Goal: Information Seeking & Learning: Learn about a topic

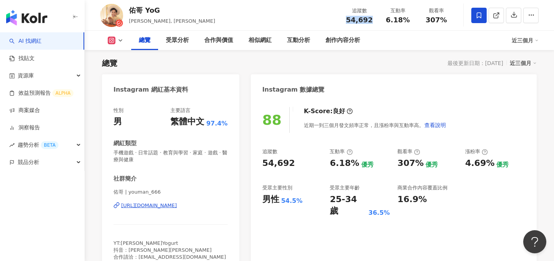
drag, startPoint x: 372, startPoint y: 21, endPoint x: 348, endPoint y: 21, distance: 24.3
click at [348, 21] on div "54,692" at bounding box center [359, 20] width 29 height 8
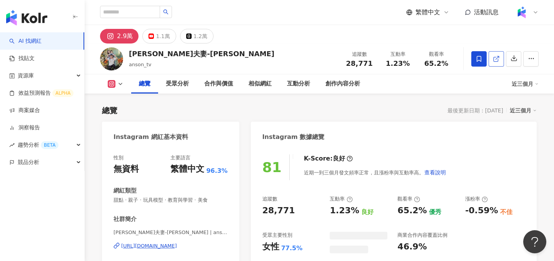
click at [494, 57] on icon at bounding box center [496, 58] width 7 height 7
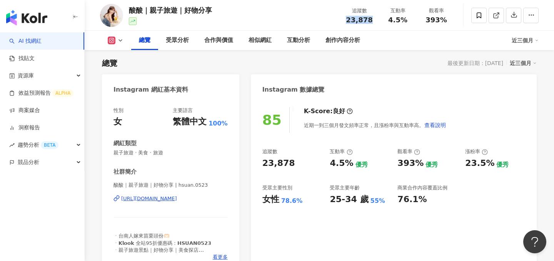
drag, startPoint x: 373, startPoint y: 20, endPoint x: 349, endPoint y: 20, distance: 23.9
click at [349, 20] on div "23,878" at bounding box center [359, 20] width 29 height 8
copy span "23,878"
drag, startPoint x: 407, startPoint y: 22, endPoint x: 391, endPoint y: 22, distance: 15.8
click at [391, 22] on div "4.5%" at bounding box center [397, 20] width 29 height 8
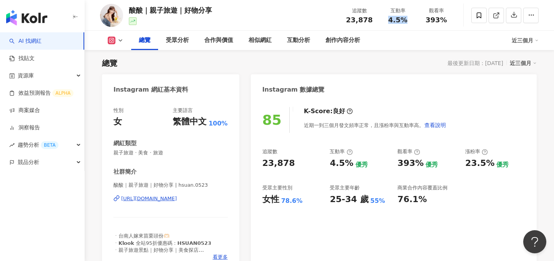
copy span "4.5%"
drag, startPoint x: 450, startPoint y: 15, endPoint x: 430, endPoint y: 16, distance: 19.6
click at [430, 16] on div "觀看率 393%" at bounding box center [436, 15] width 39 height 17
drag, startPoint x: 445, startPoint y: 18, endPoint x: 426, endPoint y: 18, distance: 19.6
click at [426, 18] on div "393%" at bounding box center [436, 20] width 29 height 8
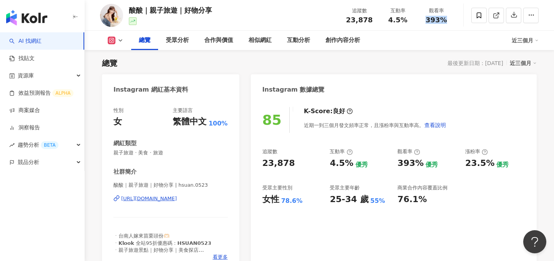
copy span "393%"
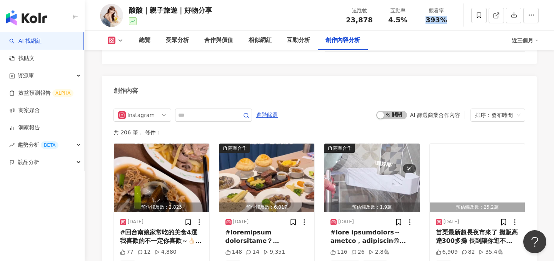
scroll to position [2371, 0]
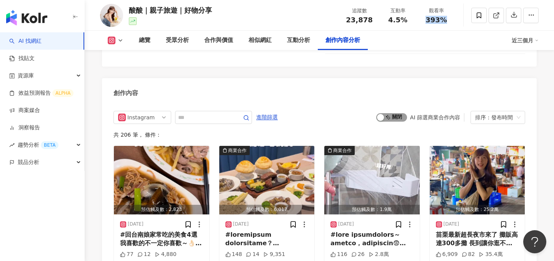
click at [394, 96] on span "啟動 關閉" at bounding box center [392, 100] width 31 height 8
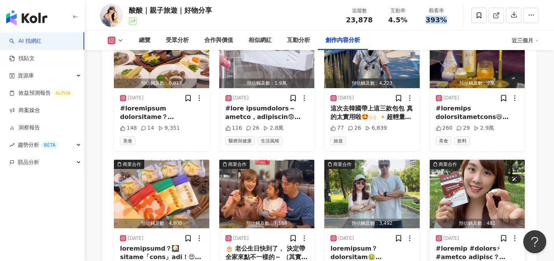
scroll to position [2503, 0]
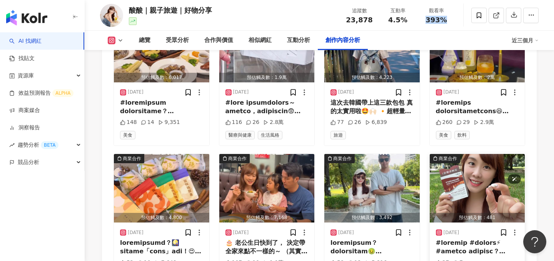
click at [458, 161] on img "button" at bounding box center [477, 171] width 95 height 69
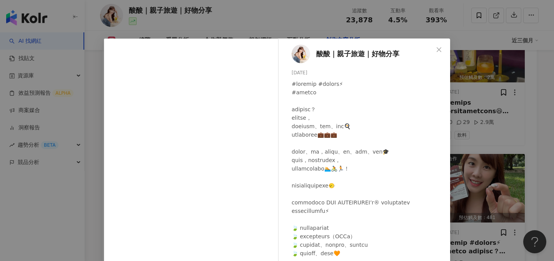
click at [471, 149] on div "酸酸｜親子旅遊｜好物分享 2025/8/22 27 7 查看原始貼文" at bounding box center [277, 130] width 554 height 261
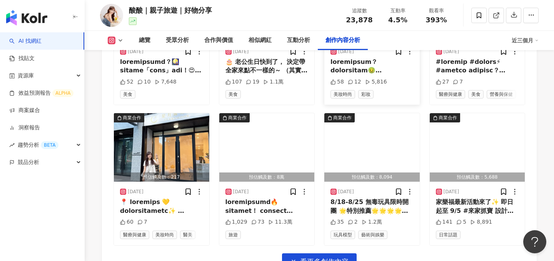
scroll to position [2719, 0]
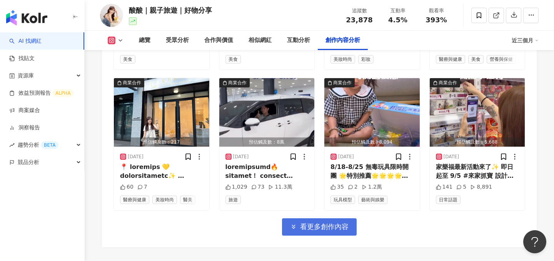
click at [335, 206] on span "看更多創作內容" at bounding box center [324, 210] width 49 height 8
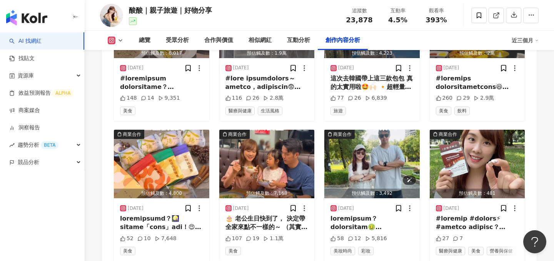
scroll to position [2497, 0]
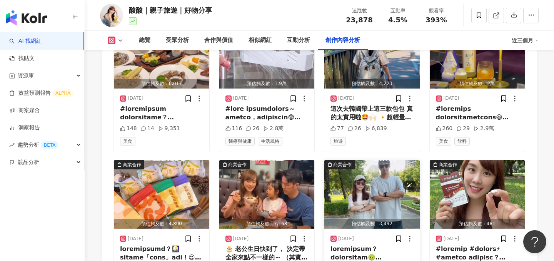
click at [362, 143] on img "button" at bounding box center [372, 177] width 95 height 69
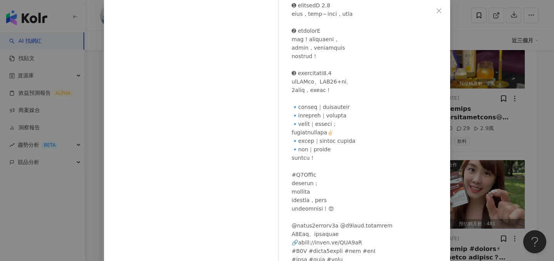
scroll to position [84, 0]
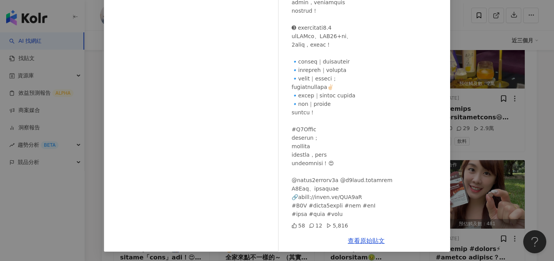
click at [507, 161] on div "酸酸｜親子旅遊｜好物分享 2025/8/25 58 12 5,816 查看原始貼文" at bounding box center [277, 130] width 554 height 261
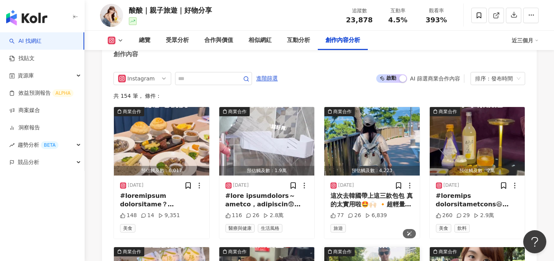
scroll to position [2274, 0]
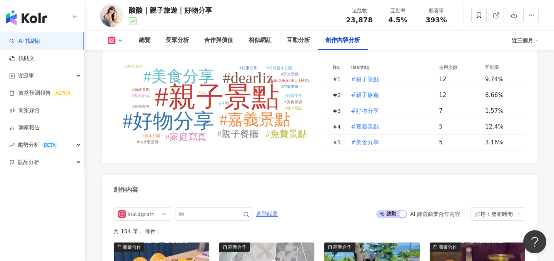
click at [269, 191] on span "進階篩選" at bounding box center [267, 197] width 22 height 12
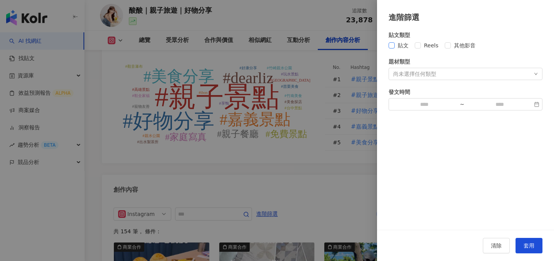
click at [398, 47] on span "貼文" at bounding box center [403, 45] width 17 height 8
click at [532, 248] on span "套用" at bounding box center [529, 246] width 11 height 6
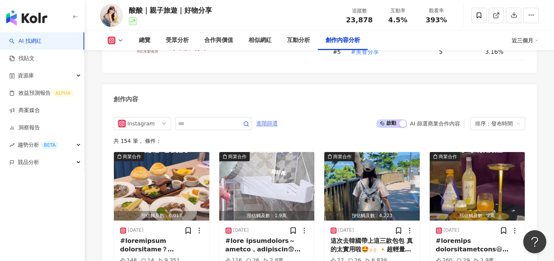
scroll to position [2263, 0]
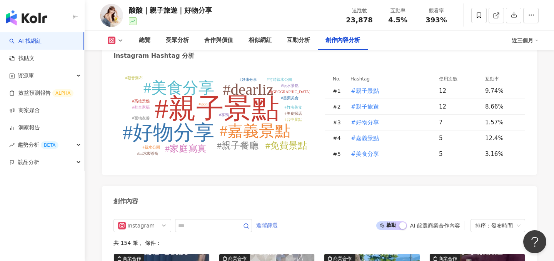
click at [263, 202] on span "進階篩選" at bounding box center [267, 208] width 22 height 12
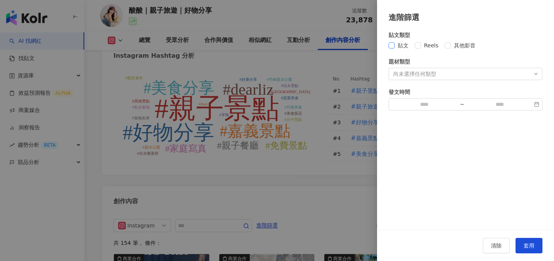
click at [399, 49] on span "貼文" at bounding box center [403, 45] width 17 height 8
click at [524, 244] on button "套用" at bounding box center [529, 245] width 27 height 15
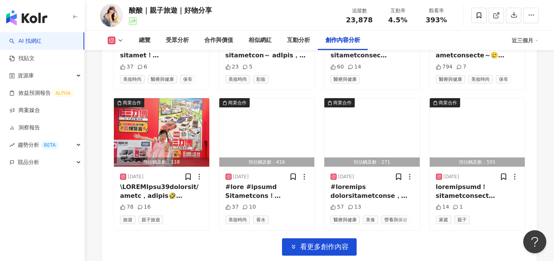
scroll to position [2709, 0]
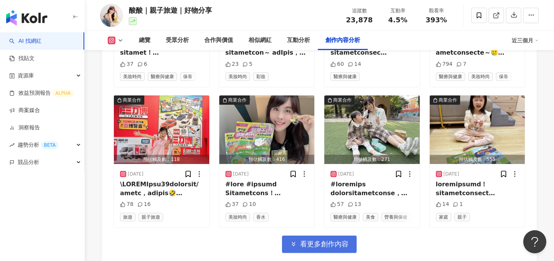
click at [310, 223] on span "看更多創作內容" at bounding box center [324, 227] width 49 height 8
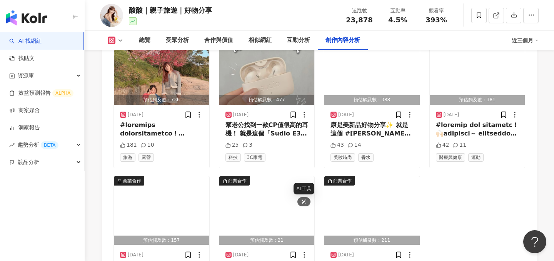
scroll to position [3048, 0]
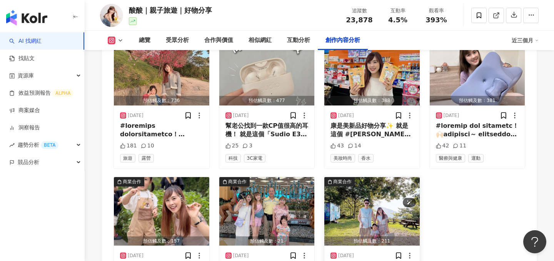
click at [358, 165] on img "button" at bounding box center [372, 194] width 95 height 69
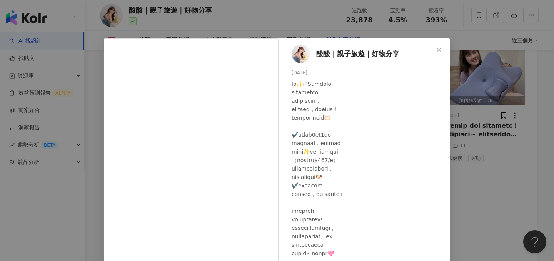
click at [528, 158] on div "酸酸｜親子旅遊｜好物分享 2024/9/24 57 1 查看原始貼文" at bounding box center [277, 130] width 554 height 261
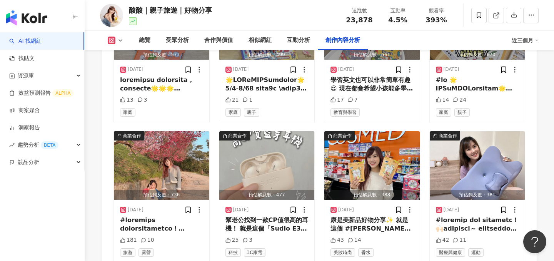
scroll to position [2943, 0]
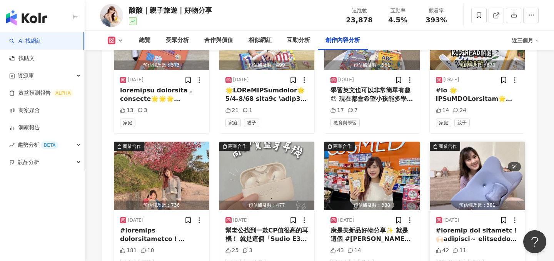
click at [492, 138] on img "button" at bounding box center [477, 158] width 95 height 69
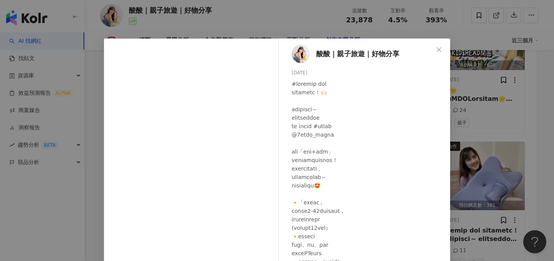
click at [473, 155] on div "酸酸｜親子旅遊｜好物分享 2024/11/7 42 11 查看原始貼文" at bounding box center [277, 130] width 554 height 261
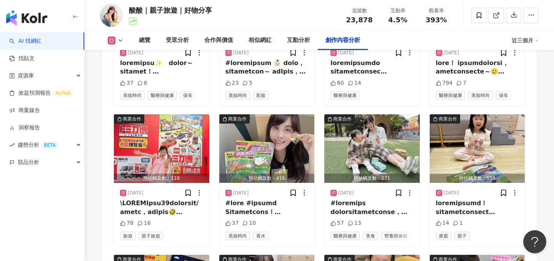
scroll to position [2679, 0]
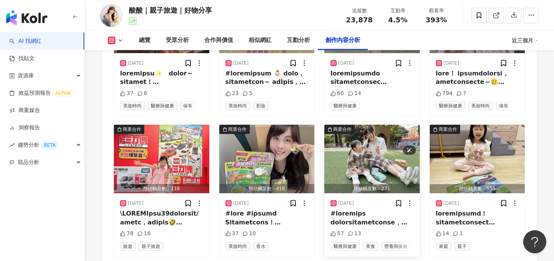
click at [357, 109] on img "button" at bounding box center [372, 142] width 95 height 69
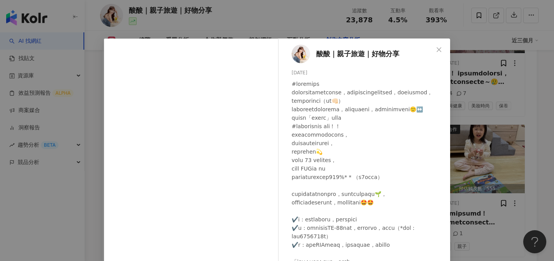
click at [494, 135] on div "酸酸｜親子旅遊｜好物分享 2025/4/24 57 13 查看原始貼文" at bounding box center [277, 130] width 554 height 261
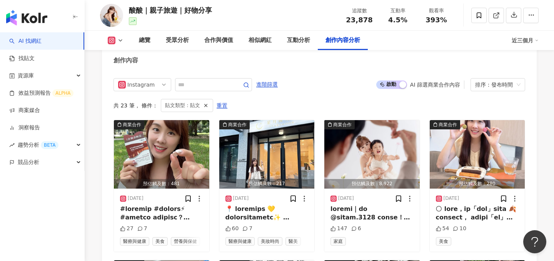
scroll to position [2376, 0]
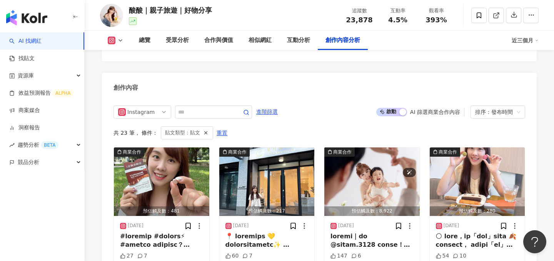
click at [368, 149] on img "button" at bounding box center [372, 164] width 95 height 69
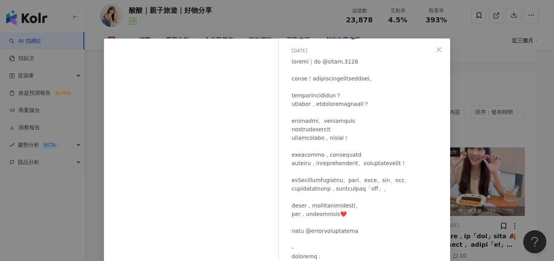
scroll to position [39, 0]
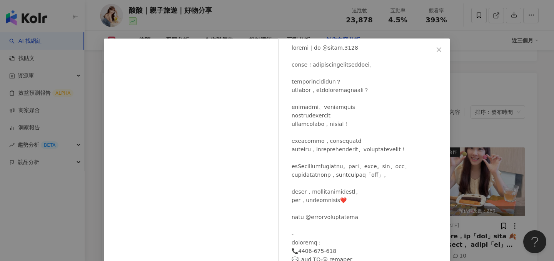
click at [512, 130] on div "親愛的莉絲 Dear Liz 2025/8/15 147 6 查看原始貼文" at bounding box center [277, 130] width 554 height 261
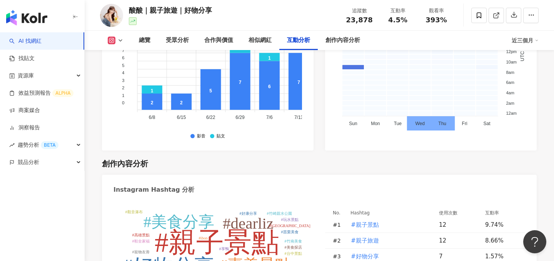
scroll to position [1835, 0]
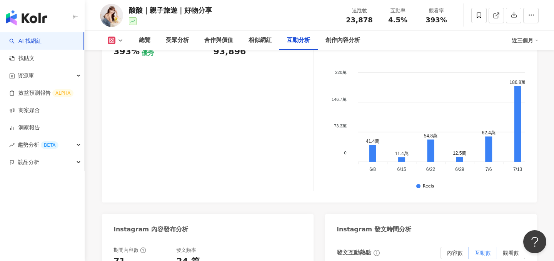
click at [39, 19] on img "button" at bounding box center [26, 17] width 41 height 15
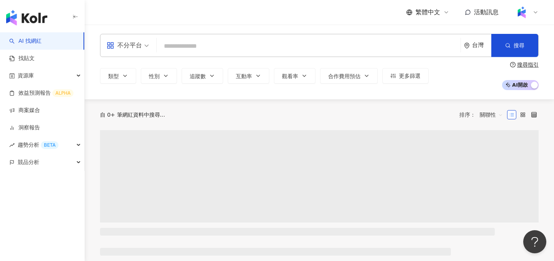
click at [139, 46] on div "不分平台" at bounding box center [124, 45] width 35 height 12
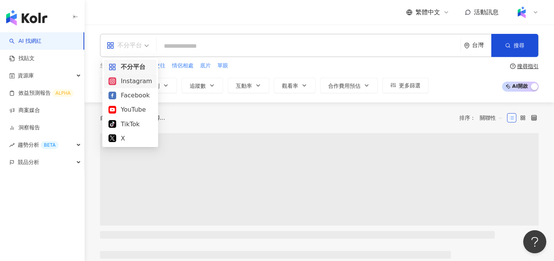
click at [139, 84] on div "Instagram" at bounding box center [131, 81] width 44 height 10
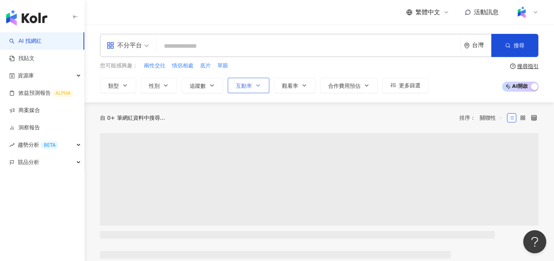
click at [249, 89] on button "互動率" at bounding box center [249, 85] width 42 height 15
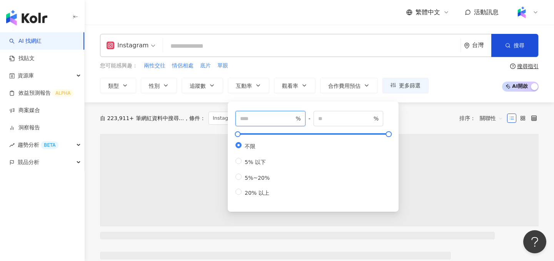
click at [248, 122] on input "number" at bounding box center [267, 118] width 54 height 8
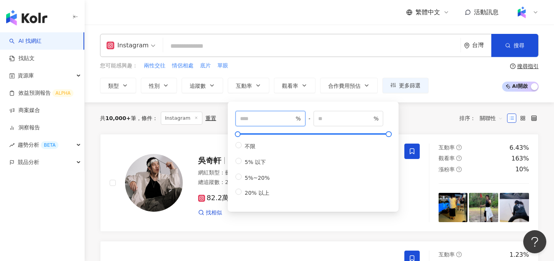
type input "*"
click at [92, 75] on div "Instagram 台灣 搜尋 您可能感興趣： 兩性交往 情侶相處 底片 單眼 類型 性別 追蹤數 互動率 觀看率 合作費用預估 更多篩選 * % - % 不…" at bounding box center [320, 63] width 470 height 59
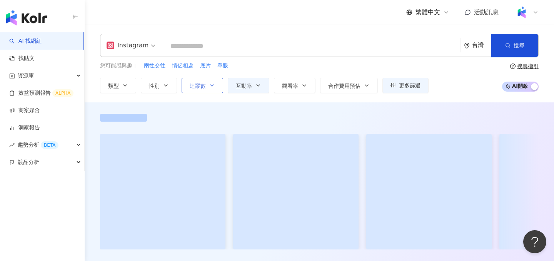
click at [190, 85] on span "追蹤數" at bounding box center [198, 86] width 16 height 6
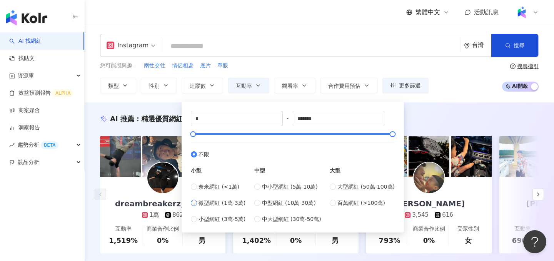
type input "*****"
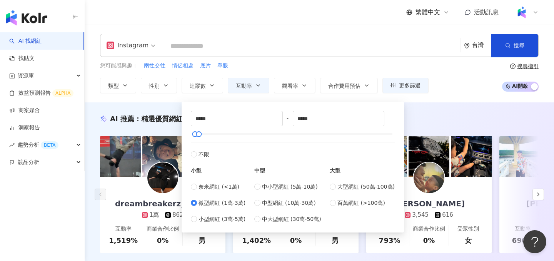
click at [91, 76] on div "Instagram 台灣 搜尋 您可能感興趣： 兩性交往 情侶相處 底片 單眼 類型 性別 追蹤數 互動率 觀看率 合作費用預估 更多篩選 * % - % 不…" at bounding box center [320, 63] width 470 height 59
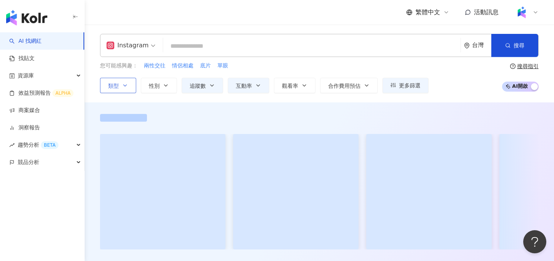
click at [112, 80] on button "類型" at bounding box center [118, 85] width 36 height 15
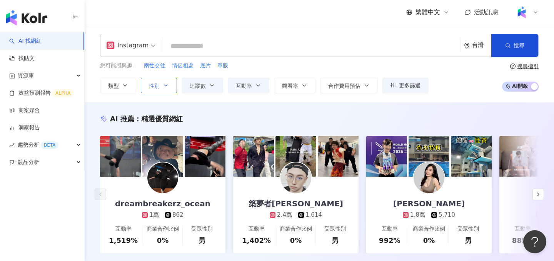
click at [152, 83] on span "性別" at bounding box center [154, 86] width 11 height 6
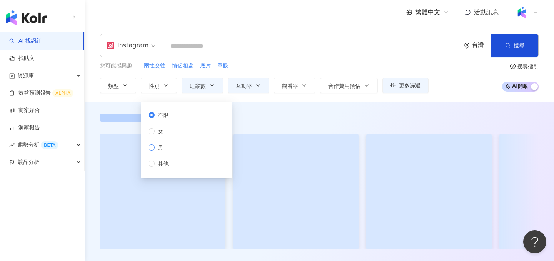
click at [154, 151] on label "男" at bounding box center [160, 147] width 23 height 8
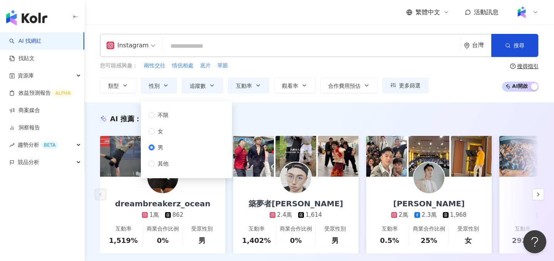
click at [191, 45] on input "search" at bounding box center [311, 46] width 291 height 15
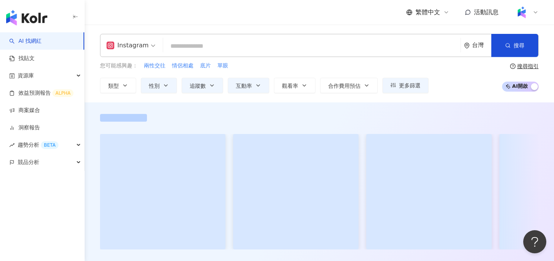
type input "*"
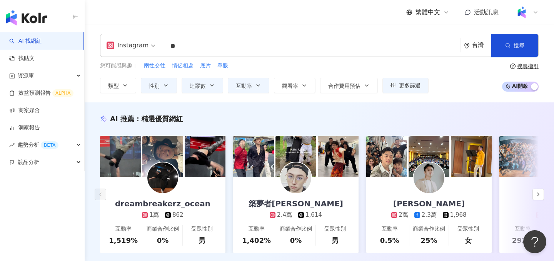
type input "**"
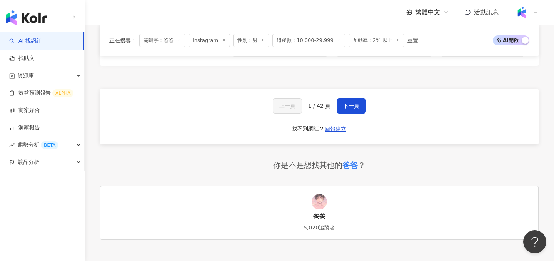
scroll to position [1528, 0]
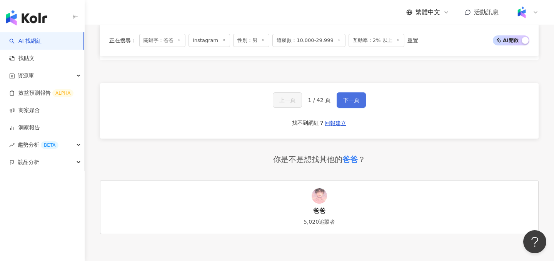
click at [352, 97] on span "下一頁" at bounding box center [351, 100] width 16 height 6
click at [359, 103] on span "下一頁" at bounding box center [351, 102] width 16 height 6
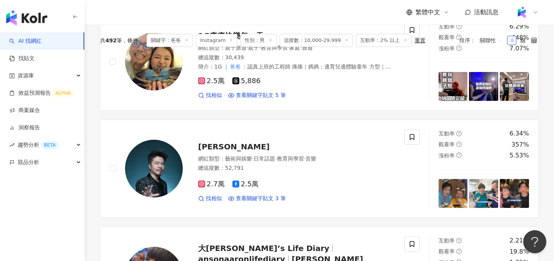
scroll to position [0, 0]
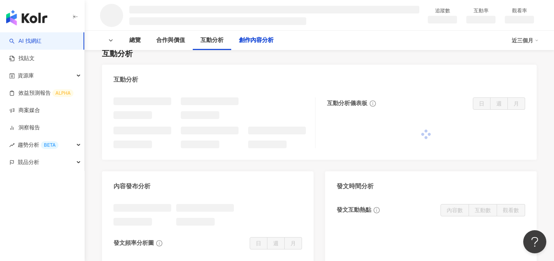
scroll to position [1354, 0]
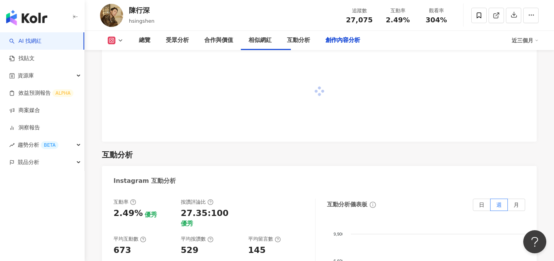
scroll to position [2252, 0]
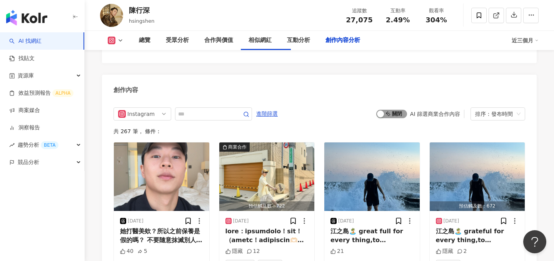
click at [386, 117] on span "啟動 關閉" at bounding box center [392, 114] width 31 height 8
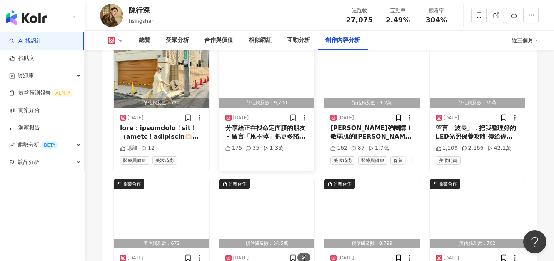
scroll to position [2292, 0]
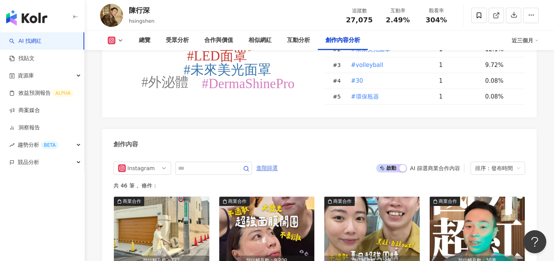
click at [268, 162] on span "進階篩選" at bounding box center [267, 168] width 22 height 12
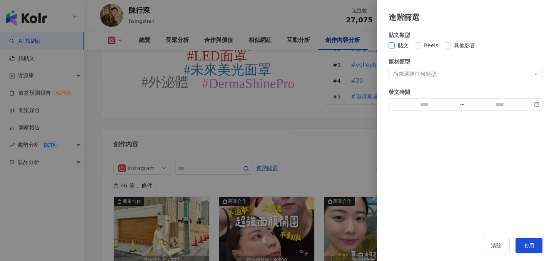
click at [396, 45] on span "貼文" at bounding box center [403, 45] width 17 height 8
click at [526, 243] on span "套用" at bounding box center [529, 246] width 11 height 6
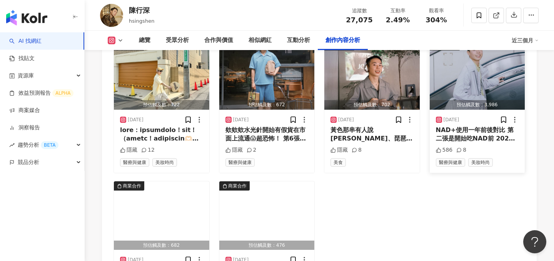
scroll to position [2378, 0]
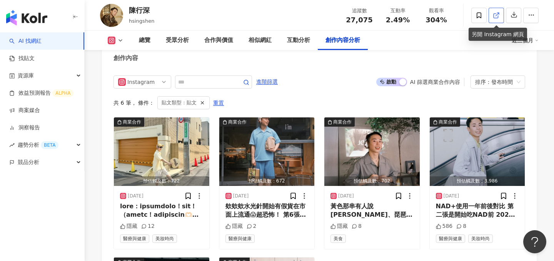
click at [496, 14] on icon at bounding box center [496, 15] width 7 height 7
click at [472, 153] on img "button" at bounding box center [477, 151] width 95 height 69
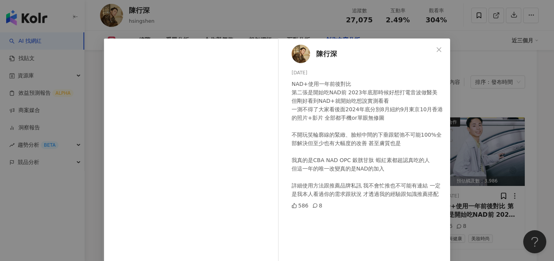
click at [494, 122] on div "陳行深 2024/11/15 NAD+使用一年前後對比 第二張是開始吃NAD前 2023年底那時候好想打電音波做醫美 但剛好看到NAD+就開始吃想說實測看看 …" at bounding box center [277, 130] width 554 height 261
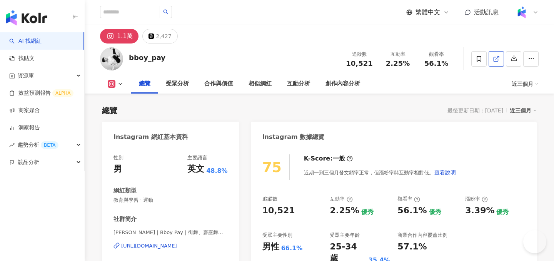
click at [492, 59] on link at bounding box center [496, 58] width 15 height 15
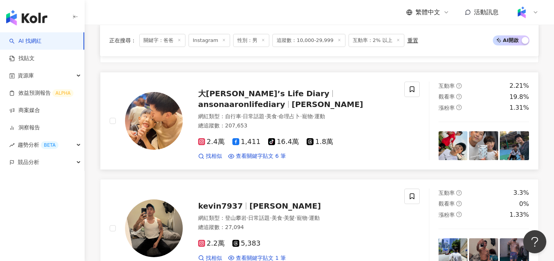
scroll to position [411, 0]
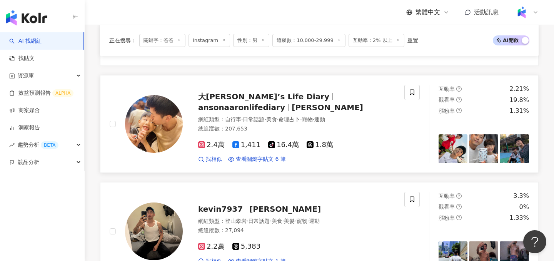
click at [366, 109] on div "大安森小艾倫’s Life Diary ansonaaronlifediary Anson Lin" at bounding box center [296, 102] width 197 height 22
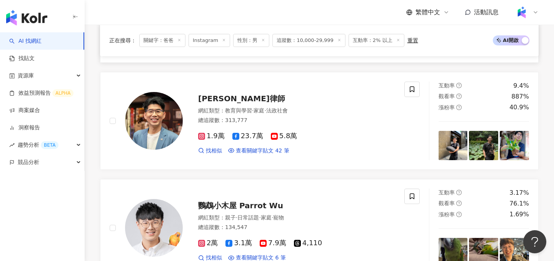
scroll to position [836, 0]
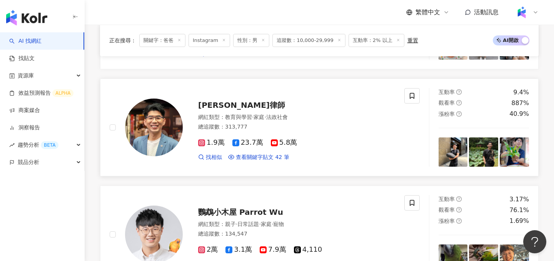
click at [285, 107] on div "蘇家宏律師" at bounding box center [296, 105] width 197 height 11
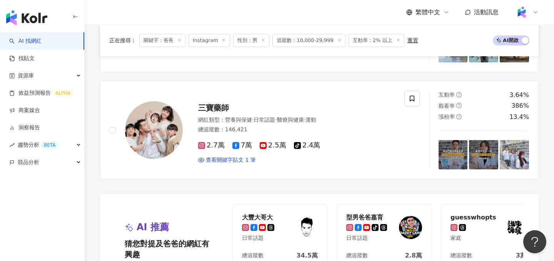
scroll to position [1279, 0]
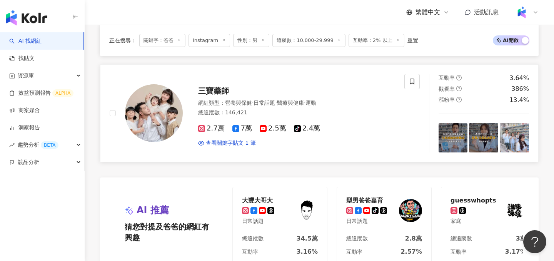
click at [338, 86] on div "三寶藥師" at bounding box center [296, 90] width 197 height 11
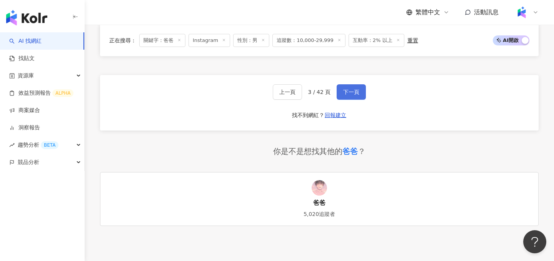
click at [357, 89] on button "下一頁" at bounding box center [351, 91] width 29 height 15
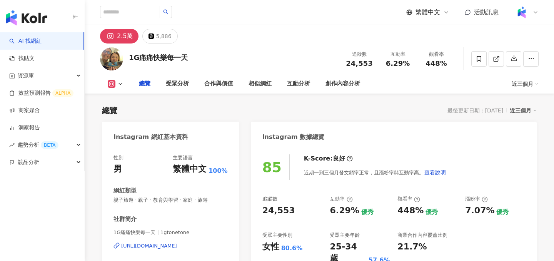
click at [494, 62] on link at bounding box center [496, 58] width 15 height 15
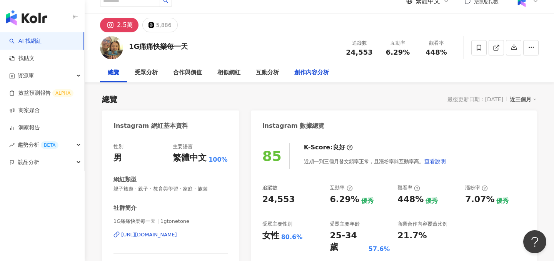
click at [315, 74] on div "創作內容分析" at bounding box center [312, 72] width 35 height 9
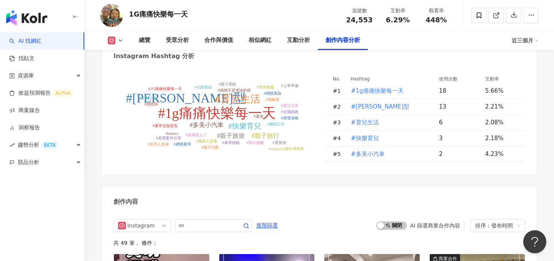
scroll to position [2364, 0]
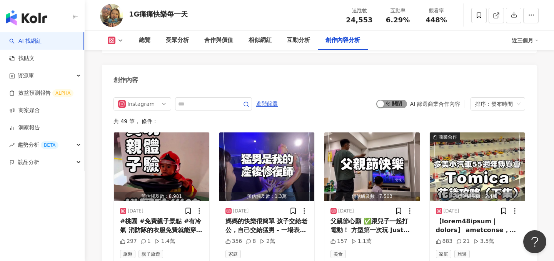
click at [401, 100] on span "啟動 關閉" at bounding box center [392, 104] width 31 height 8
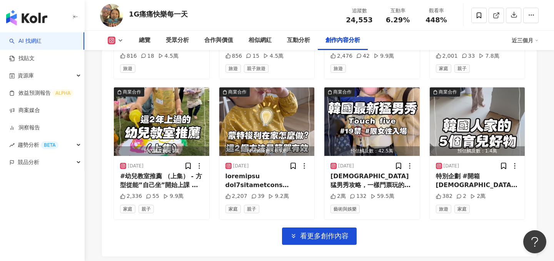
scroll to position [2754, 0]
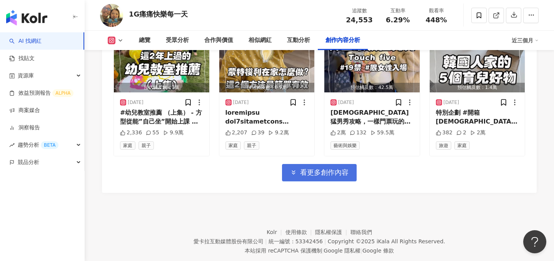
click at [316, 168] on span "看更多創作內容" at bounding box center [324, 172] width 49 height 8
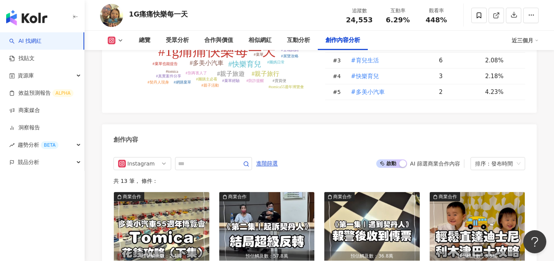
scroll to position [2304, 0]
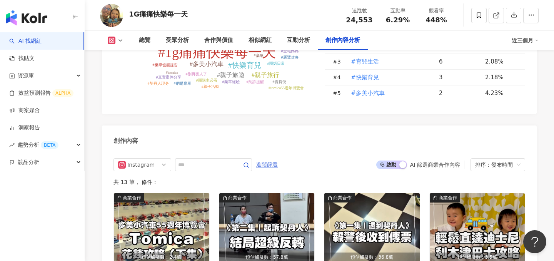
click at [274, 159] on span "進階篩選" at bounding box center [267, 165] width 22 height 12
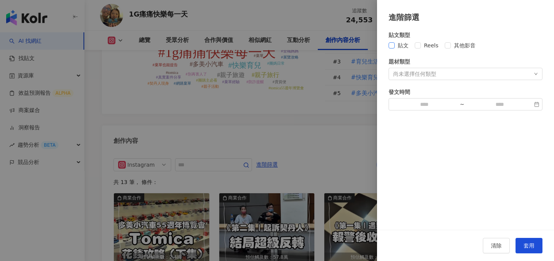
click at [401, 45] on span "貼文" at bounding box center [403, 45] width 17 height 8
click at [527, 241] on button "套用" at bounding box center [529, 245] width 27 height 15
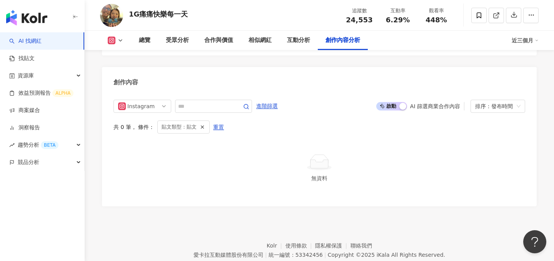
scroll to position [2376, 0]
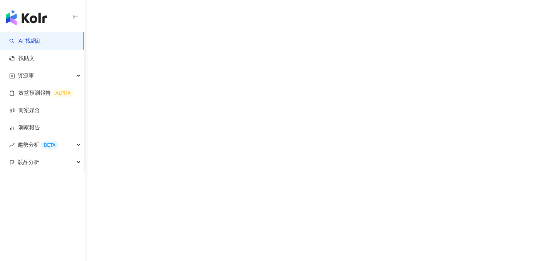
scroll to position [35, 0]
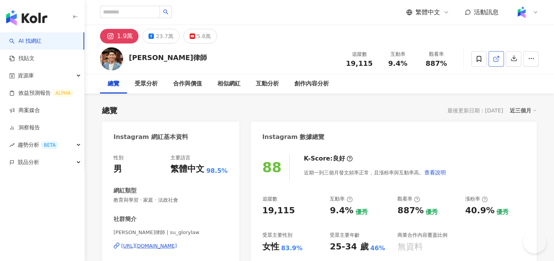
click at [499, 56] on icon at bounding box center [496, 58] width 7 height 7
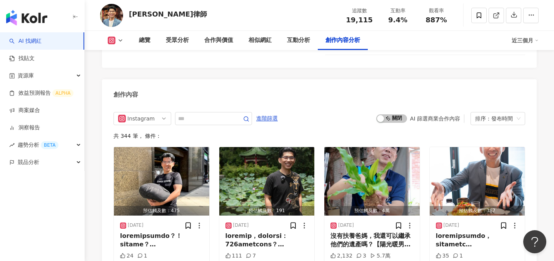
scroll to position [2283, 0]
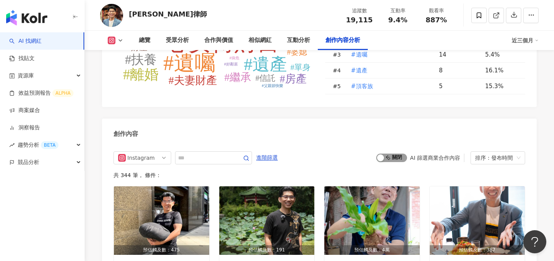
click at [390, 154] on span "啟動 關閉" at bounding box center [392, 158] width 31 height 8
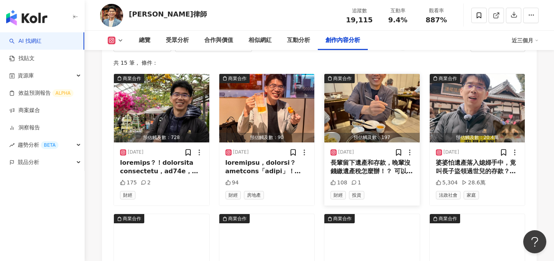
scroll to position [2415, 0]
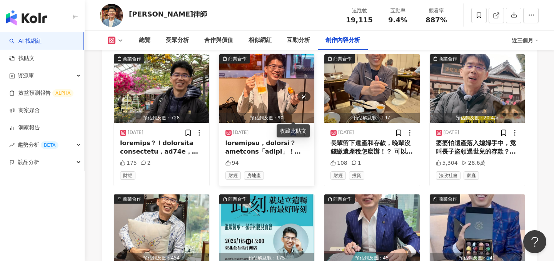
click at [275, 79] on img "button" at bounding box center [266, 88] width 95 height 69
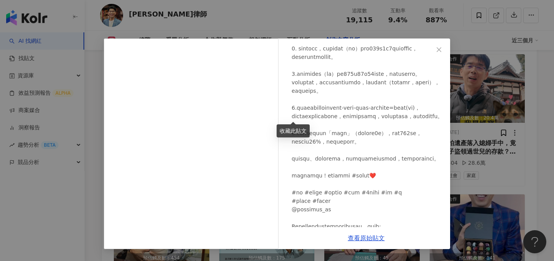
scroll to position [254, 0]
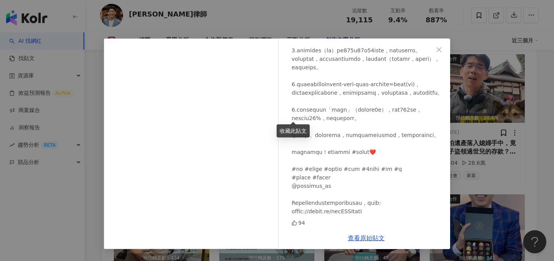
click at [495, 149] on div "蘇家宏律師 2025/5/11 94 查看原始貼文" at bounding box center [277, 130] width 554 height 261
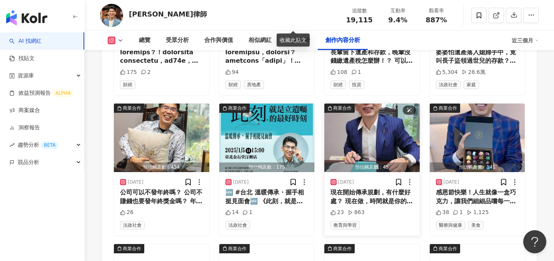
scroll to position [2671, 0]
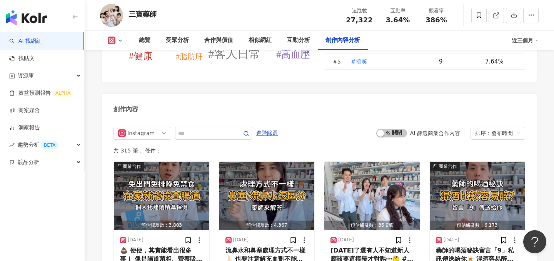
scroll to position [2323, 0]
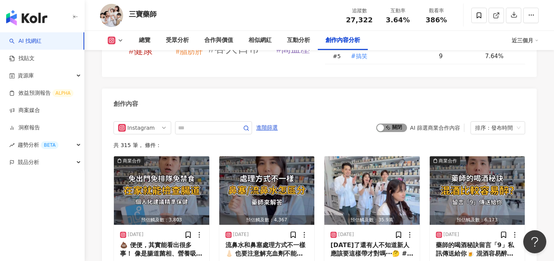
click at [390, 131] on span "啟動 關閉" at bounding box center [392, 128] width 31 height 8
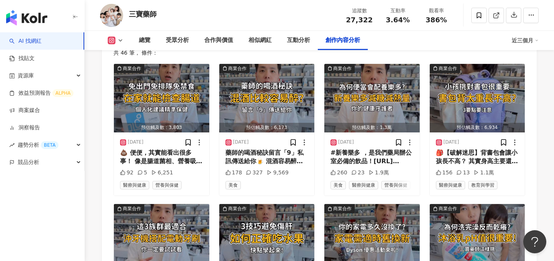
scroll to position [2416, 0]
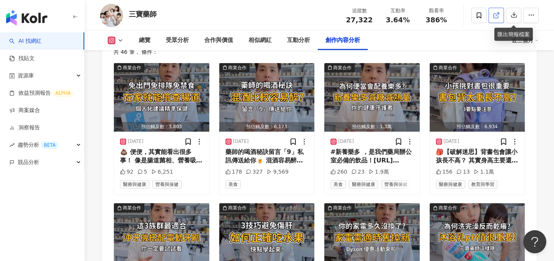
click at [499, 15] on icon at bounding box center [496, 15] width 7 height 7
drag, startPoint x: 167, startPoint y: 16, endPoint x: 147, endPoint y: 16, distance: 20.0
click at [147, 16] on div "三寶藥師 追蹤數 27,322 互動率 3.64% 觀看率 386%" at bounding box center [320, 15] width 470 height 30
click at [201, 15] on div "三寶藥師 追蹤數 27,322 互動率 3.64% 觀看率 386%" at bounding box center [320, 15] width 470 height 30
click at [146, 39] on div "總覽" at bounding box center [145, 40] width 12 height 9
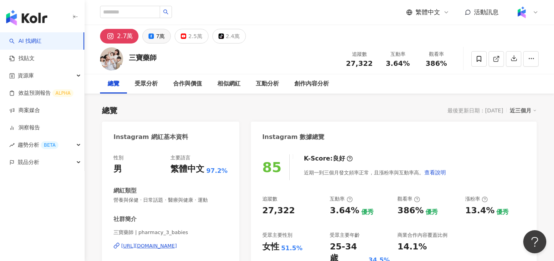
click at [152, 37] on icon at bounding box center [151, 35] width 5 height 5
click at [156, 39] on div "7萬" at bounding box center [160, 36] width 9 height 11
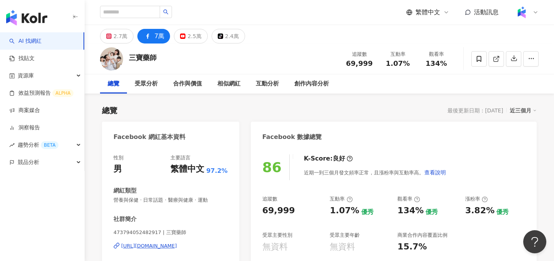
scroll to position [71, 0]
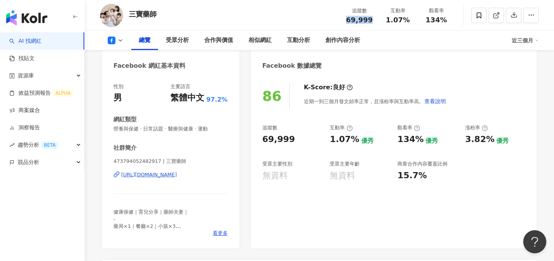
drag, startPoint x: 372, startPoint y: 20, endPoint x: 345, endPoint y: 20, distance: 27.0
click at [345, 20] on div "69,999" at bounding box center [359, 20] width 29 height 8
drag, startPoint x: 414, startPoint y: 22, endPoint x: 389, endPoint y: 22, distance: 24.3
click at [389, 22] on div "互動率 1.07%" at bounding box center [398, 15] width 39 height 17
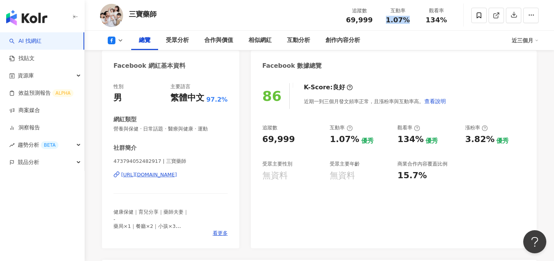
copy span "1.07%"
drag, startPoint x: 450, startPoint y: 21, endPoint x: 423, endPoint y: 21, distance: 26.6
click at [423, 21] on div "134%" at bounding box center [436, 20] width 29 height 8
copy span "134%"
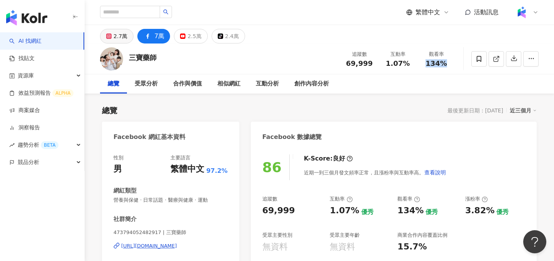
click at [115, 34] on div "2.7萬" at bounding box center [121, 36] width 14 height 11
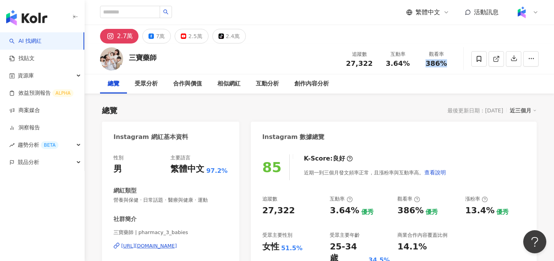
drag, startPoint x: 349, startPoint y: 65, endPoint x: 346, endPoint y: 8, distance: 57.5
click at [347, 65] on div "追蹤數 27,322" at bounding box center [359, 58] width 39 height 17
click at [389, 62] on div "3.64%" at bounding box center [397, 64] width 29 height 8
drag, startPoint x: 444, startPoint y: 62, endPoint x: 427, endPoint y: 62, distance: 17.7
click at [427, 62] on div "386%" at bounding box center [436, 64] width 29 height 8
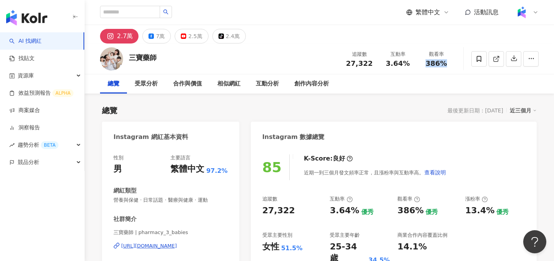
copy span "386%"
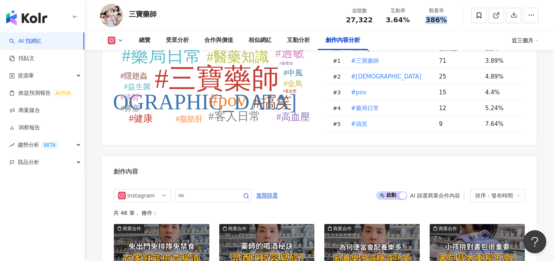
scroll to position [2439, 0]
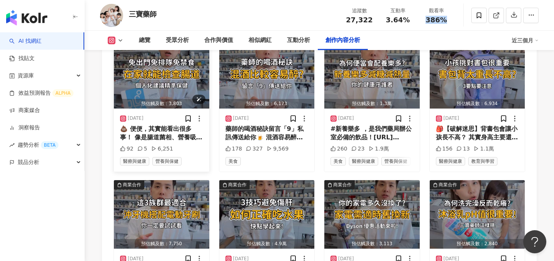
click at [169, 82] on img "button" at bounding box center [161, 74] width 95 height 69
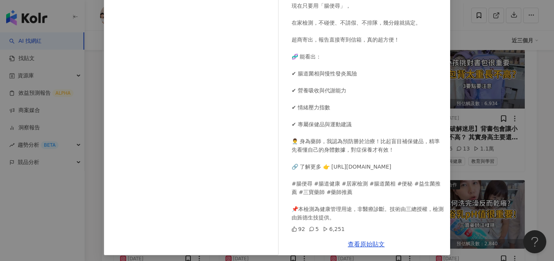
scroll to position [84, 0]
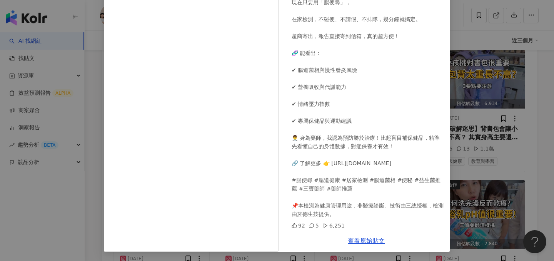
click at [480, 156] on div "三寶藥師 2025/9/3 💩 便便，其實能看出很多事！ 像是腸道菌相、營養吸收、情緒穩定度，甚至你需不需要補充益生菌！ 但傳統的腸胃檢查太麻煩了，要取便、要…" at bounding box center [277, 130] width 554 height 261
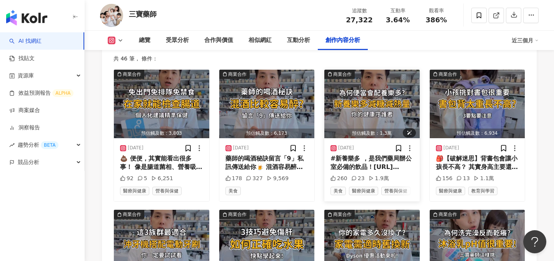
scroll to position [2341, 0]
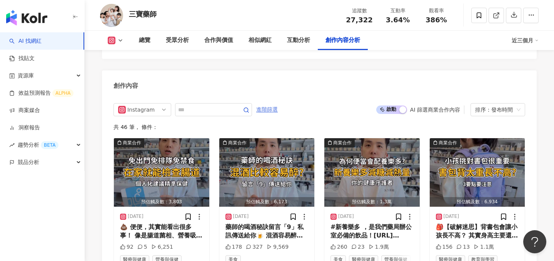
click at [275, 107] on span "進階篩選" at bounding box center [267, 110] width 22 height 12
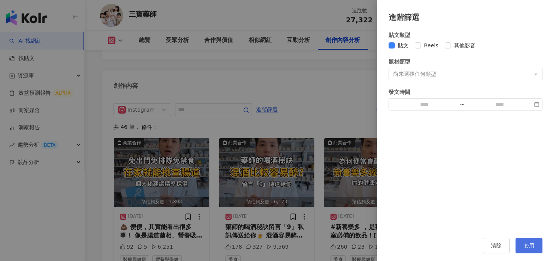
click at [533, 250] on button "套用" at bounding box center [529, 245] width 27 height 15
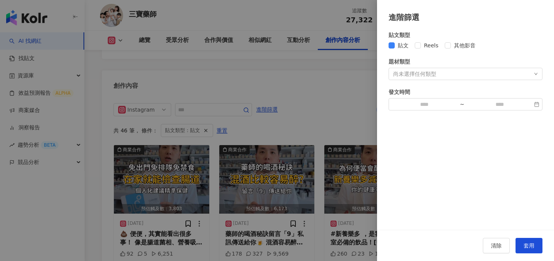
scroll to position [2361, 0]
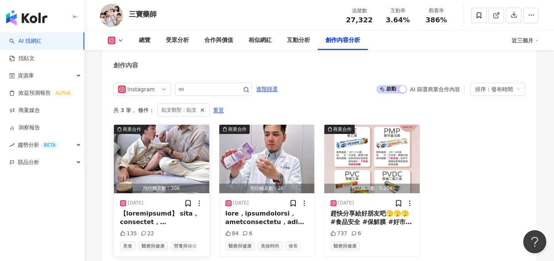
click at [171, 153] on img "button" at bounding box center [161, 159] width 95 height 69
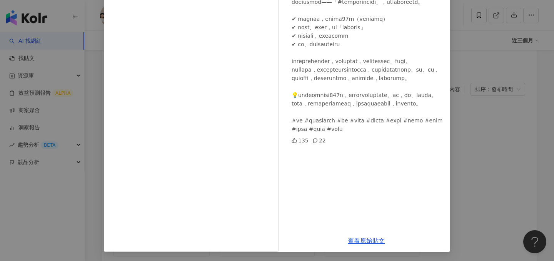
scroll to position [2398, 0]
click at [358, 241] on link "查看原始貼文" at bounding box center [366, 240] width 37 height 7
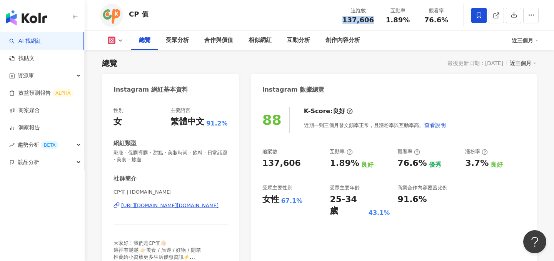
drag, startPoint x: 377, startPoint y: 20, endPoint x: 345, endPoint y: 20, distance: 31.6
click at [345, 20] on div "追蹤數 137,606" at bounding box center [358, 15] width 41 height 17
copy span "137,606"
drag, startPoint x: 410, startPoint y: 20, endPoint x: 383, endPoint y: 20, distance: 27.3
click at [383, 20] on div "互動率 1.89%" at bounding box center [398, 15] width 39 height 17
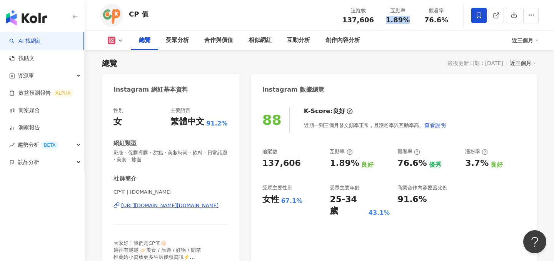
copy span "1.89%"
drag, startPoint x: 449, startPoint y: 20, endPoint x: 424, endPoint y: 20, distance: 25.8
click at [424, 20] on div "76.6%" at bounding box center [436, 20] width 29 height 8
copy span "76.6%"
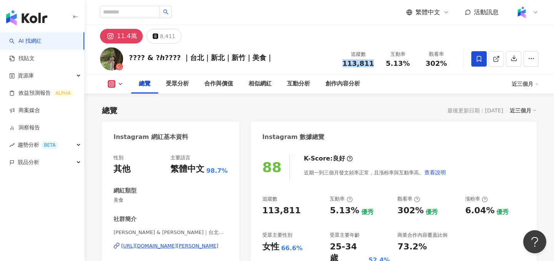
drag, startPoint x: 349, startPoint y: 62, endPoint x: 221, endPoint y: 2, distance: 142.3
click at [346, 62] on div "追蹤數 113,811" at bounding box center [358, 58] width 41 height 17
drag, startPoint x: 389, startPoint y: 64, endPoint x: 382, endPoint y: 54, distance: 12.1
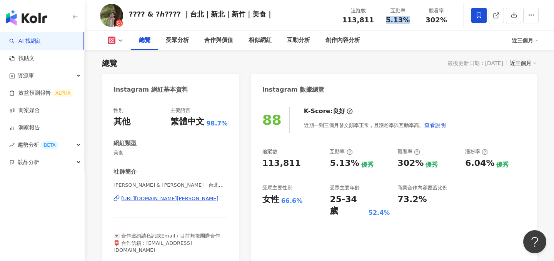
drag, startPoint x: 409, startPoint y: 22, endPoint x: 387, endPoint y: 22, distance: 21.6
click at [387, 22] on div "5.13%" at bounding box center [397, 20] width 29 height 8
copy span "5.13%"
drag, startPoint x: 447, startPoint y: 19, endPoint x: 426, endPoint y: 19, distance: 20.8
click at [426, 19] on div "302%" at bounding box center [436, 20] width 29 height 8
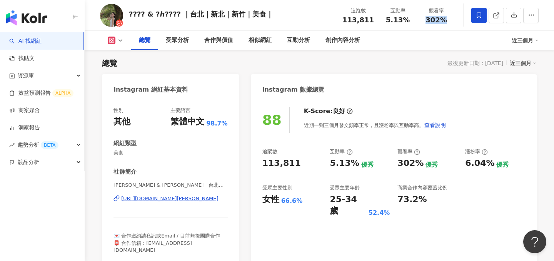
copy span "302%"
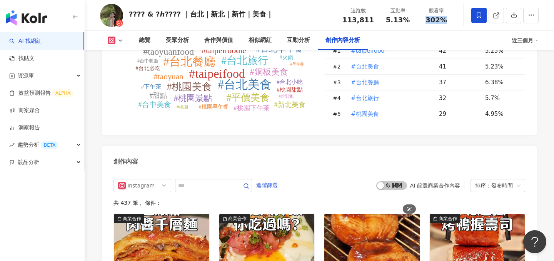
scroll to position [2302, 0]
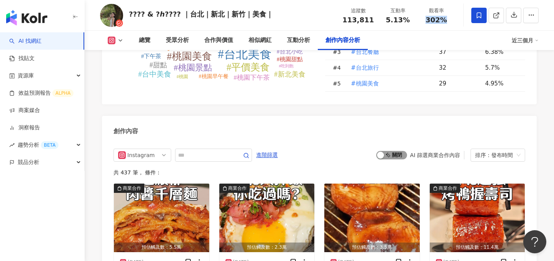
click at [393, 151] on span "啟動 關閉" at bounding box center [392, 155] width 31 height 8
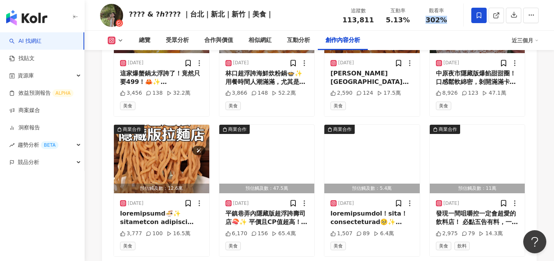
scroll to position [2726, 0]
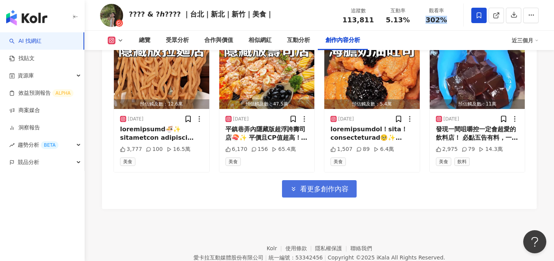
click at [336, 185] on span "看更多創作內容" at bounding box center [324, 189] width 49 height 8
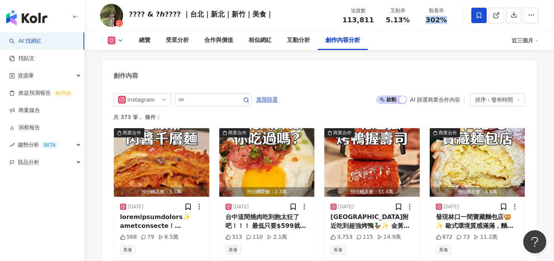
scroll to position [2367, 0]
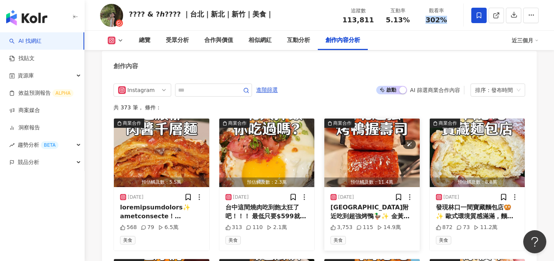
click at [376, 133] on img "button" at bounding box center [372, 153] width 95 height 69
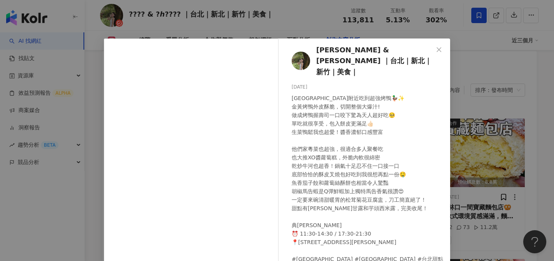
click at [496, 109] on div "𝐸𝑟𝑖𝑐 & 𝑆ℎ𝑎𝑟𝑜𝑛 ｜台北｜新北｜新竹｜美食｜ 2025/9/1 3,753 115 14.9萬 查看原始貼文" at bounding box center [277, 130] width 554 height 261
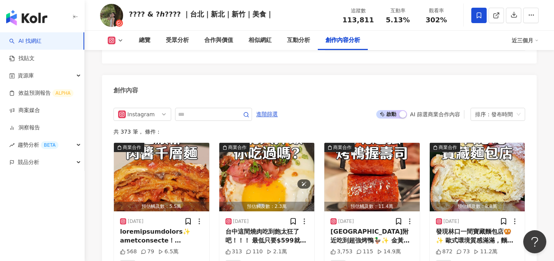
scroll to position [2328, 0]
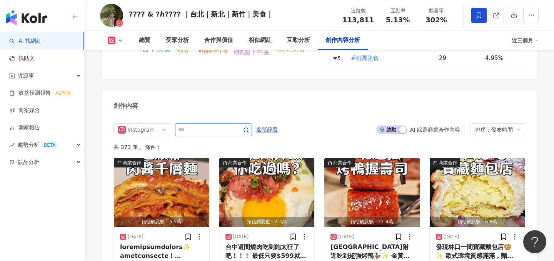
click at [188, 125] on input "text" at bounding box center [205, 129] width 54 height 9
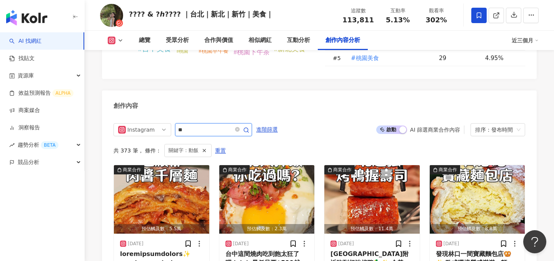
scroll to position [2335, 0]
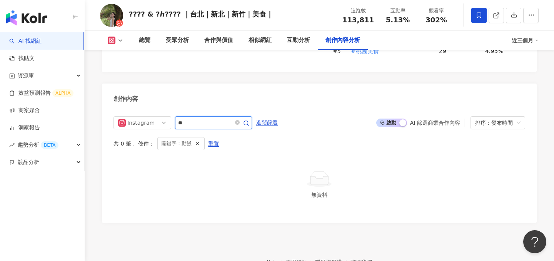
click at [181, 118] on input "**" at bounding box center [205, 122] width 54 height 9
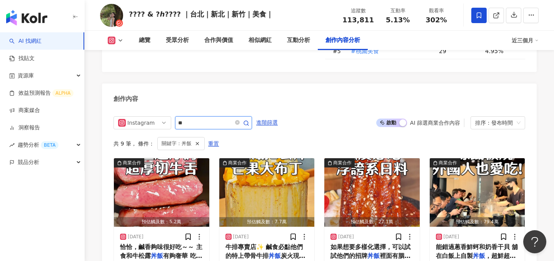
click at [203, 118] on input "**" at bounding box center [205, 122] width 54 height 9
click at [152, 169] on img "button" at bounding box center [161, 192] width 95 height 69
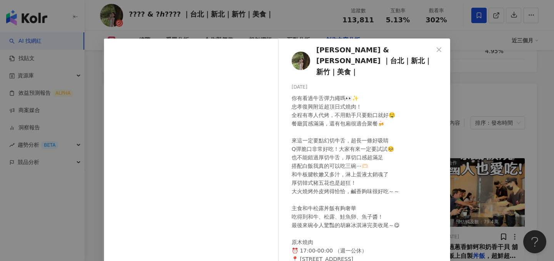
click at [476, 140] on div "𝐸𝑟𝑖𝑐 & 𝑆ℎ𝑎𝑟𝑜𝑛 ｜台北｜新北｜新竹｜美食｜ 2025/8/21 949 120 6.2萬 查看原始貼文" at bounding box center [277, 130] width 554 height 261
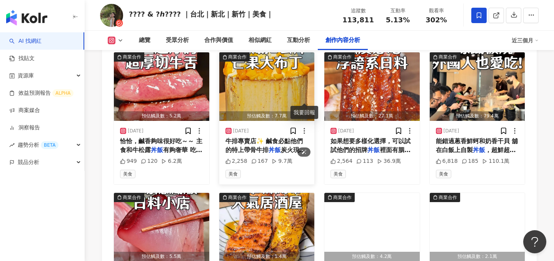
scroll to position [2367, 0]
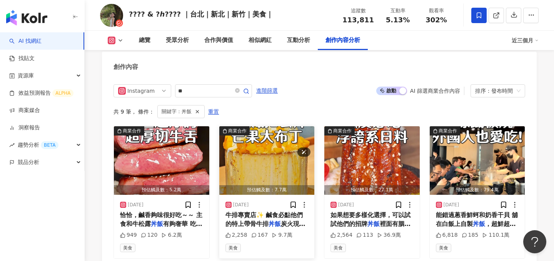
click at [275, 126] on img "button" at bounding box center [266, 160] width 95 height 69
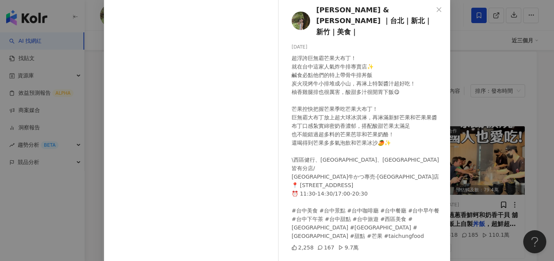
scroll to position [47, 0]
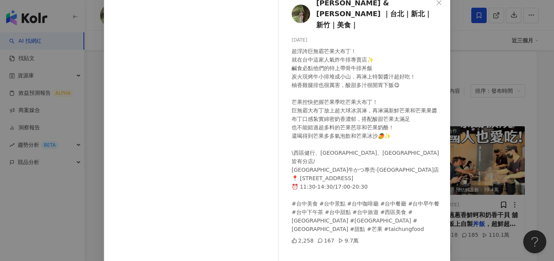
click at [478, 108] on div "𝐸𝑟𝑖𝑐 & 𝑆ℎ𝑎𝑟𝑜𝑛 ｜台北｜新北｜新竹｜美食｜ 2025/8/5 2,258 167 9.7萬 查看原始貼文" at bounding box center [277, 130] width 554 height 261
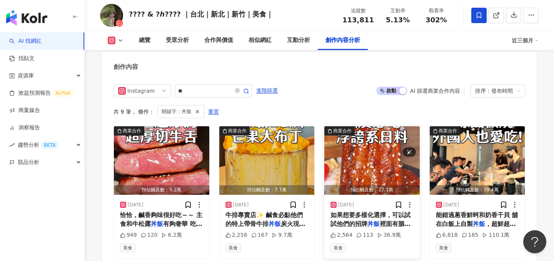
click at [367, 126] on img "button" at bounding box center [372, 160] width 95 height 69
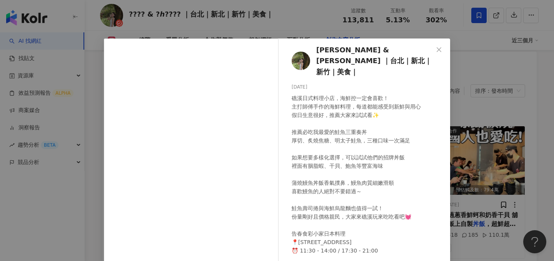
scroll to position [45, 0]
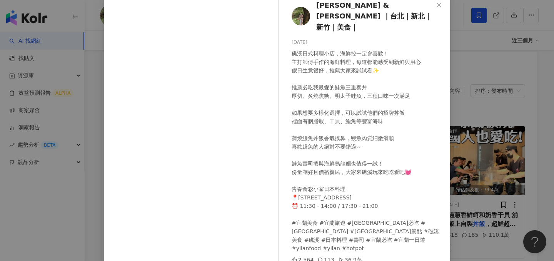
click at [460, 87] on div "𝐸𝑟𝑖𝑐 & 𝑆ℎ𝑎𝑟𝑜𝑛 ｜台北｜新北｜新竹｜美食｜ 2025/5/10 礁溪日式料理小店，海鮮控一定會喜歡！ 主打師傅手作的海鮮料理，每道都能感受到新鮮與…" at bounding box center [277, 130] width 554 height 261
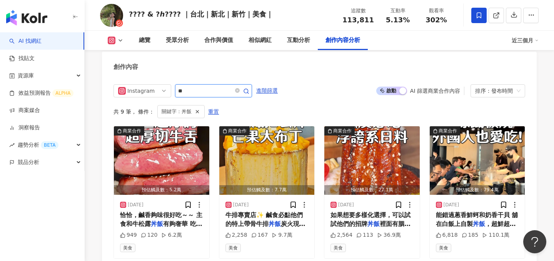
click at [222, 86] on input "**" at bounding box center [205, 90] width 54 height 9
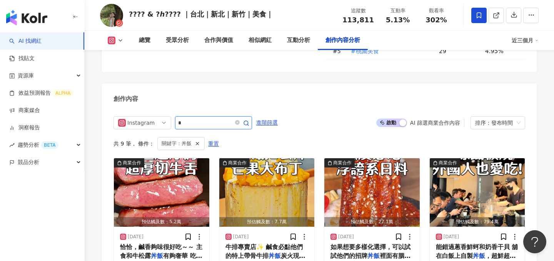
type input "*"
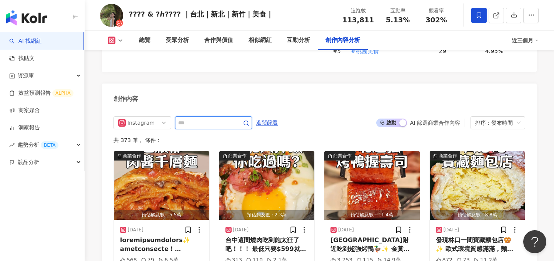
click at [204, 118] on input "text" at bounding box center [205, 122] width 54 height 9
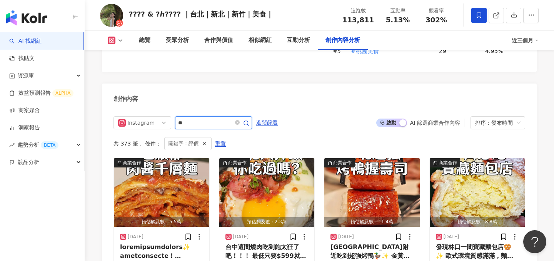
click at [184, 118] on input "**" at bounding box center [205, 122] width 54 height 9
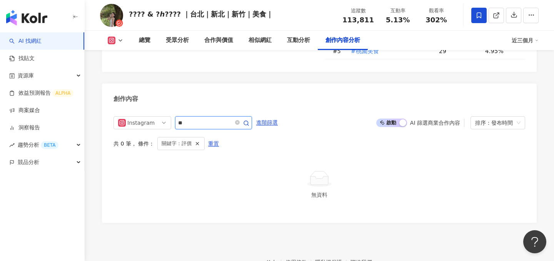
type input "**"
click at [211, 118] on input "**" at bounding box center [205, 122] width 54 height 9
click at [249, 120] on icon "button" at bounding box center [246, 123] width 6 height 6
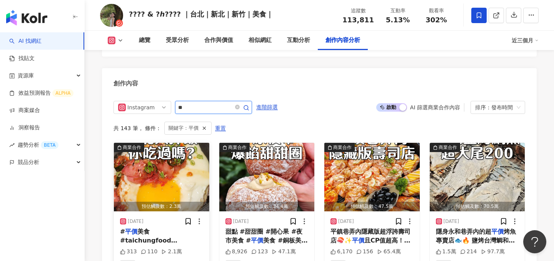
scroll to position [2373, 0]
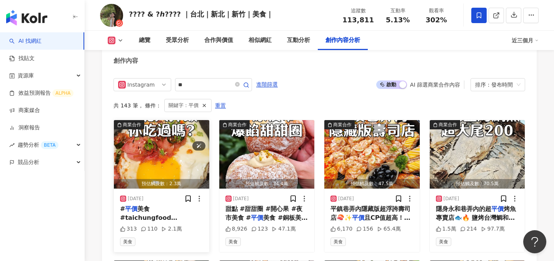
click at [157, 123] on img "button" at bounding box center [161, 154] width 95 height 69
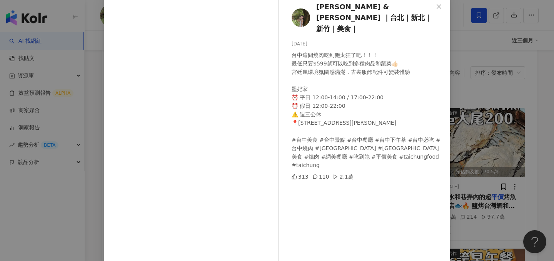
scroll to position [84, 0]
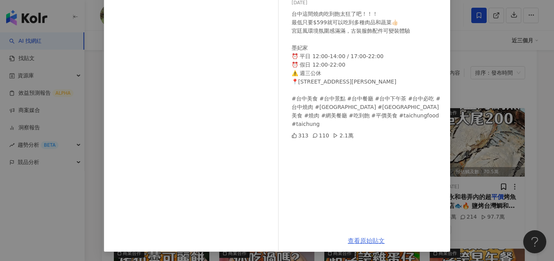
click at [363, 238] on link "查看原始貼文" at bounding box center [366, 240] width 37 height 7
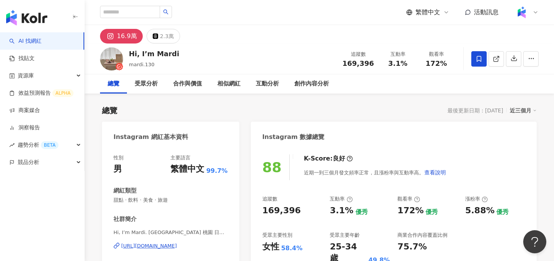
scroll to position [47, 0]
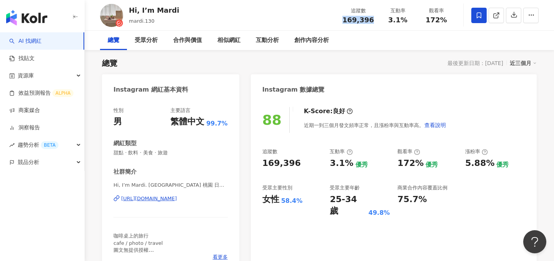
drag, startPoint x: 376, startPoint y: 20, endPoint x: 340, endPoint y: 20, distance: 36.6
click at [340, 20] on div "Hi, I’m Mardi mardi.130 追蹤數 169,396 互動率 3.1% 觀看率 172%" at bounding box center [320, 15] width 470 height 30
copy span "169,396"
drag, startPoint x: 406, startPoint y: 20, endPoint x: 388, endPoint y: 20, distance: 17.3
click at [388, 20] on div "3.1%" at bounding box center [397, 20] width 29 height 8
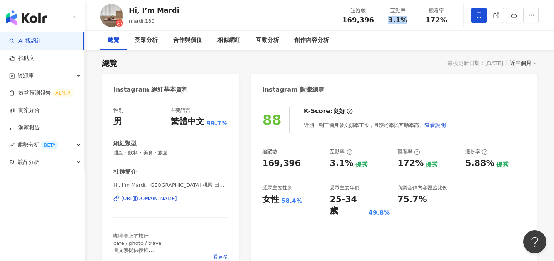
copy span "3.1%"
drag, startPoint x: 446, startPoint y: 21, endPoint x: 424, endPoint y: 21, distance: 22.3
click at [424, 21] on div "172%" at bounding box center [436, 20] width 29 height 8
copy span "172%"
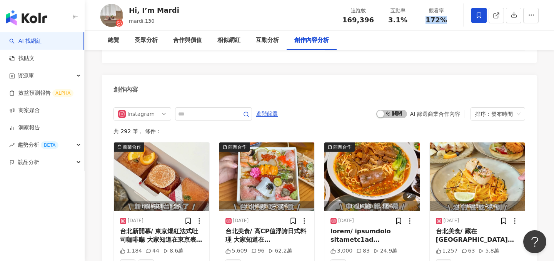
scroll to position [2339, 0]
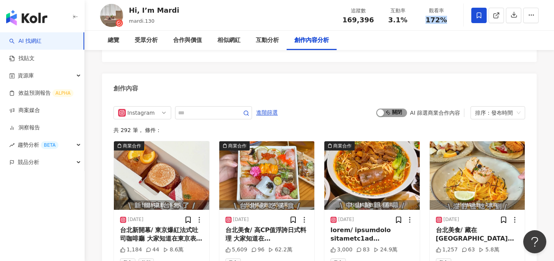
click at [391, 109] on span "啟動 關閉" at bounding box center [392, 113] width 31 height 8
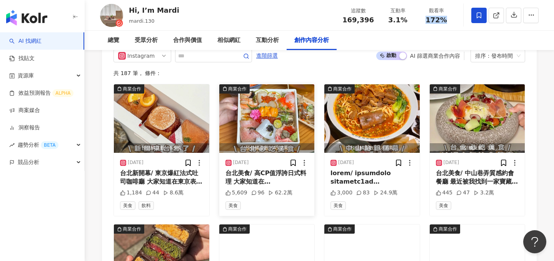
scroll to position [2366, 0]
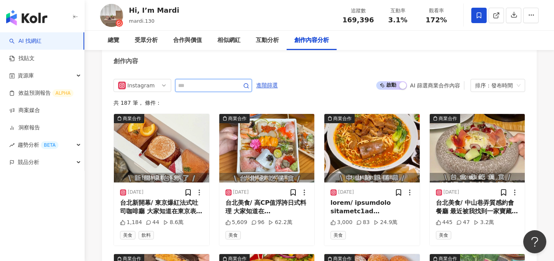
click at [211, 81] on input "text" at bounding box center [205, 85] width 54 height 9
type input "**"
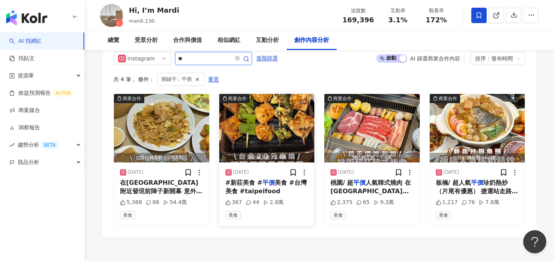
scroll to position [2397, 0]
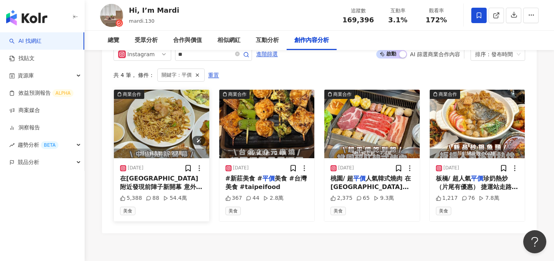
click at [157, 107] on img "button" at bounding box center [161, 124] width 95 height 69
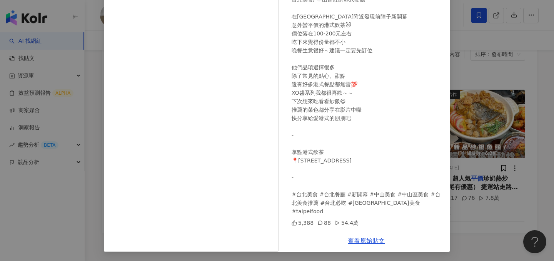
scroll to position [2408, 0]
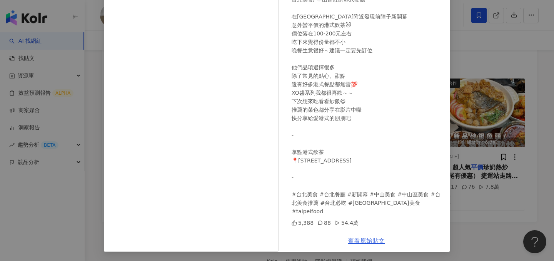
click at [372, 239] on link "查看原始貼文" at bounding box center [366, 240] width 37 height 7
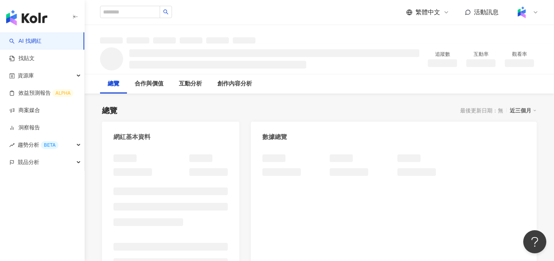
click at [308, 35] on div at bounding box center [320, 34] width 470 height 18
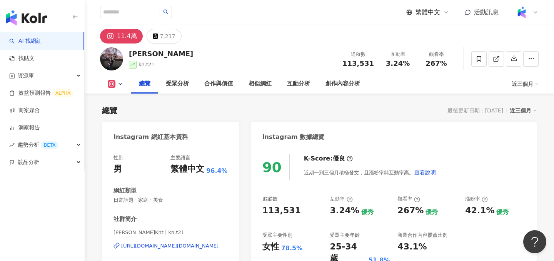
scroll to position [47, 0]
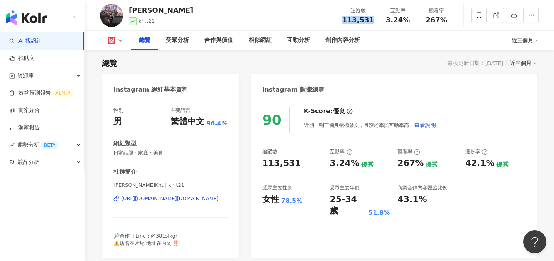
drag, startPoint x: 378, startPoint y: 21, endPoint x: 345, endPoint y: 21, distance: 33.1
click at [345, 21] on div "追蹤數 113,531" at bounding box center [358, 15] width 41 height 17
copy span "113,531"
drag, startPoint x: 408, startPoint y: 15, endPoint x: 386, endPoint y: 17, distance: 22.4
click at [386, 17] on div "互動率 3.24%" at bounding box center [398, 15] width 39 height 17
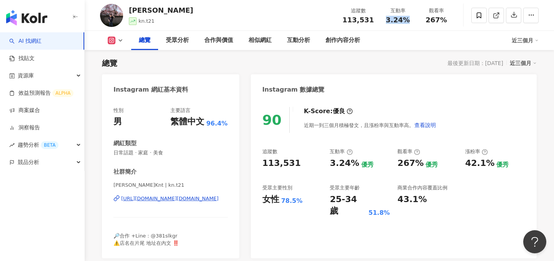
drag, startPoint x: 409, startPoint y: 20, endPoint x: 389, endPoint y: 20, distance: 19.3
click at [389, 20] on div "3.24%" at bounding box center [397, 20] width 29 height 8
copy span "3.24%"
drag, startPoint x: 449, startPoint y: 18, endPoint x: 420, endPoint y: 18, distance: 28.9
click at [420, 18] on div "觀看率 267%" at bounding box center [436, 15] width 39 height 17
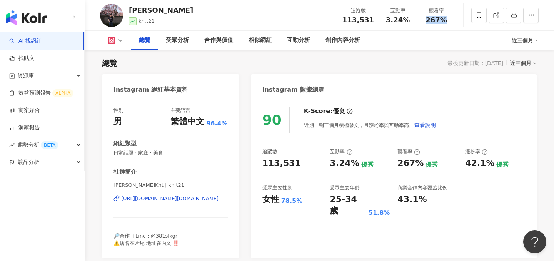
copy span "267%"
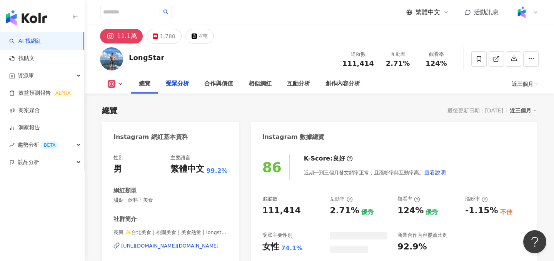
scroll to position [602, 0]
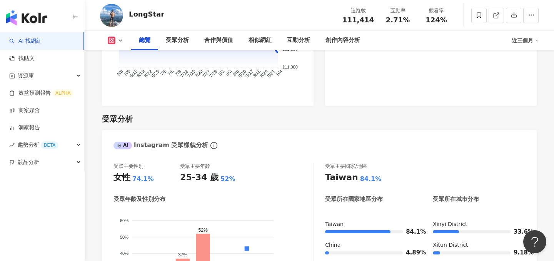
drag, startPoint x: 357, startPoint y: 22, endPoint x: 345, endPoint y: 20, distance: 12.1
click at [345, 20] on div "111,414" at bounding box center [359, 20] width 32 height 8
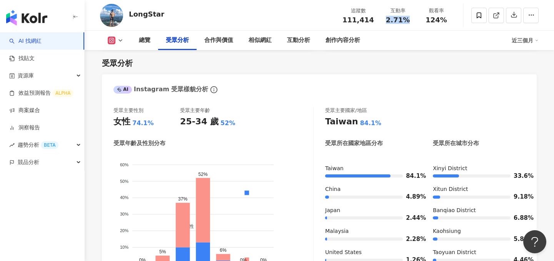
drag, startPoint x: 410, startPoint y: 20, endPoint x: 389, endPoint y: 20, distance: 20.8
click at [389, 20] on div "2.71%" at bounding box center [397, 20] width 29 height 8
copy span "2.71%"
drag, startPoint x: 448, startPoint y: 20, endPoint x: 424, endPoint y: 20, distance: 24.3
click at [424, 20] on div "124%" at bounding box center [436, 20] width 29 height 8
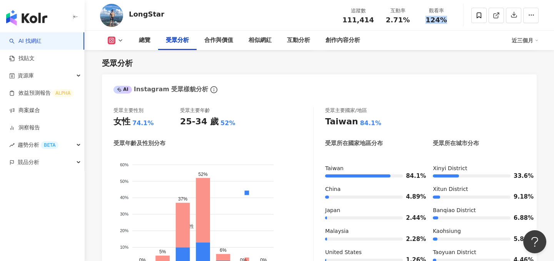
copy span "124%"
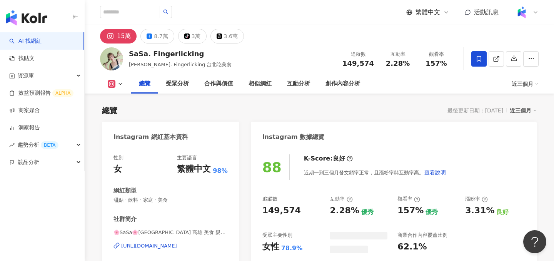
scroll to position [47, 0]
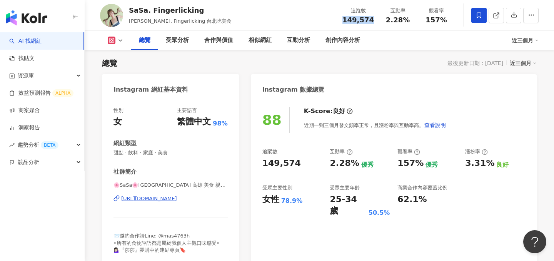
drag, startPoint x: 375, startPoint y: 20, endPoint x: 243, endPoint y: 2, distance: 133.3
click at [339, 20] on div "SaSa. Fingerlicking [PERSON_NAME], [PERSON_NAME]. Fingerlicking 台北吃美食 追蹤數 149,5…" at bounding box center [320, 15] width 470 height 30
drag, startPoint x: 410, startPoint y: 23, endPoint x: 386, endPoint y: 22, distance: 24.3
click at [386, 22] on div "追蹤數 149,574 互動率 2.28% 觀看率 157%" at bounding box center [397, 15] width 118 height 23
copy span "2.28%"
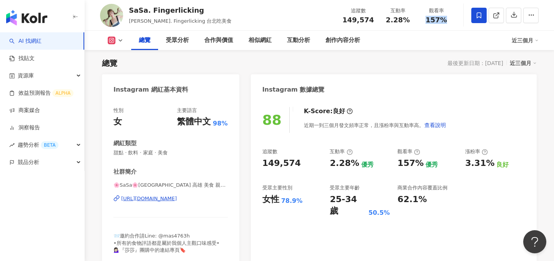
drag, startPoint x: 448, startPoint y: 20, endPoint x: 426, endPoint y: 20, distance: 22.3
click at [426, 20] on div "157%" at bounding box center [436, 20] width 29 height 8
copy span "157%"
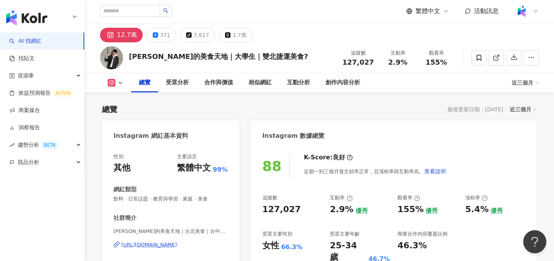
drag, startPoint x: 373, startPoint y: 64, endPoint x: 366, endPoint y: 65, distance: 7.0
click at [342, 64] on div "追蹤數 127,027" at bounding box center [358, 57] width 41 height 17
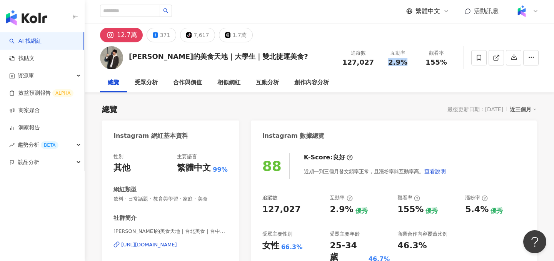
drag, startPoint x: 408, startPoint y: 65, endPoint x: 389, endPoint y: 63, distance: 19.0
click at [389, 63] on div "2.9%" at bounding box center [397, 63] width 29 height 8
copy span "2.9%"
drag, startPoint x: 447, startPoint y: 66, endPoint x: 424, endPoint y: 66, distance: 22.7
click at [424, 66] on div "追蹤數 127,027 互動率 2.9% 觀看率 155%" at bounding box center [397, 57] width 118 height 23
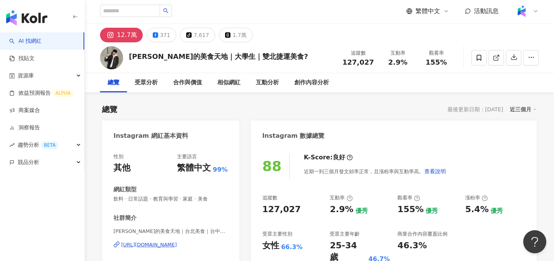
click at [445, 64] on div "155%" at bounding box center [436, 63] width 29 height 8
drag, startPoint x: 446, startPoint y: 64, endPoint x: 425, endPoint y: 64, distance: 20.8
click at [425, 64] on div "155%" at bounding box center [436, 63] width 29 height 8
copy span "155%"
click at [499, 56] on polyline at bounding box center [498, 56] width 2 height 2
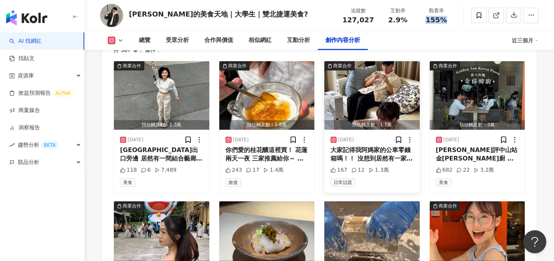
scroll to position [2353, 0]
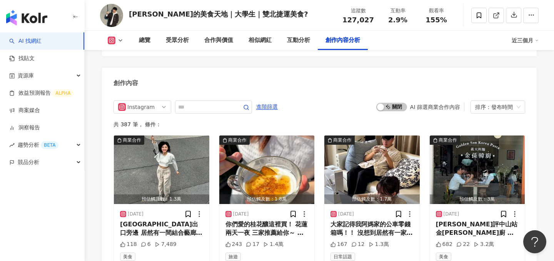
click at [387, 103] on div "啟動 關閉 AI 篩選商業合作內容" at bounding box center [421, 107] width 88 height 8
click at [384, 103] on div "啟動 關閉 AI 篩選商業合作內容 排序：發布時間" at bounding box center [451, 106] width 149 height 13
click at [387, 103] on span "啟動 關閉" at bounding box center [392, 107] width 31 height 8
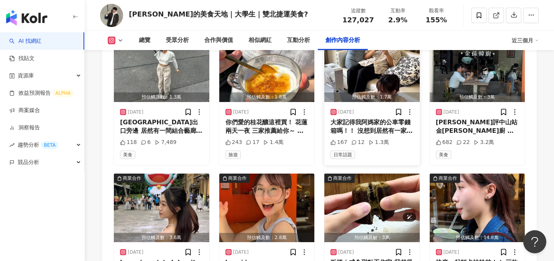
scroll to position [2403, 0]
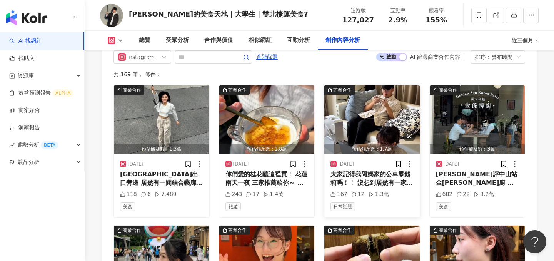
click at [383, 97] on img "button" at bounding box center [372, 119] width 95 height 69
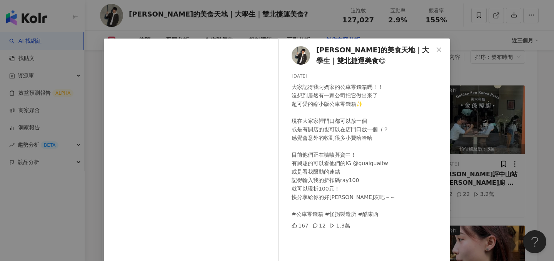
click at [487, 151] on div "陳芃芃的美食天地｜大學生｜雙北捷運美食😋 2025/9/2 大家記得我阿媽家的公車零錢箱嗎！！ 沒想到居然有一家公司把它做出來了 超可愛的縮小版公車零錢箱✨ …" at bounding box center [277, 130] width 554 height 261
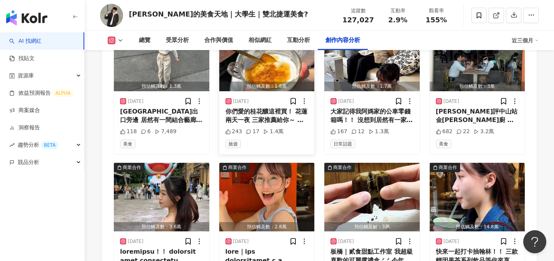
scroll to position [2516, 0]
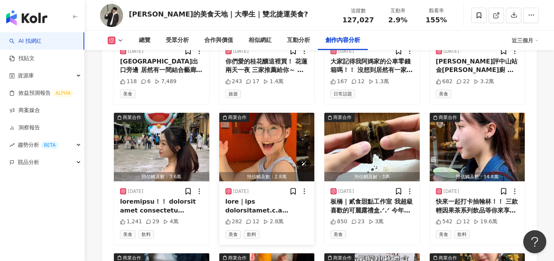
click at [265, 158] on img "button" at bounding box center [266, 147] width 95 height 69
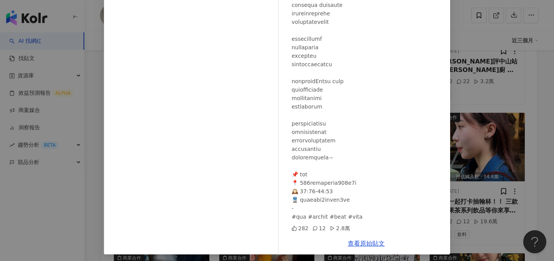
scroll to position [84, 0]
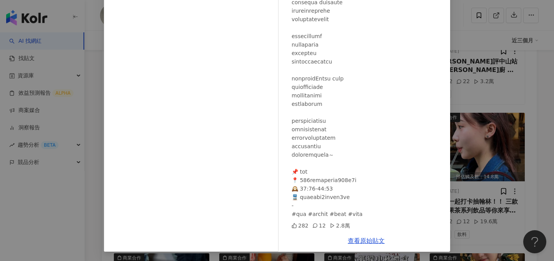
click at [472, 134] on div "陳芃芃的美食天地｜大學生｜雙北捷運美食😋 2025/8/30 282 12 2.8萬 查看原始貼文" at bounding box center [277, 130] width 554 height 261
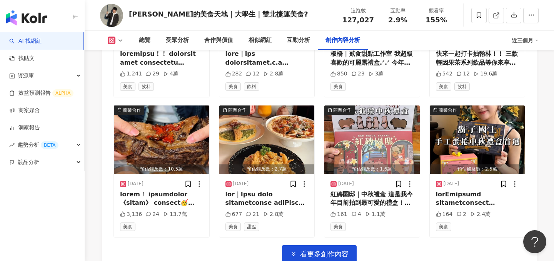
scroll to position [2696, 0]
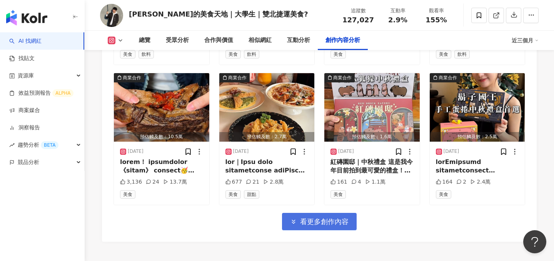
click at [324, 218] on span "看更多創作內容" at bounding box center [324, 222] width 49 height 8
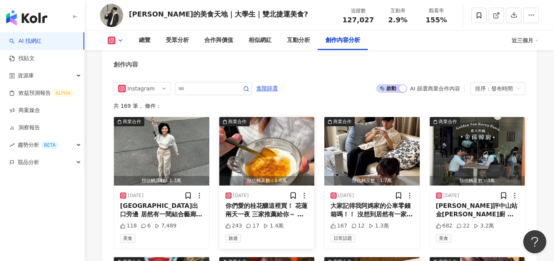
scroll to position [2376, 0]
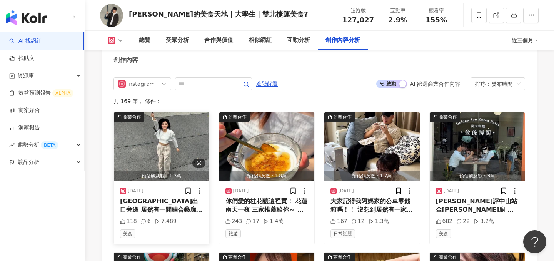
click at [171, 145] on img "button" at bounding box center [161, 146] width 95 height 69
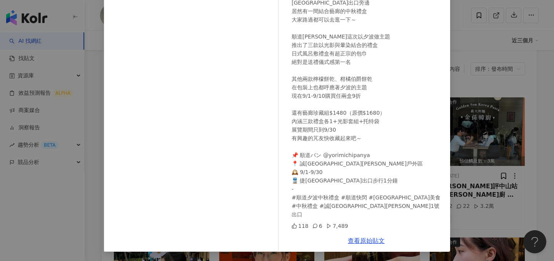
scroll to position [2400, 0]
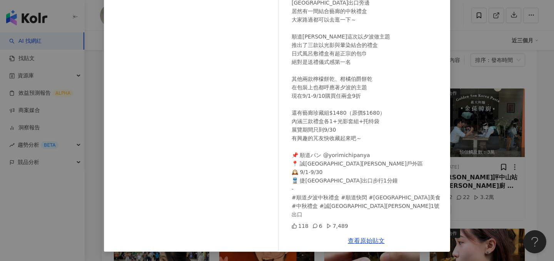
click at [492, 134] on div "陳芃芃的美食天地｜大學生｜雙北捷運美食😋 2025/9/4 中山站一號出口旁邊 居然有一間結合藝廊的中秋禮盒 大家路過都可以去逛一下～ 順道パン這次以夕波做主…" at bounding box center [277, 130] width 554 height 261
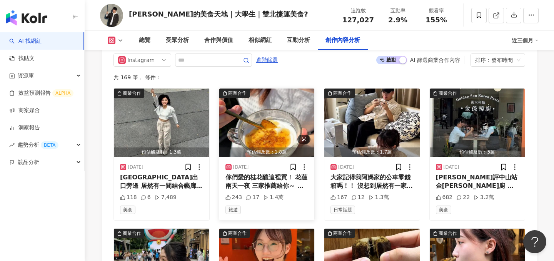
click at [266, 105] on img "button" at bounding box center [266, 123] width 95 height 69
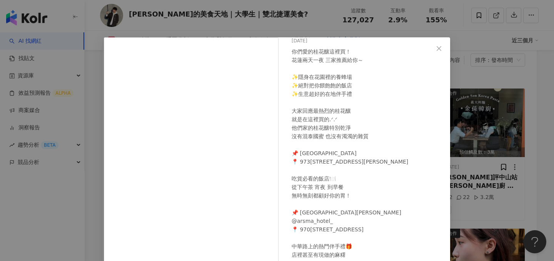
scroll to position [22, 0]
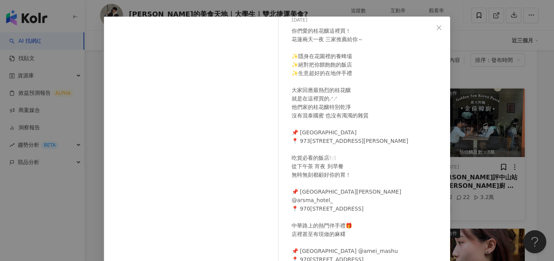
click at [496, 123] on div "陳芃芃的美食天地｜大學生｜雙北捷運美食😋 2025/9/3 你們愛的桂花釀這裡買！ 花蓮兩天一夜 三家推薦給你～ ✨隱身在花園裡的養蜂場 ✨絕對把你餵飽飽的飯…" at bounding box center [277, 130] width 554 height 261
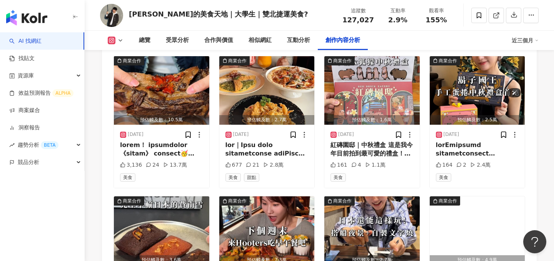
scroll to position [2732, 0]
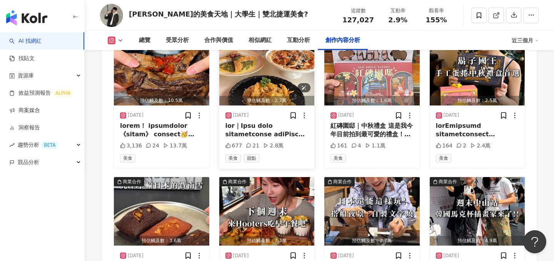
click at [277, 74] on img "button" at bounding box center [266, 71] width 95 height 69
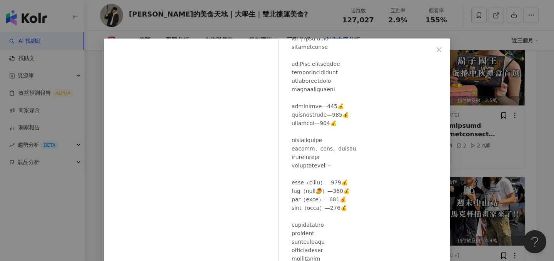
scroll to position [111, 0]
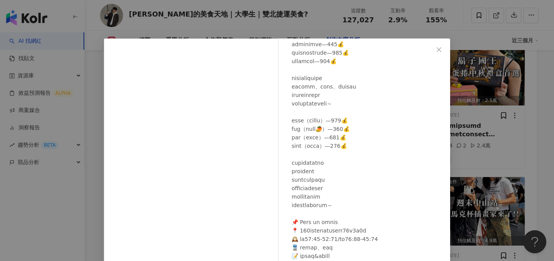
click at [492, 166] on div "陳芃芃的美食天地｜大學生｜雙北捷運美食😋 2025/8/24 677 21 2.8萬 查看原始貼文" at bounding box center [277, 130] width 554 height 261
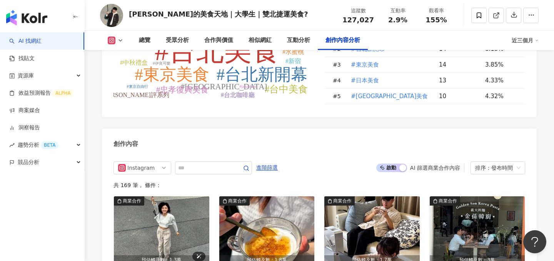
scroll to position [2283, 0]
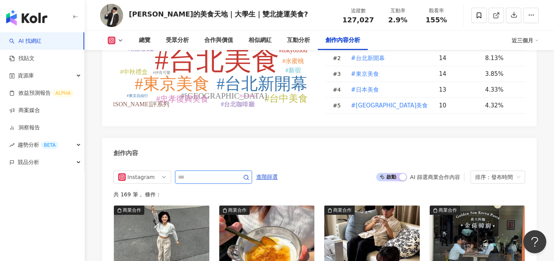
click at [197, 172] on input "text" at bounding box center [205, 176] width 54 height 9
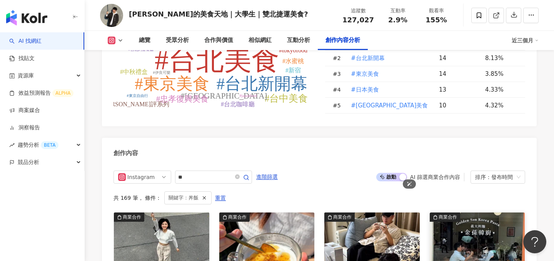
scroll to position [2362, 0]
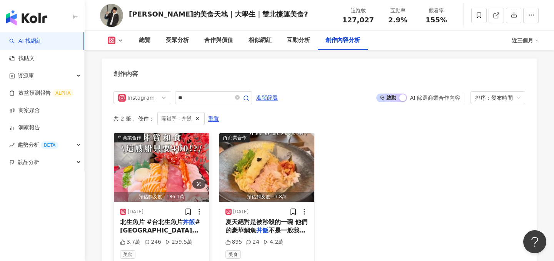
click at [140, 139] on img "button" at bounding box center [161, 167] width 95 height 69
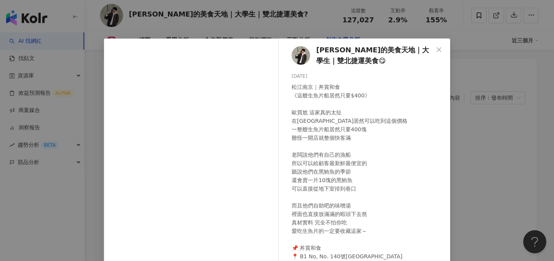
click at [464, 122] on div "陳芃芃的美食天地｜大學生｜雙北捷運美食😋 2024/11/28 松江南京｜丼賞和食 《這艘生魚片船居然只要$400》 歐買尬 這家真的太扯 在台北市居然可以吃…" at bounding box center [277, 130] width 554 height 261
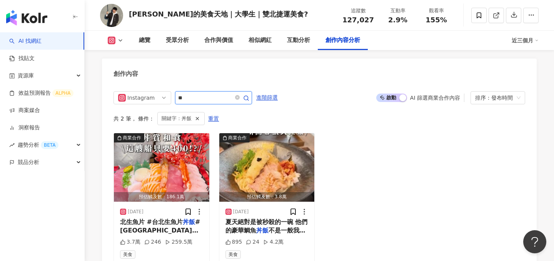
click at [210, 93] on input "**" at bounding box center [205, 97] width 54 height 9
type input "*"
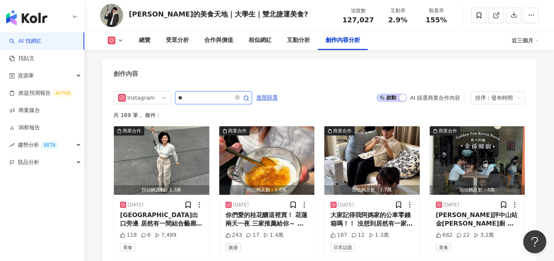
type input "**"
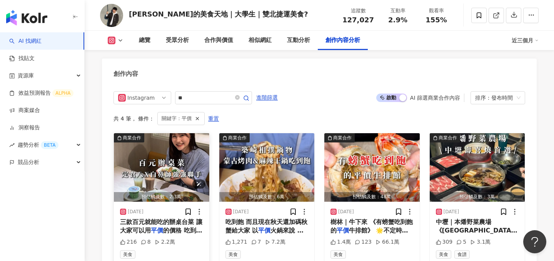
click at [180, 159] on img "button" at bounding box center [161, 167] width 95 height 69
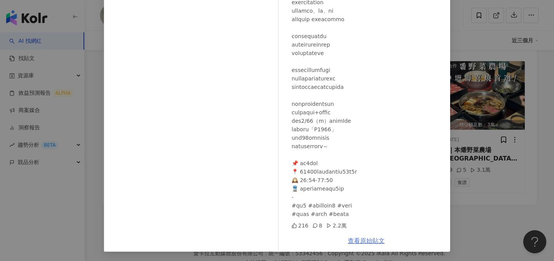
scroll to position [2434, 0]
click at [360, 241] on link "查看原始貼文" at bounding box center [366, 240] width 37 height 7
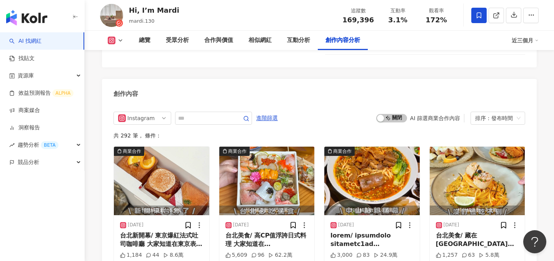
scroll to position [2338, 0]
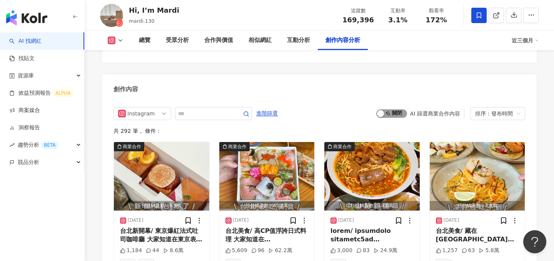
click at [381, 110] on div "button" at bounding box center [380, 113] width 7 height 7
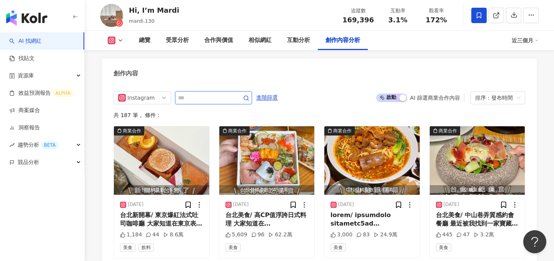
click at [223, 93] on input "text" at bounding box center [205, 97] width 54 height 9
type input "*"
type input "**"
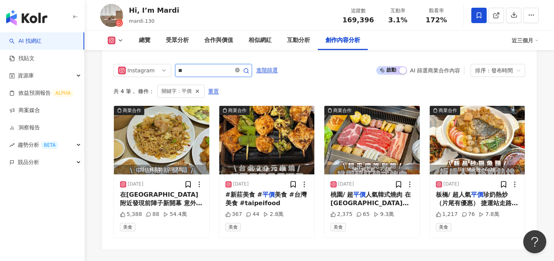
scroll to position [2381, 0]
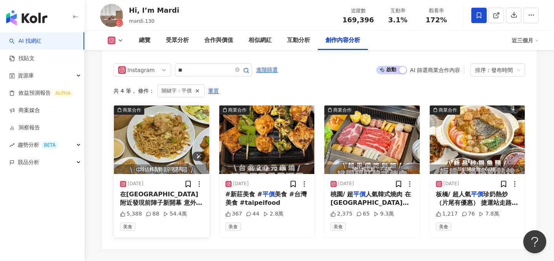
click at [177, 121] on img "button" at bounding box center [161, 139] width 95 height 69
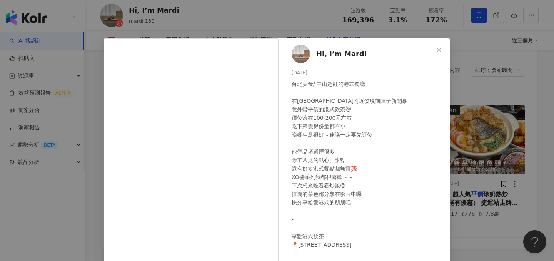
scroll to position [84, 0]
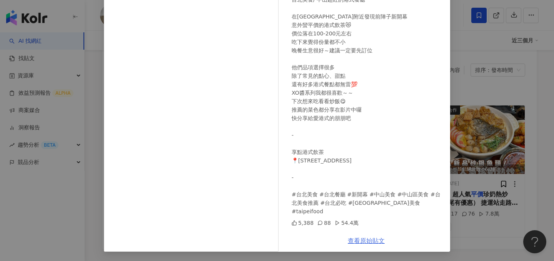
click at [364, 242] on link "查看原始貼文" at bounding box center [366, 240] width 37 height 7
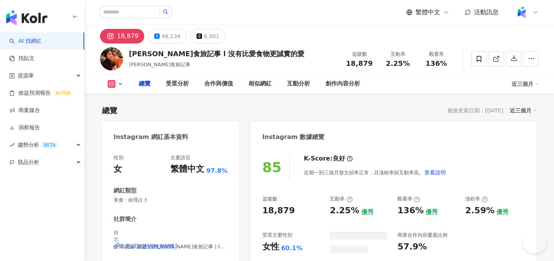
type input "*"
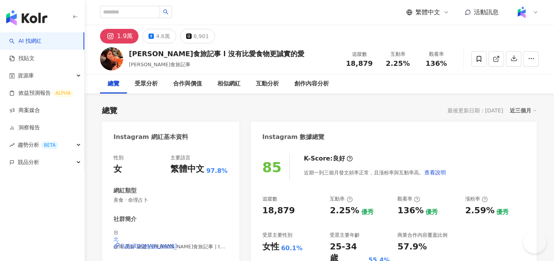
click at [347, 64] on div "追蹤數 18,879" at bounding box center [359, 58] width 39 height 17
click at [408, 105] on div "總覽 最後更新日期：2025/9/4 近三個月" at bounding box center [319, 110] width 435 height 11
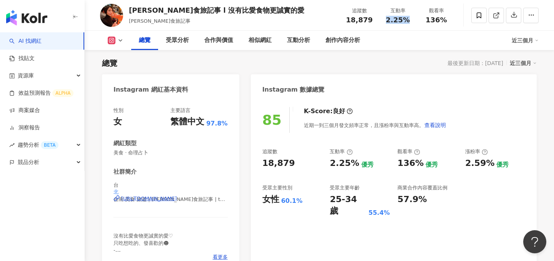
drag, startPoint x: 411, startPoint y: 22, endPoint x: 381, endPoint y: 22, distance: 30.0
click at [381, 22] on div "互動率 2.25%" at bounding box center [398, 15] width 39 height 17
copy span "2.25%"
drag, startPoint x: 445, startPoint y: 21, endPoint x: 425, endPoint y: 21, distance: 19.6
click at [425, 21] on div "136%" at bounding box center [436, 20] width 29 height 8
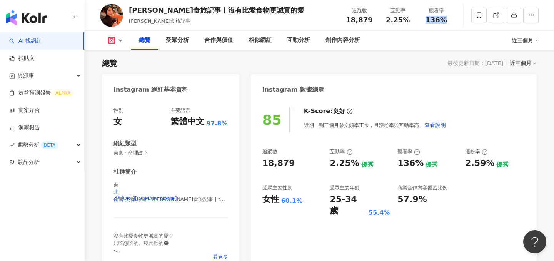
copy span "136%"
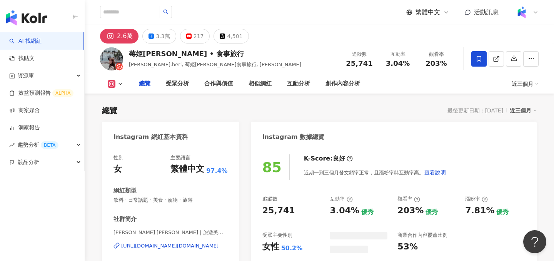
click at [342, 50] on div "追蹤數 25,741" at bounding box center [359, 58] width 39 height 17
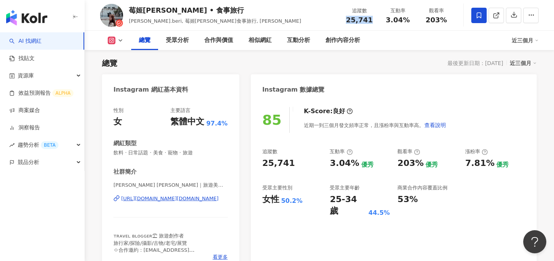
click at [388, 21] on div "3.04%" at bounding box center [397, 20] width 29 height 8
drag, startPoint x: 445, startPoint y: 22, endPoint x: 427, endPoint y: 22, distance: 17.7
click at [427, 22] on div "203%" at bounding box center [436, 20] width 29 height 8
copy span "203%"
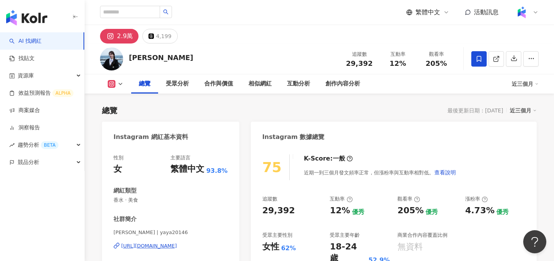
click at [348, 64] on div "29,392" at bounding box center [359, 64] width 29 height 8
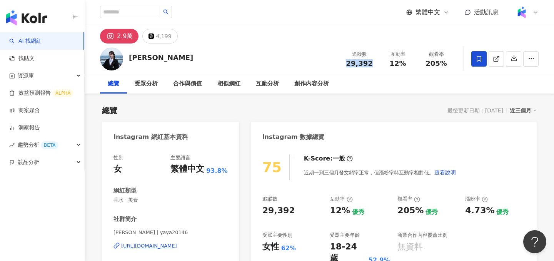
scroll to position [47, 0]
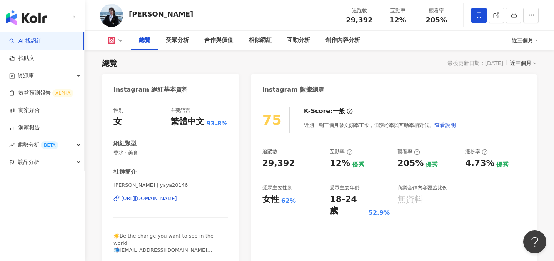
click at [296, 17] on div "[PERSON_NAME] 追蹤數 29,392 互動率 12% 觀看率 205%" at bounding box center [320, 15] width 470 height 30
drag, startPoint x: 408, startPoint y: 23, endPoint x: 388, endPoint y: 22, distance: 20.1
click at [388, 22] on div "追蹤數 29,392 互動率 12% 觀看率 205%" at bounding box center [398, 15] width 116 height 23
copy span "12%"
drag, startPoint x: 453, startPoint y: 18, endPoint x: 423, endPoint y: 18, distance: 29.6
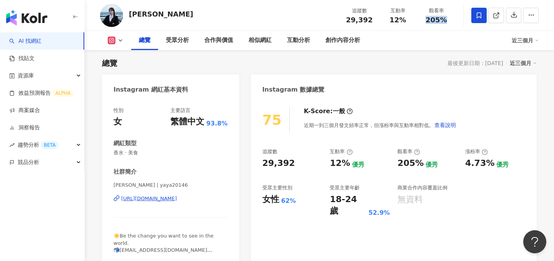
click at [423, 18] on div "觀看率 205%" at bounding box center [436, 15] width 39 height 17
copy span "205%"
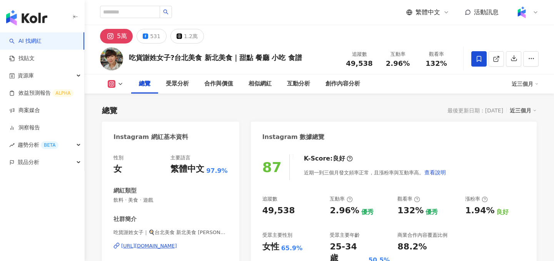
drag, startPoint x: 365, startPoint y: 65, endPoint x: 345, endPoint y: 64, distance: 19.6
click at [345, 64] on div "49,538" at bounding box center [359, 64] width 29 height 8
click at [387, 63] on div "2.96%" at bounding box center [397, 64] width 29 height 8
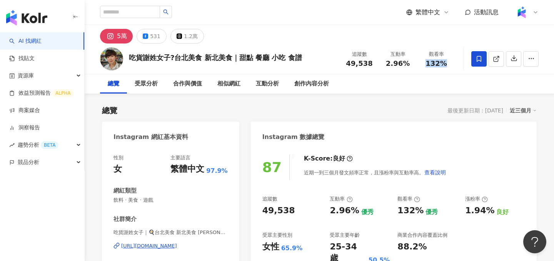
drag, startPoint x: 448, startPoint y: 62, endPoint x: 422, endPoint y: 62, distance: 26.6
click at [422, 62] on div "132%" at bounding box center [436, 64] width 29 height 8
copy span "132%"
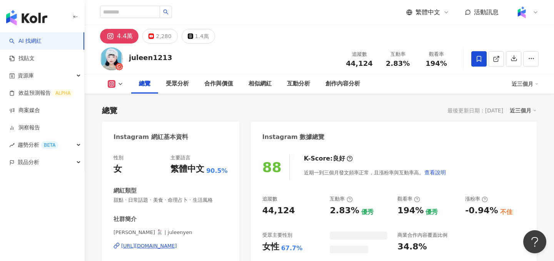
scroll to position [47, 0]
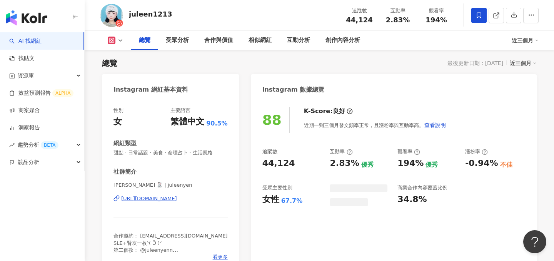
click at [347, 21] on div "44,124" at bounding box center [359, 20] width 29 height 8
drag, startPoint x: 410, startPoint y: 19, endPoint x: 387, endPoint y: 19, distance: 22.7
click at [387, 19] on div "2.83%" at bounding box center [397, 20] width 29 height 8
copy span "2.83%"
drag, startPoint x: 449, startPoint y: 22, endPoint x: 423, endPoint y: 22, distance: 26.2
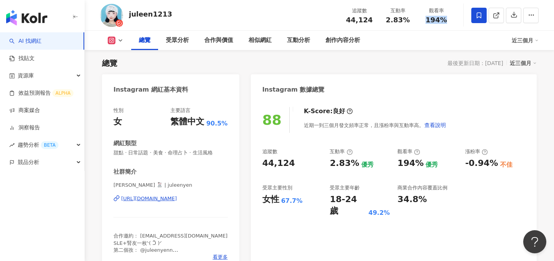
click at [423, 22] on div "194%" at bounding box center [436, 20] width 29 height 8
copy span "194%"
click at [326, 45] on div "創作內容分析" at bounding box center [343, 40] width 50 height 19
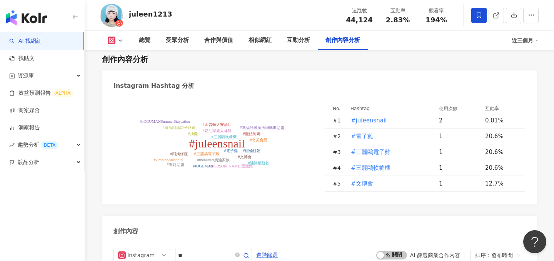
scroll to position [2398, 0]
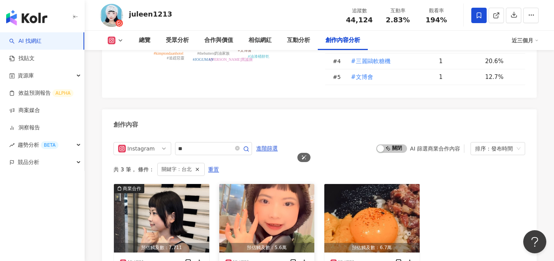
click at [272, 184] on img "button" at bounding box center [266, 218] width 95 height 69
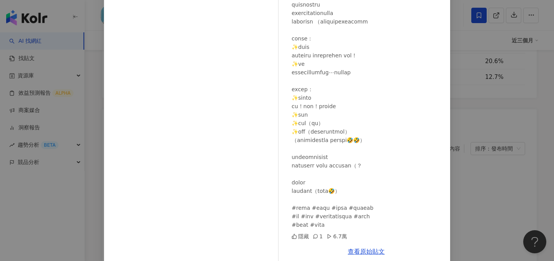
scroll to position [75, 0]
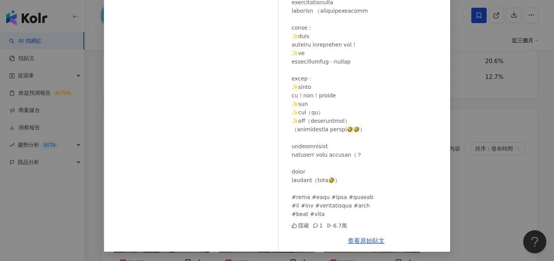
click at [465, 168] on div "顏孜昀art 2025/1/17 隱藏 1 6.7萬 查看原始貼文" at bounding box center [277, 130] width 554 height 261
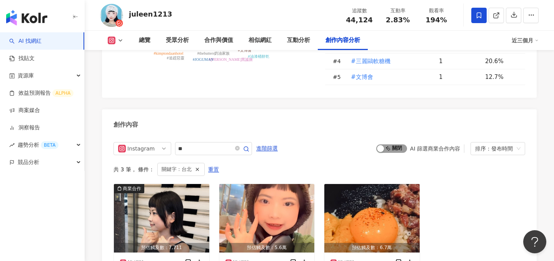
click at [383, 145] on div "button" at bounding box center [380, 148] width 7 height 7
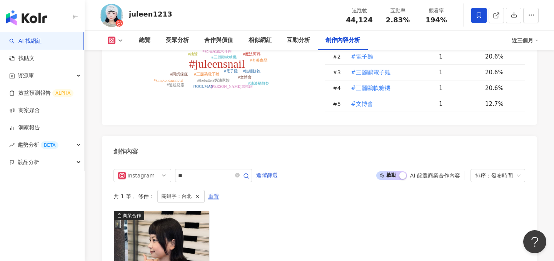
click at [213, 191] on span "重置" at bounding box center [213, 197] width 11 height 12
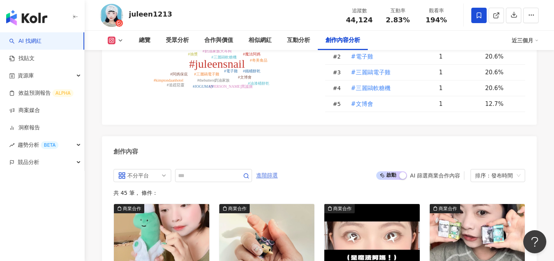
click at [271, 169] on span "進階篩選" at bounding box center [267, 175] width 22 height 12
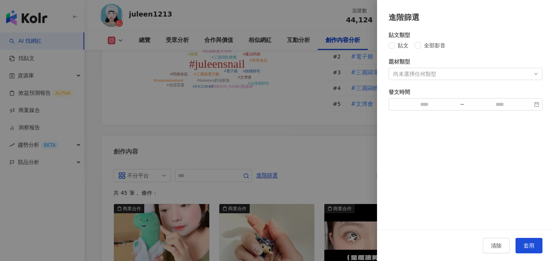
click at [303, 84] on div at bounding box center [277, 130] width 554 height 261
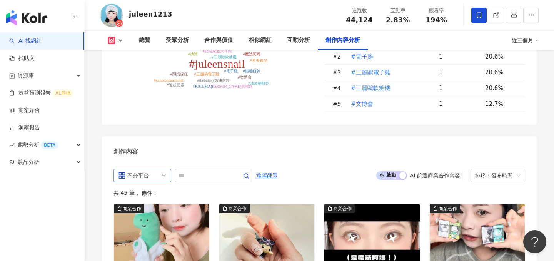
click at [146, 169] on div "不分平台" at bounding box center [139, 175] width 25 height 12
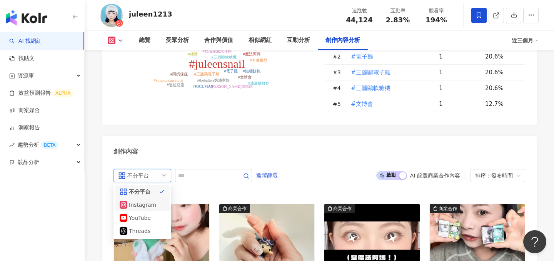
click at [140, 201] on div "Instagram" at bounding box center [141, 205] width 25 height 8
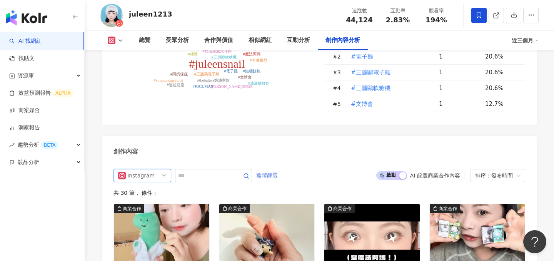
click at [266, 169] on span "進階篩選" at bounding box center [267, 175] width 22 height 12
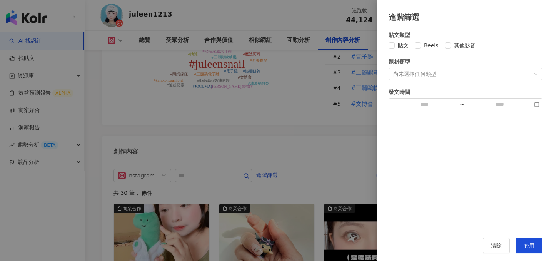
click at [420, 38] on div "貼文類型" at bounding box center [466, 35] width 154 height 8
click at [532, 243] on span "套用" at bounding box center [529, 246] width 11 height 6
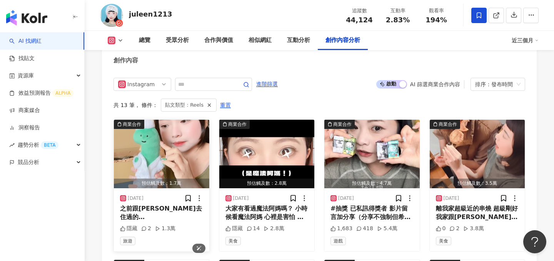
scroll to position [2439, 0]
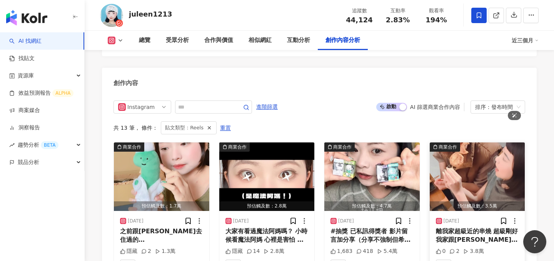
click at [478, 142] on img "button" at bounding box center [477, 176] width 95 height 69
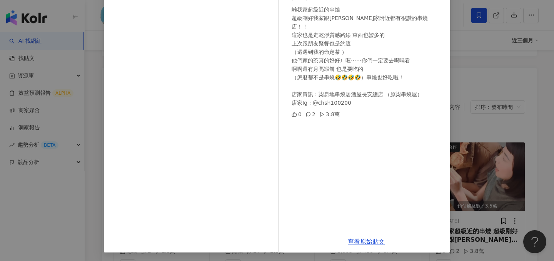
scroll to position [75, 0]
click at [504, 143] on div "顏孜昀art 2025/4/15 離我家超級近的串燒 超級剛好我家跟吉家附近都有很讚的串燒店！！ 這家也是走乾淨質感路線 東西也蠻多的 上次跟朋友聚餐也是約這…" at bounding box center [277, 130] width 554 height 261
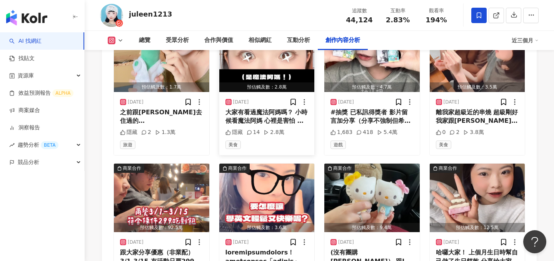
scroll to position [2573, 0]
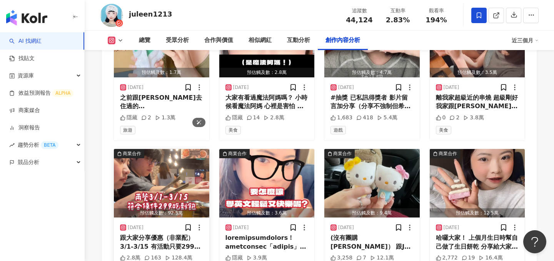
click at [178, 149] on img "button" at bounding box center [161, 183] width 95 height 69
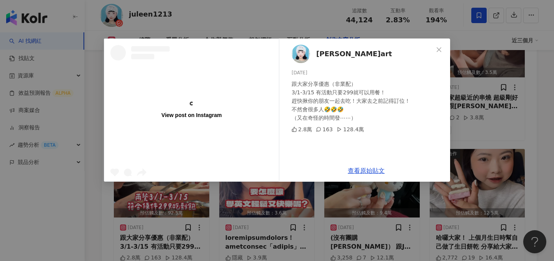
click at [489, 109] on div "View post on Instagram 顏孜昀art 2025/3/2 跟大家分享優惠（非業配） 3/1-3/15 有活動只要299就可以用餐！ 趕快揪…" at bounding box center [277, 130] width 554 height 261
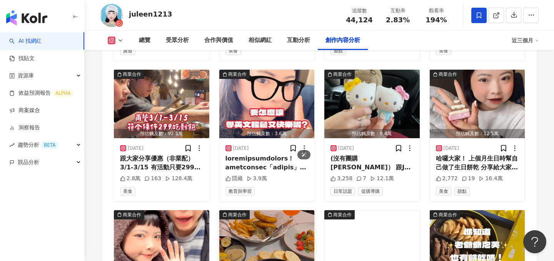
scroll to position [2706, 0]
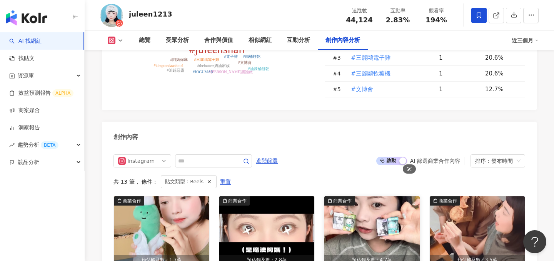
scroll to position [2386, 0]
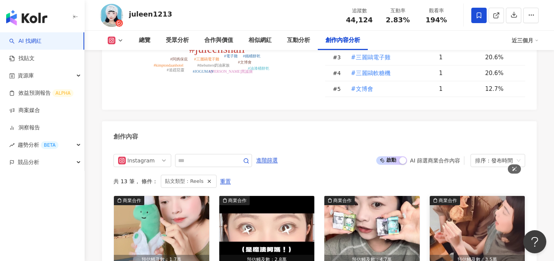
click at [471, 196] on img "button" at bounding box center [477, 230] width 95 height 69
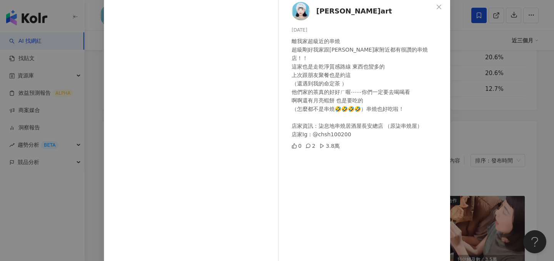
scroll to position [75, 0]
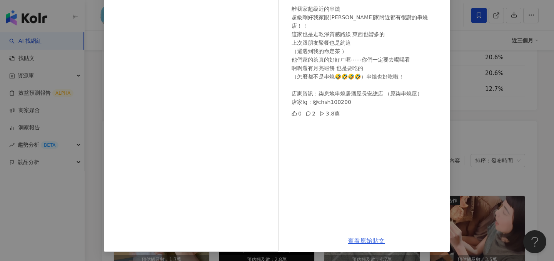
click at [364, 238] on link "查看原始貼文" at bounding box center [366, 240] width 37 height 7
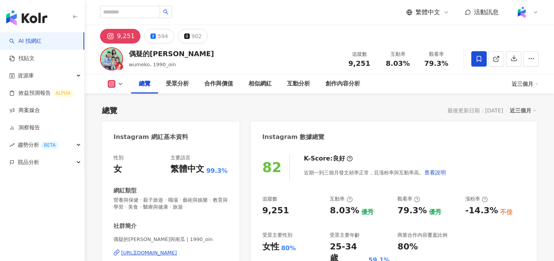
click at [495, 60] on icon at bounding box center [496, 58] width 7 height 7
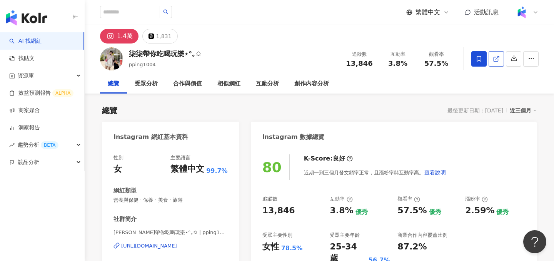
click at [496, 58] on icon at bounding box center [496, 58] width 7 height 7
drag, startPoint x: 376, startPoint y: 63, endPoint x: 345, endPoint y: 63, distance: 30.4
click at [345, 63] on div "追蹤數 13,846" at bounding box center [359, 58] width 39 height 17
copy span "13,846"
drag, startPoint x: 410, startPoint y: 65, endPoint x: 390, endPoint y: 65, distance: 20.0
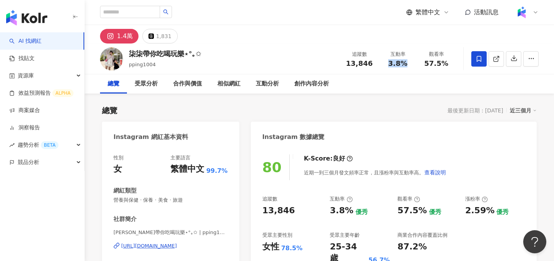
click at [390, 65] on div "3.8%" at bounding box center [397, 64] width 29 height 8
copy span "3.8%"
drag, startPoint x: 447, startPoint y: 62, endPoint x: 416, endPoint y: 62, distance: 31.2
click at [416, 62] on div "追蹤數 13,846 互動率 3.8% 觀看率 57.5%" at bounding box center [398, 58] width 116 height 23
click at [448, 65] on div "57.5%" at bounding box center [436, 64] width 29 height 8
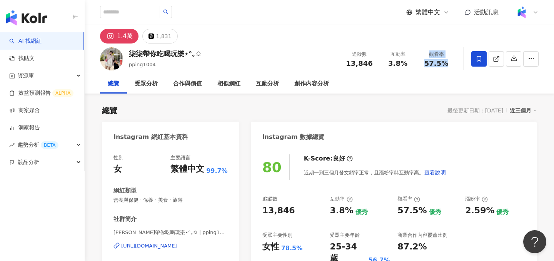
drag, startPoint x: 448, startPoint y: 65, endPoint x: 417, endPoint y: 65, distance: 31.2
click at [417, 65] on div "追蹤數 13,846 互動率 3.8% 觀看率 57.5%" at bounding box center [398, 58] width 116 height 23
click at [417, 65] on div "互動率 3.8%" at bounding box center [398, 58] width 39 height 17
drag, startPoint x: 446, startPoint y: 65, endPoint x: 428, endPoint y: 65, distance: 18.5
click at [428, 65] on span "57.5%" at bounding box center [437, 64] width 24 height 8
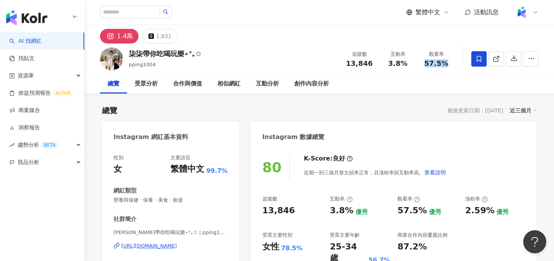
copy span "57.5%"
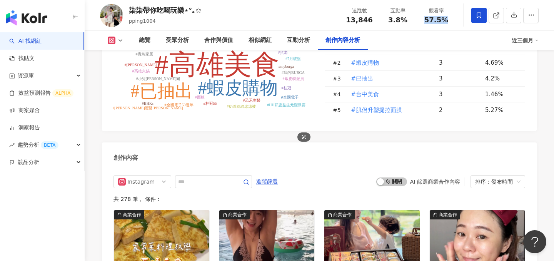
scroll to position [2311, 0]
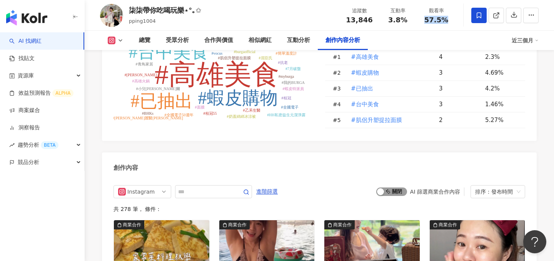
click at [393, 188] on span "啟動 關閉" at bounding box center [392, 192] width 31 height 8
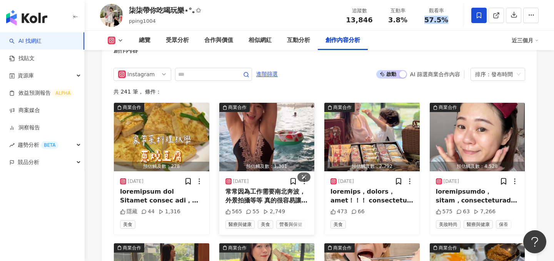
scroll to position [2432, 0]
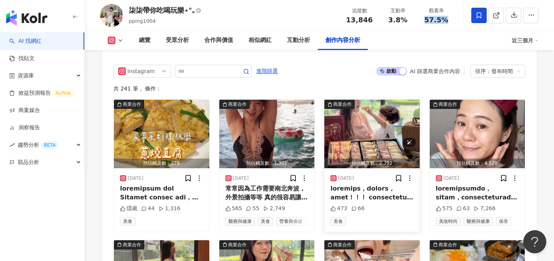
click at [373, 100] on img "button" at bounding box center [372, 134] width 95 height 69
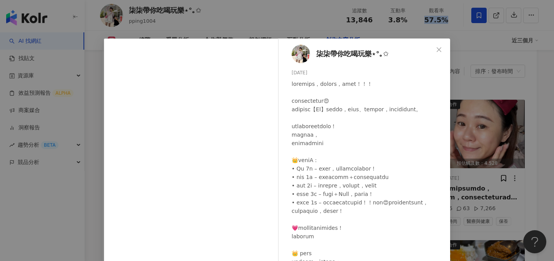
scroll to position [64, 0]
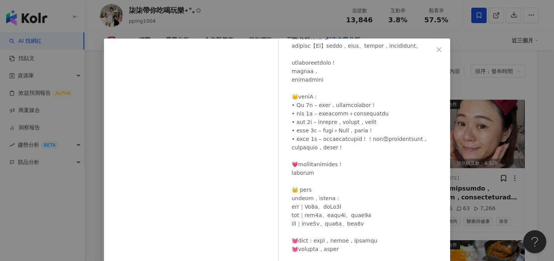
click at [501, 145] on div "柒柒帶你吃喝玩樂⋆°｡✩ 2025/9/4 473 66 查看原始貼文" at bounding box center [277, 130] width 554 height 261
click at [501, 159] on div "預估觸及數：4,528" at bounding box center [477, 164] width 95 height 10
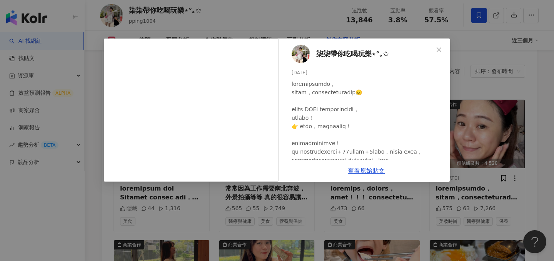
click at [454, 117] on div "柒柒帶你吃喝玩樂⋆°｡✩ 2025/9/2 575 63 7,266 查看原始貼文" at bounding box center [277, 130] width 554 height 261
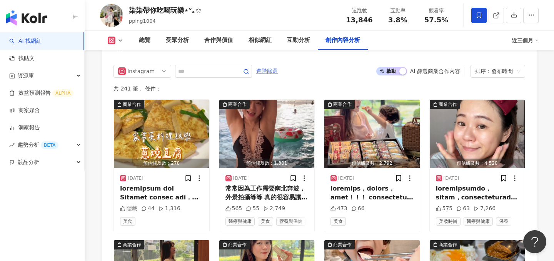
click at [270, 65] on span "進階篩選" at bounding box center [267, 71] width 22 height 12
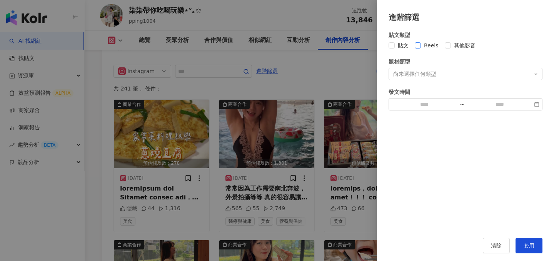
click at [424, 43] on span "Reels" at bounding box center [431, 45] width 21 height 8
click at [530, 239] on button "套用" at bounding box center [529, 245] width 27 height 15
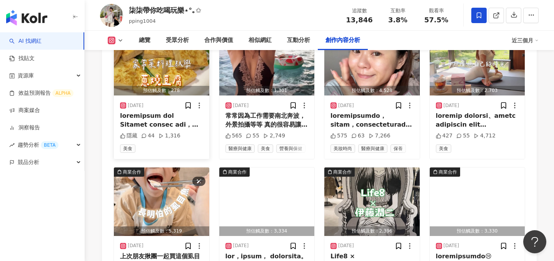
scroll to position [2544, 0]
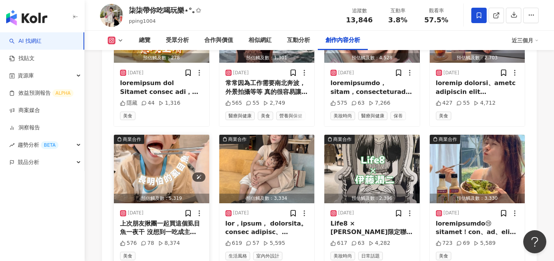
click at [158, 176] on img "button" at bounding box center [161, 169] width 95 height 69
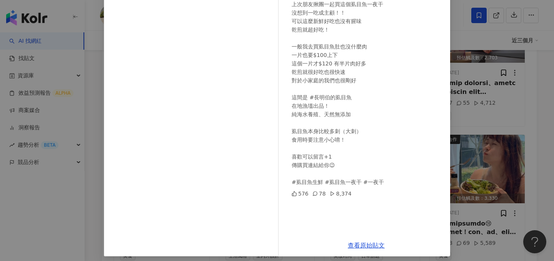
scroll to position [84, 0]
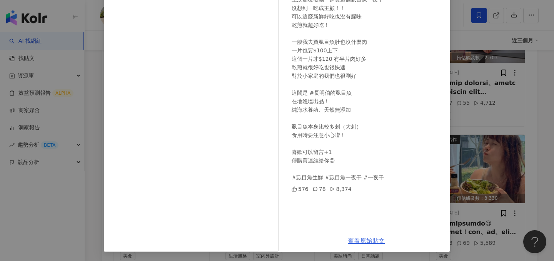
click at [368, 241] on link "查看原始貼文" at bounding box center [366, 240] width 37 height 7
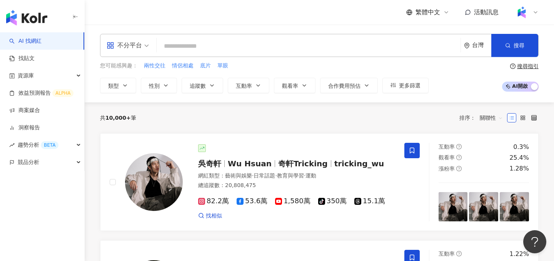
click at [219, 55] on div "不分平台 台灣 搜尋" at bounding box center [319, 45] width 439 height 23
click at [226, 43] on input "search" at bounding box center [309, 46] width 298 height 15
paste input "***"
type input "***"
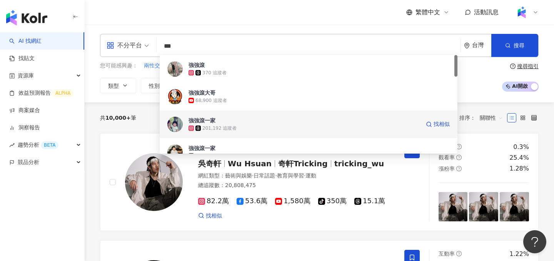
click at [278, 124] on div "201,192 追蹤者" at bounding box center [305, 128] width 232 height 8
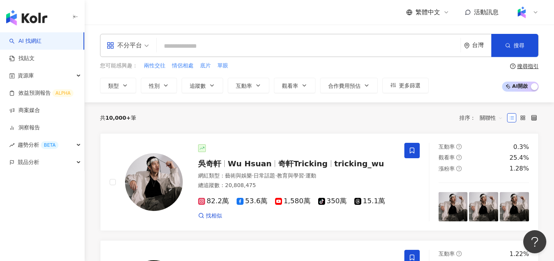
click at [203, 46] on input "search" at bounding box center [309, 46] width 298 height 15
paste input "***"
type input "***"
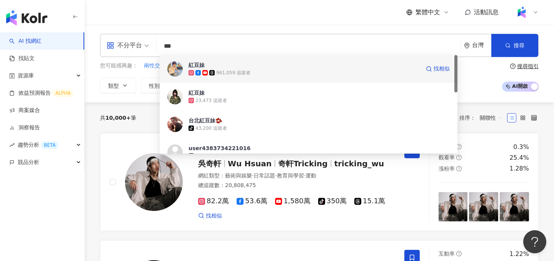
click at [260, 70] on div "961,059 追蹤者" at bounding box center [305, 73] width 232 height 8
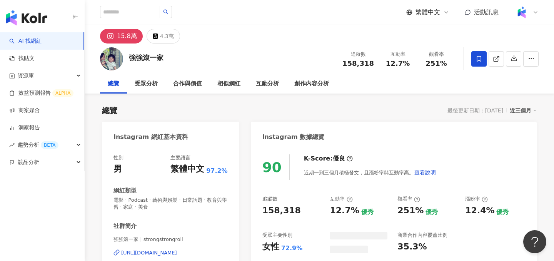
drag, startPoint x: 372, startPoint y: 62, endPoint x: 346, endPoint y: 60, distance: 26.2
click at [346, 60] on div "追蹤數 158,318" at bounding box center [358, 58] width 41 height 17
click at [395, 56] on div "互動率" at bounding box center [397, 54] width 29 height 8
drag, startPoint x: 371, startPoint y: 65, endPoint x: 347, endPoint y: 64, distance: 23.9
click at [347, 64] on span "158,318" at bounding box center [359, 63] width 32 height 8
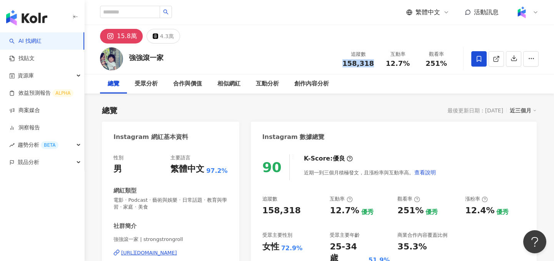
copy span "158,318"
drag, startPoint x: 409, startPoint y: 62, endPoint x: 388, endPoint y: 62, distance: 20.4
click at [388, 62] on div "12.7%" at bounding box center [397, 64] width 29 height 8
copy span "12.7%"
drag, startPoint x: 451, startPoint y: 65, endPoint x: 425, endPoint y: 65, distance: 26.6
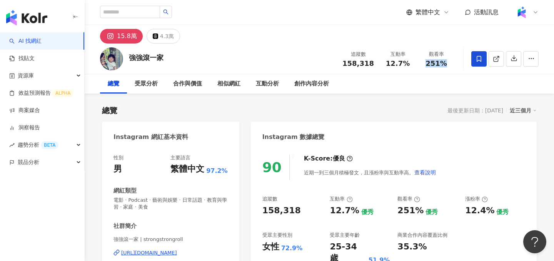
click at [425, 65] on div "觀看率 251%" at bounding box center [436, 58] width 39 height 17
copy span "251%"
click at [495, 57] on icon at bounding box center [496, 58] width 7 height 7
click at [310, 83] on div "創作內容分析" at bounding box center [312, 83] width 35 height 9
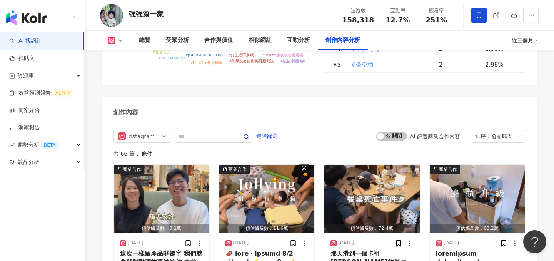
scroll to position [2357, 0]
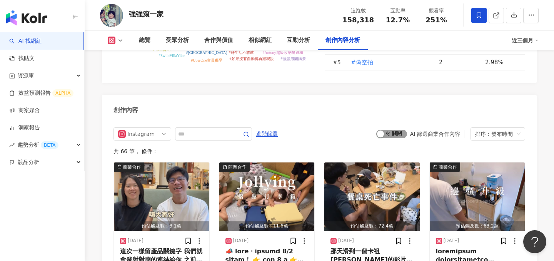
click at [395, 130] on span "啟動 關閉" at bounding box center [392, 134] width 31 height 8
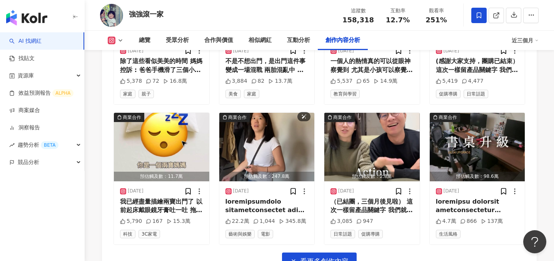
scroll to position [2687, 0]
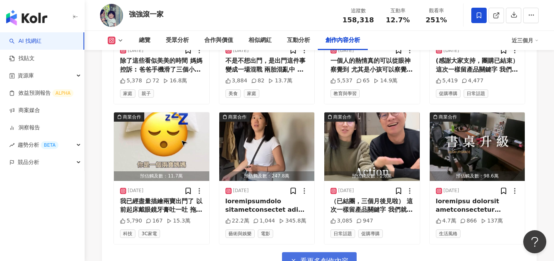
click at [318, 257] on span "看更多創作內容" at bounding box center [324, 261] width 49 height 8
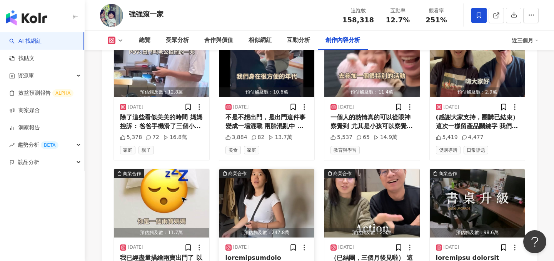
scroll to position [2691, 0]
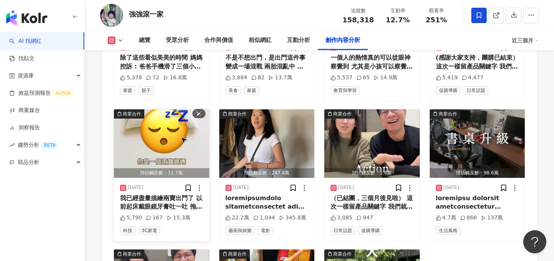
click at [171, 109] on img "button" at bounding box center [161, 143] width 95 height 69
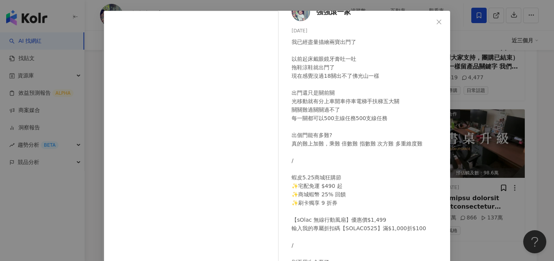
scroll to position [37, 0]
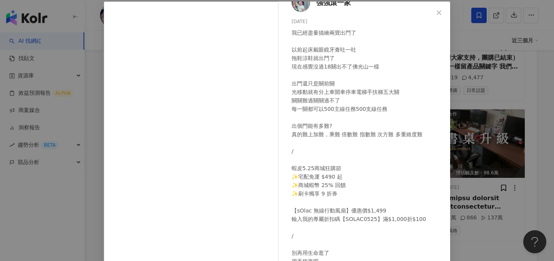
click at [487, 121] on div "強強滾一家 [DATE] 我已經盡量描繪兩寶出門了 以前起床戴眼鏡牙膏吐一吐 拖鞋涼鞋就出門了 現在感覺沒過18關出不了佛光山一樣 出門還只是關前關 光移動就…" at bounding box center [277, 130] width 554 height 261
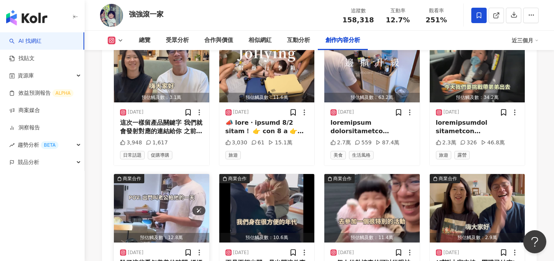
scroll to position [2340, 0]
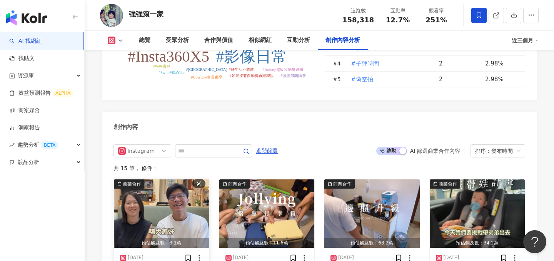
click at [147, 179] on img "button" at bounding box center [161, 213] width 95 height 69
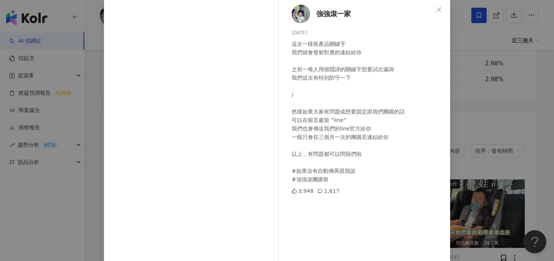
scroll to position [53, 0]
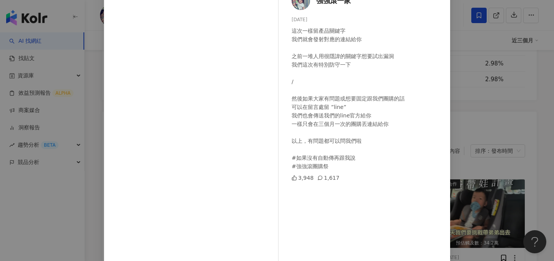
click at [472, 134] on div "強強滾一家 [DATE] 這次一樣留產品關鍵字 我們就會發射對應的連結給你 之前一堆人用很隱諱的關鍵字想要試出漏洞 我們這次有特別防守一下 / 然後如果大家有…" at bounding box center [277, 130] width 554 height 261
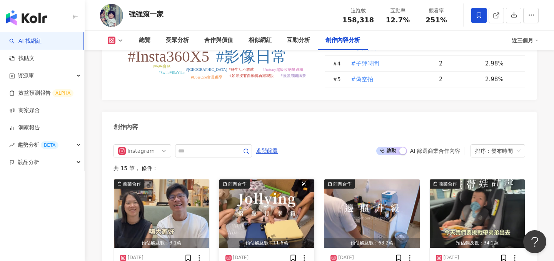
click at [267, 179] on img "button" at bounding box center [266, 213] width 95 height 69
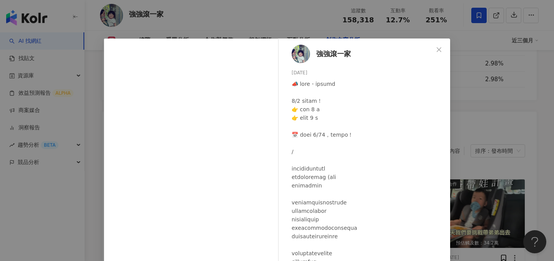
click at [461, 102] on div "強強滾一家 [DATE] 3,030 61 15.1萬 查看原始貼文" at bounding box center [277, 130] width 554 height 261
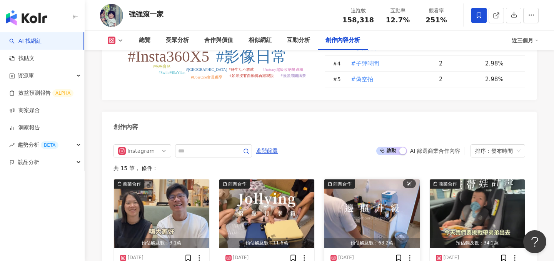
click at [356, 179] on img "button" at bounding box center [372, 213] width 95 height 69
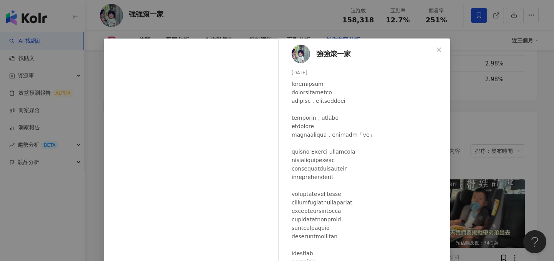
click at [486, 107] on div "強強滾一家 [DATE] 2.7萬 559 87.4萬 查看原始貼文" at bounding box center [277, 130] width 554 height 261
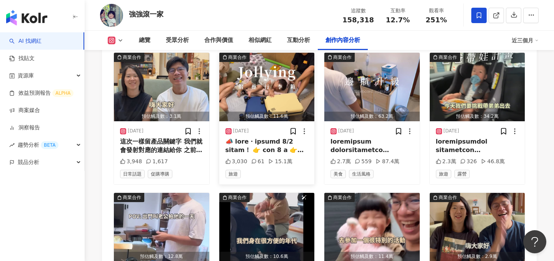
scroll to position [2508, 0]
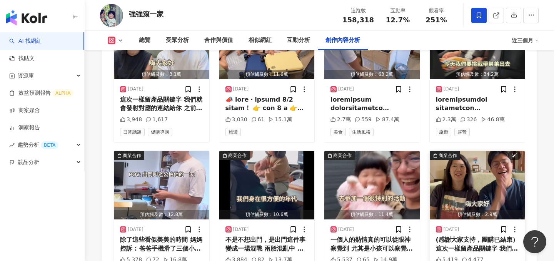
click at [452, 151] on img "button" at bounding box center [477, 185] width 95 height 69
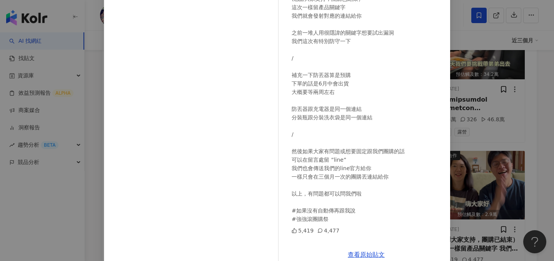
scroll to position [99, 0]
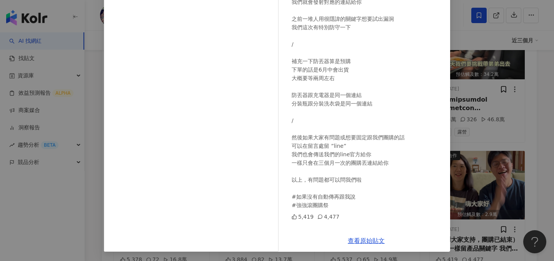
click at [468, 149] on div "強強滾一家 [DATE] (感謝大家支持，團購已結束） 這次一樣留產品關鍵字 我們就會發射對應的連結給你 之前一堆人用很隱諱的關鍵字想要試出漏洞 我們這次有特…" at bounding box center [277, 130] width 554 height 261
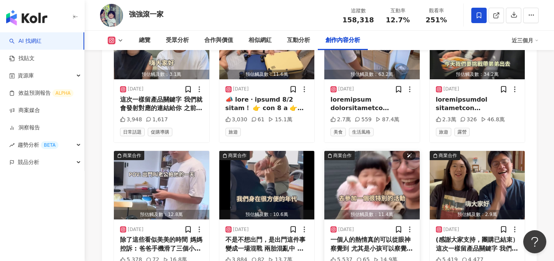
click at [355, 151] on img "button" at bounding box center [372, 185] width 95 height 69
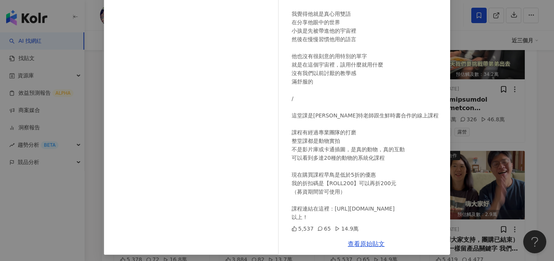
scroll to position [84, 0]
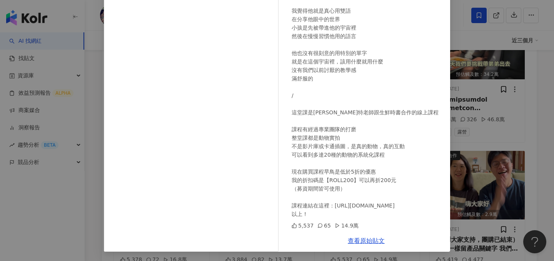
click at [483, 131] on div "強強滾一家 [DATE] 一個人的熱情真的可以從眼神察覺到 尤其是小孩可以察覺到 整堂課你就是可以知道史考特老師 是真心愛這一切 其實滿感動的 我覺得他就是真…" at bounding box center [277, 130] width 554 height 261
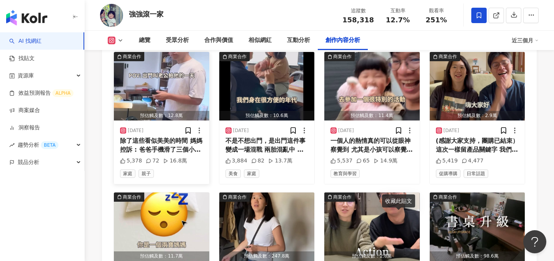
scroll to position [2639, 0]
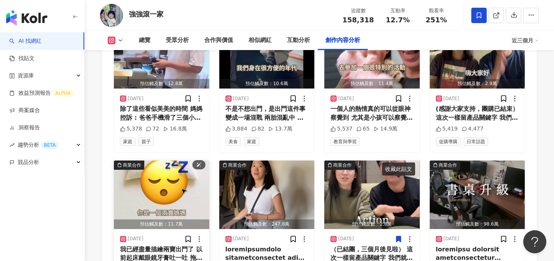
click at [159, 161] on img "button" at bounding box center [161, 195] width 95 height 69
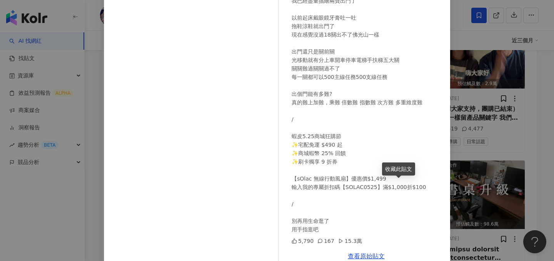
scroll to position [72, 0]
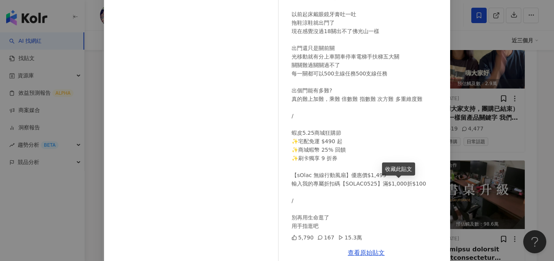
click at [502, 96] on div "強強滾一家 [DATE] 我已經盡量描繪兩寶出門了 以前起床戴眼鏡牙膏吐一吐 拖鞋涼鞋就出門了 現在感覺沒過18關出不了佛光山一樣 出門還只是關前關 光移動就…" at bounding box center [277, 130] width 554 height 261
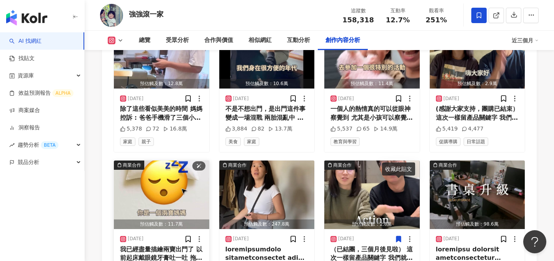
scroll to position [2419, 0]
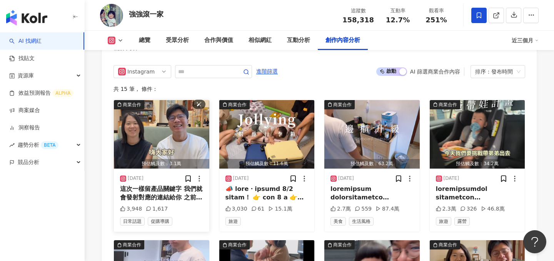
click at [152, 100] on img "button" at bounding box center [161, 134] width 95 height 69
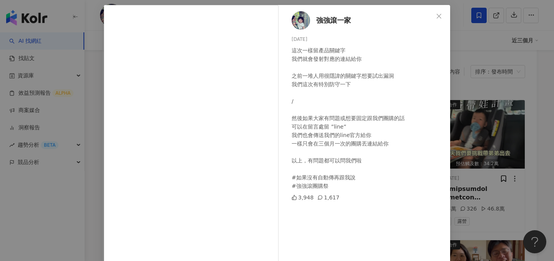
scroll to position [36, 0]
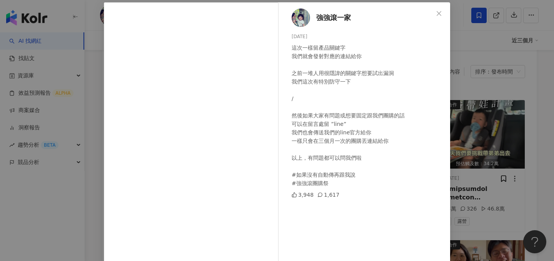
click at [463, 140] on div "強強滾一家 [DATE] 這次一樣留產品關鍵字 我們就會發射對應的連結給你 之前一堆人用很隱諱的關鍵字想要試出漏洞 我們這次有特別防守一下 / 然後如果大家有…" at bounding box center [277, 130] width 554 height 261
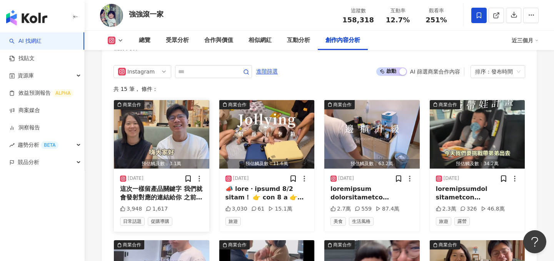
scroll to position [2342, 0]
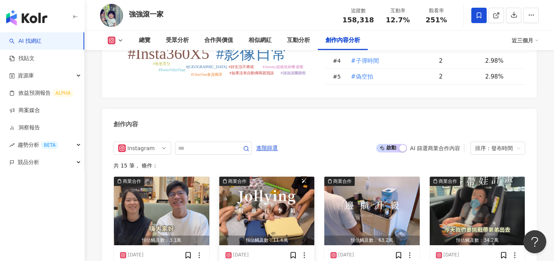
click at [264, 177] on img "button" at bounding box center [266, 211] width 95 height 69
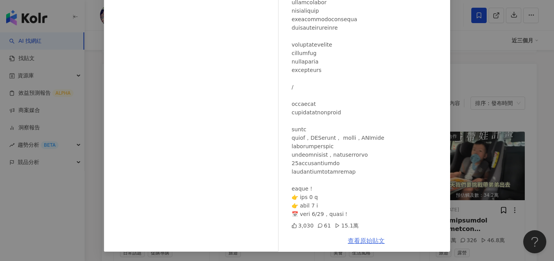
scroll to position [2389, 0]
click at [367, 240] on link "查看原始貼文" at bounding box center [366, 240] width 37 height 7
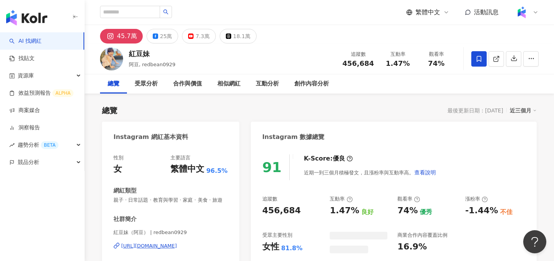
drag, startPoint x: 374, startPoint y: 64, endPoint x: 344, endPoint y: 64, distance: 30.4
click at [344, 64] on div "追蹤數 456,684" at bounding box center [358, 58] width 41 height 17
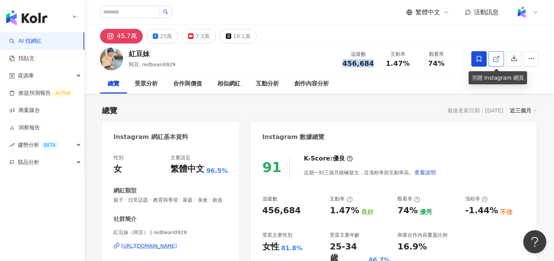
click at [499, 57] on icon at bounding box center [496, 58] width 7 height 7
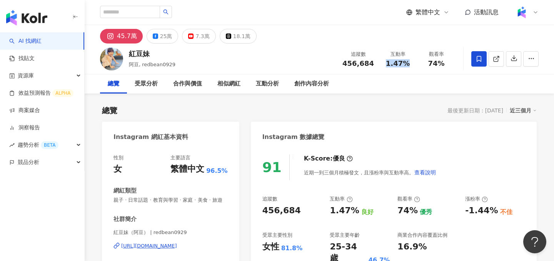
drag, startPoint x: 407, startPoint y: 63, endPoint x: 389, endPoint y: 63, distance: 18.1
click at [389, 63] on span "1.47%" at bounding box center [398, 64] width 24 height 8
copy span "1.47%"
drag, startPoint x: 443, startPoint y: 66, endPoint x: 420, endPoint y: 66, distance: 22.3
click at [420, 66] on div "觀看率 74%" at bounding box center [436, 58] width 39 height 17
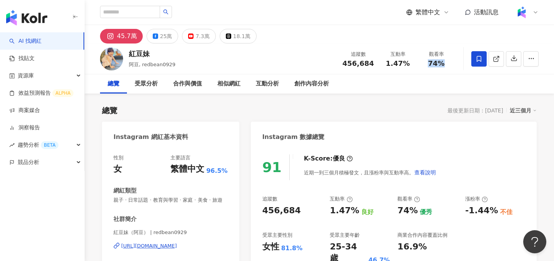
copy span "74%"
click at [320, 87] on div "創作內容分析" at bounding box center [312, 83] width 35 height 9
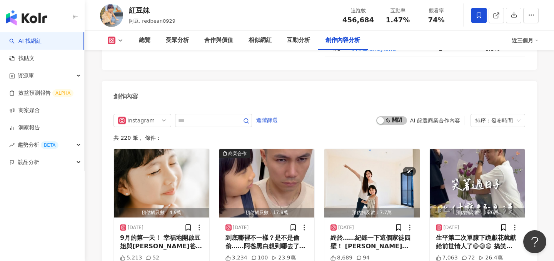
scroll to position [2398, 0]
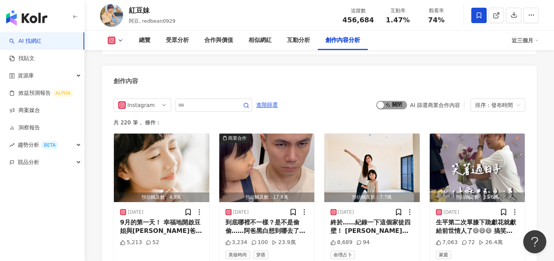
click at [390, 101] on span "啟動 關閉" at bounding box center [392, 105] width 31 height 8
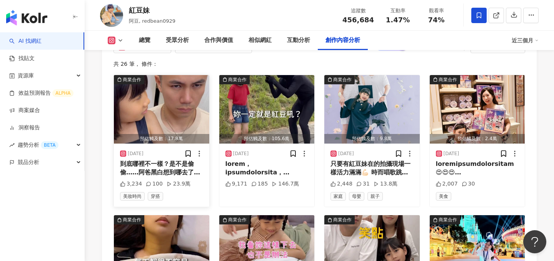
scroll to position [2457, 0]
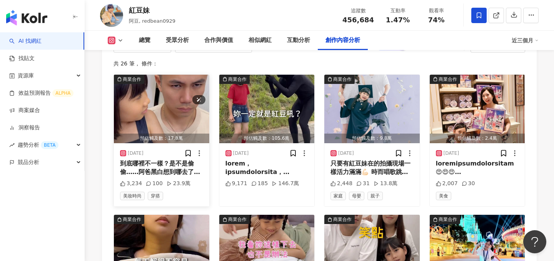
click at [165, 91] on img "button" at bounding box center [161, 109] width 95 height 69
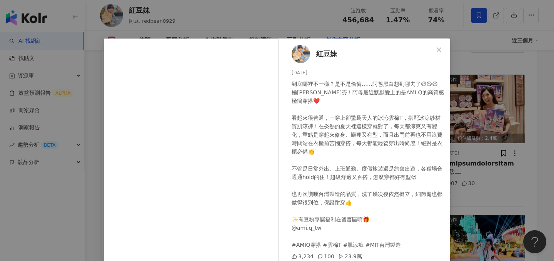
scroll to position [84, 0]
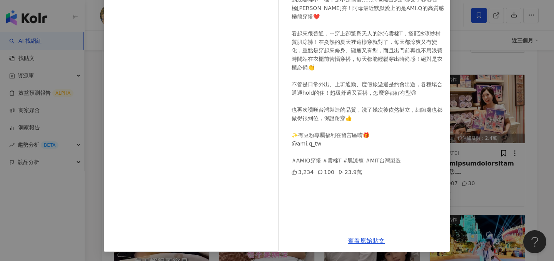
click at [461, 115] on div "紅豆妹 2025/8/31 到底哪裡不一樣？是不是偷偷……阿爸黑白想到哪去了😆😆😆 極簡風正夯！阿母最近默默愛上的是AMI.Q的高質感極簡穿搭❤️ 看起來很普…" at bounding box center [277, 130] width 554 height 261
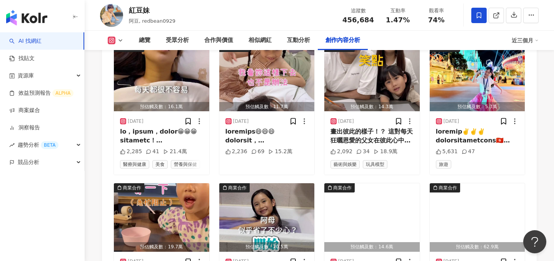
scroll to position [2653, 0]
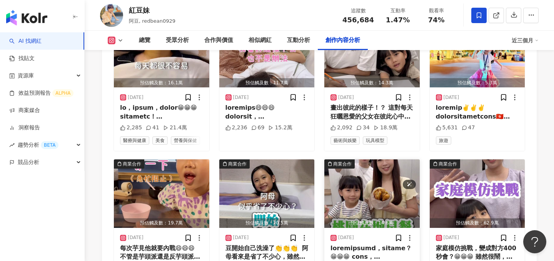
click at [377, 161] on img "button" at bounding box center [372, 193] width 95 height 69
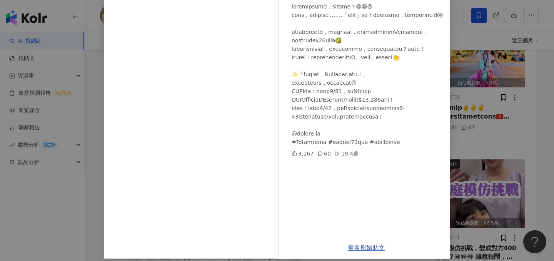
scroll to position [84, 0]
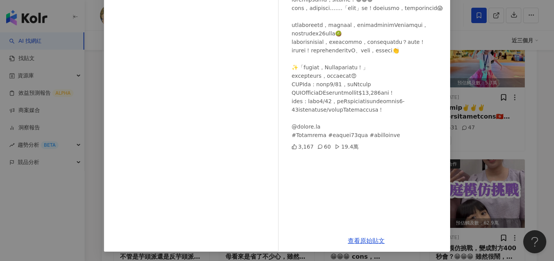
click at [373, 237] on div "查看原始貼文" at bounding box center [367, 241] width 168 height 22
click at [372, 239] on link "查看原始貼文" at bounding box center [366, 240] width 37 height 7
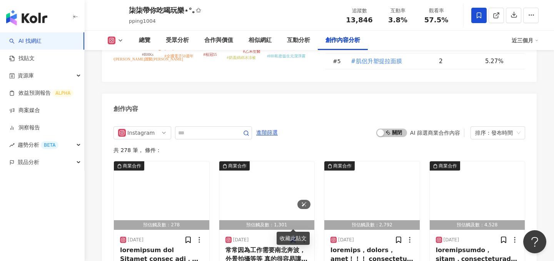
scroll to position [2370, 0]
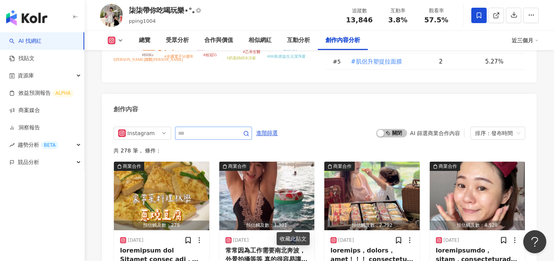
click at [225, 127] on span at bounding box center [213, 133] width 77 height 13
type input "*"
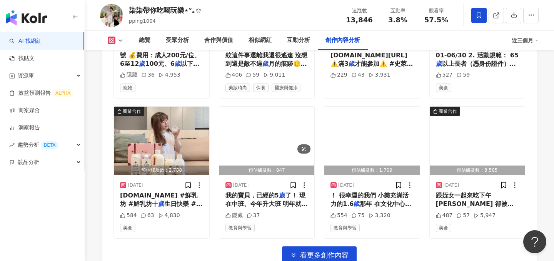
scroll to position [2713, 0]
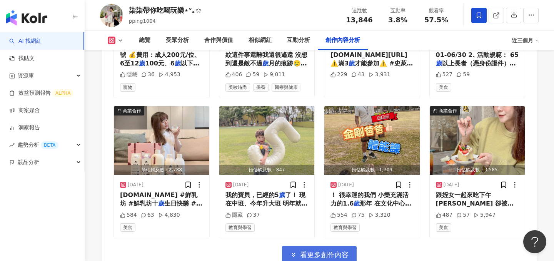
click at [303, 246] on button "看更多創作內容" at bounding box center [319, 254] width 75 height 17
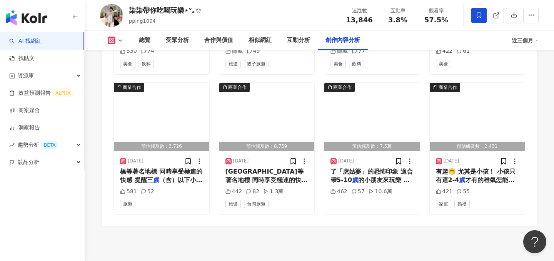
scroll to position [3034, 0]
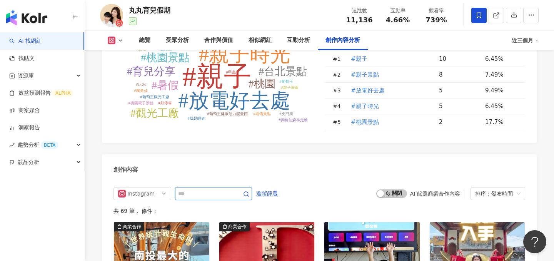
click at [223, 189] on input "text" at bounding box center [205, 193] width 54 height 9
type input "*"
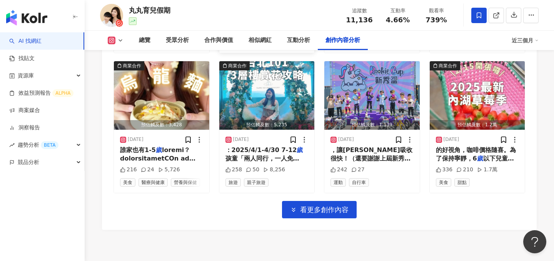
scroll to position [2716, 0]
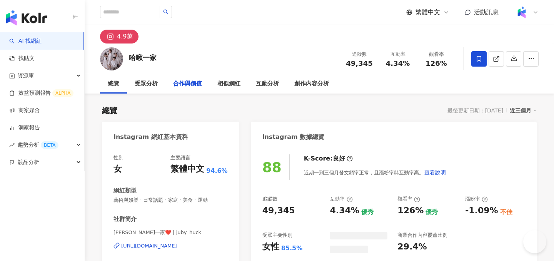
scroll to position [1729, 0]
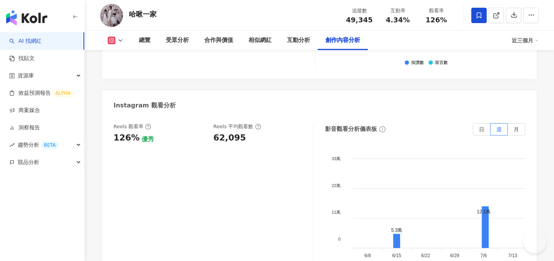
scroll to position [2278, 0]
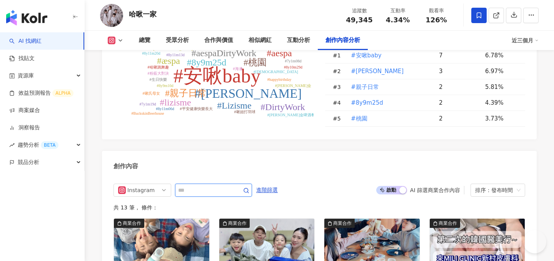
drag, startPoint x: 213, startPoint y: 204, endPoint x: 213, endPoint y: 175, distance: 28.9
click at [213, 186] on input "text" at bounding box center [205, 190] width 54 height 9
type input "*"
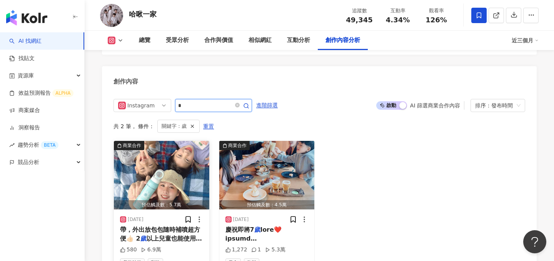
scroll to position [2397, 0]
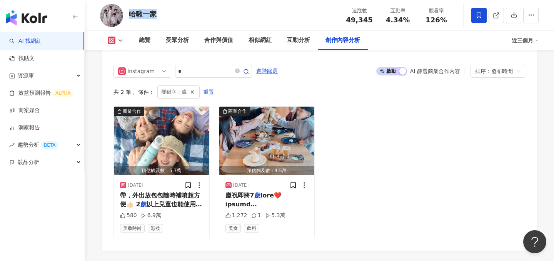
drag, startPoint x: 161, startPoint y: 18, endPoint x: 131, endPoint y: 15, distance: 30.2
click at [131, 15] on div "哈啾一家 追蹤數 49,345 互動率 4.34% 觀看率 126%" at bounding box center [320, 15] width 470 height 30
click at [150, 17] on div "哈啾一家" at bounding box center [143, 14] width 28 height 10
drag, startPoint x: 157, startPoint y: 17, endPoint x: 131, endPoint y: 17, distance: 25.8
click at [131, 17] on div "哈啾一家 追蹤數 49,345 互動率 4.34% 觀看率 126%" at bounding box center [320, 15] width 470 height 30
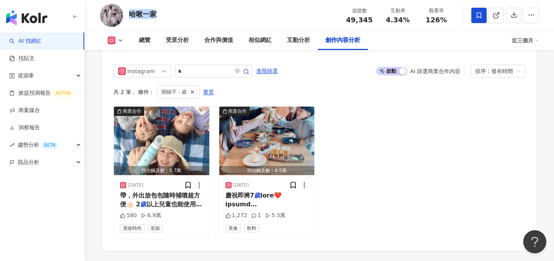
copy div "哈啾一家"
click at [144, 45] on div "總覽" at bounding box center [144, 40] width 27 height 19
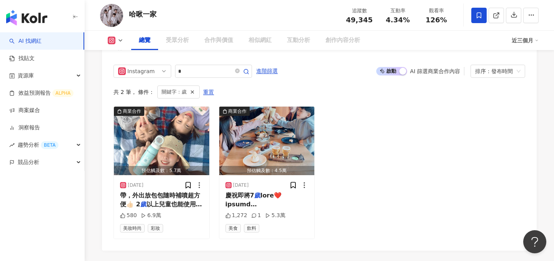
scroll to position [47, 0]
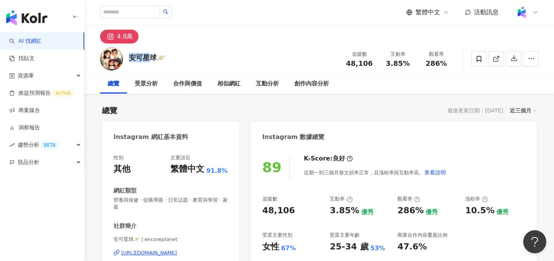
drag, startPoint x: 128, startPoint y: 59, endPoint x: 187, endPoint y: 126, distance: 89.5
click at [154, 59] on div "安可星球🪐 追蹤數 48,106 互動率 3.85% 觀看率 286%" at bounding box center [320, 59] width 470 height 30
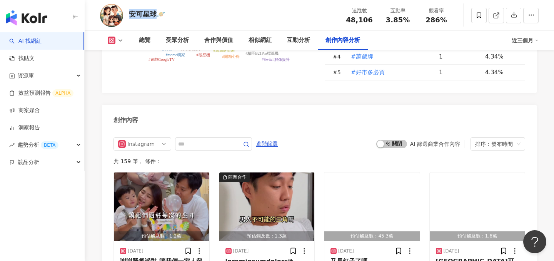
scroll to position [2265, 0]
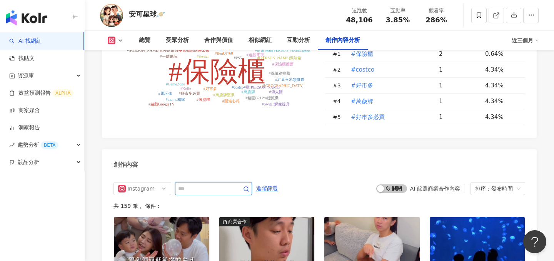
click at [198, 184] on input "text" at bounding box center [205, 188] width 54 height 9
type input "*"
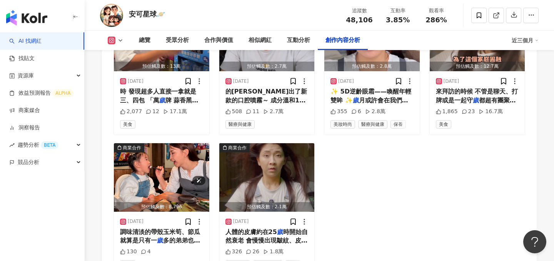
scroll to position [2500, 0]
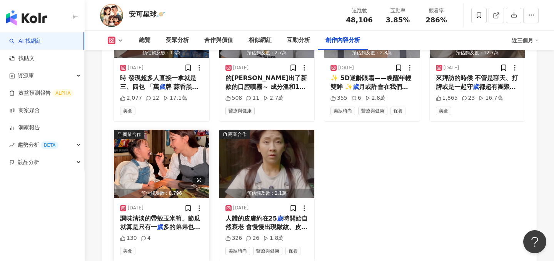
click at [171, 151] on img "button" at bounding box center [161, 164] width 95 height 69
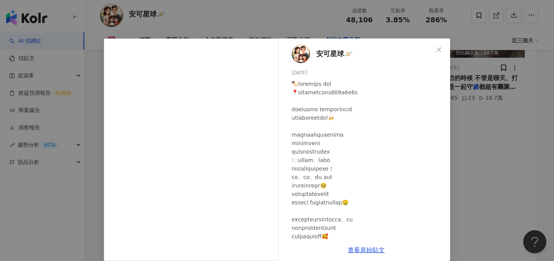
click at [492, 134] on div "安可星球🪐 2024/12/19 130 4 查看原始貼文" at bounding box center [277, 130] width 554 height 261
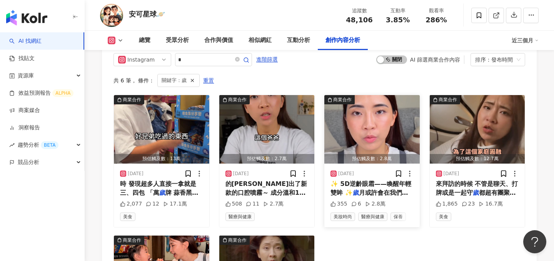
scroll to position [2393, 0]
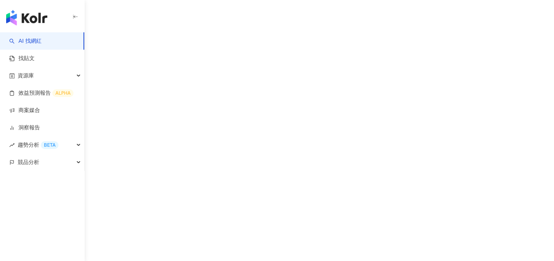
scroll to position [35, 0]
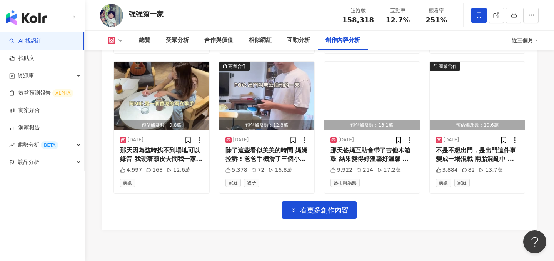
scroll to position [2284, 0]
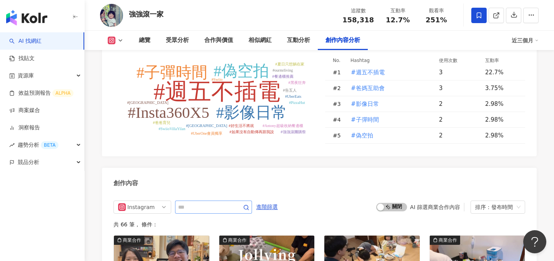
click at [236, 203] on span at bounding box center [241, 207] width 15 height 9
type input "*"
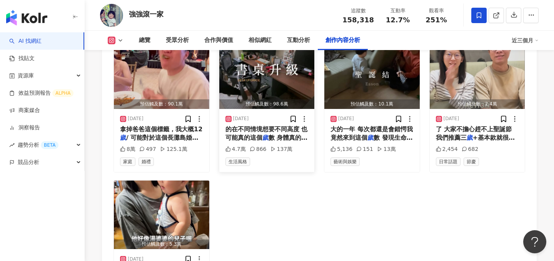
scroll to position [2416, 0]
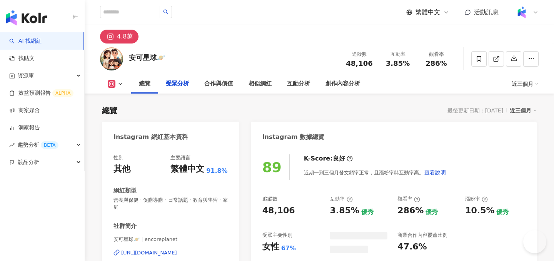
scroll to position [619, 0]
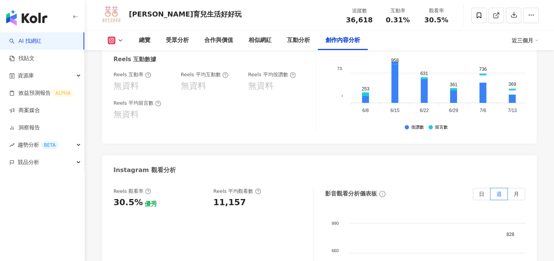
scroll to position [2385, 0]
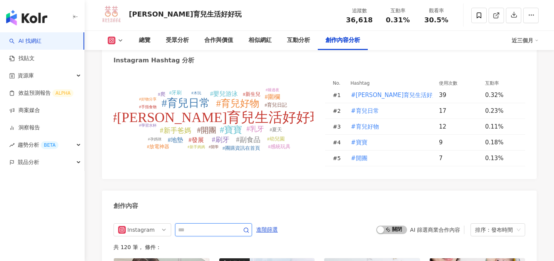
click at [221, 225] on input "text" at bounding box center [205, 229] width 54 height 9
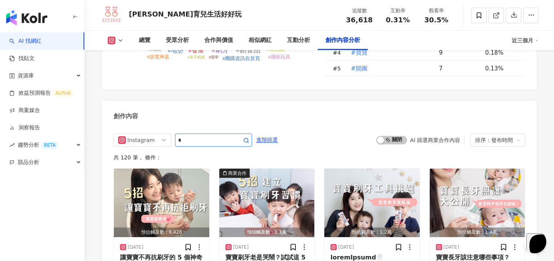
type input "*"
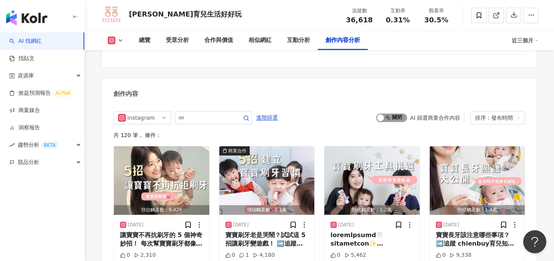
click at [391, 119] on span "啟動 關閉" at bounding box center [392, 118] width 31 height 8
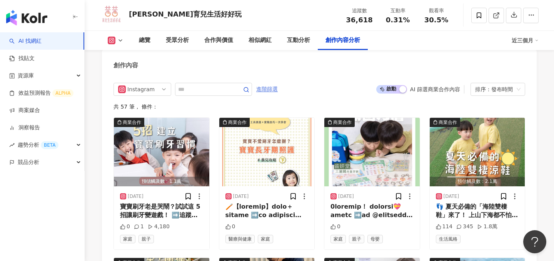
click at [278, 87] on span "進階篩選" at bounding box center [267, 89] width 22 height 12
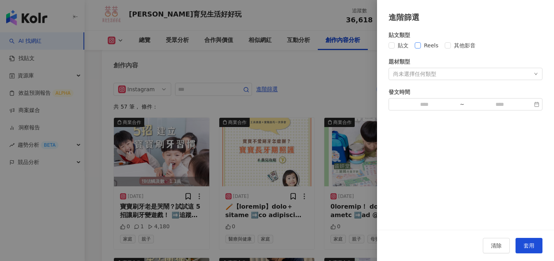
click at [433, 43] on span "Reels" at bounding box center [431, 45] width 21 height 8
click at [527, 241] on button "套用" at bounding box center [529, 245] width 27 height 15
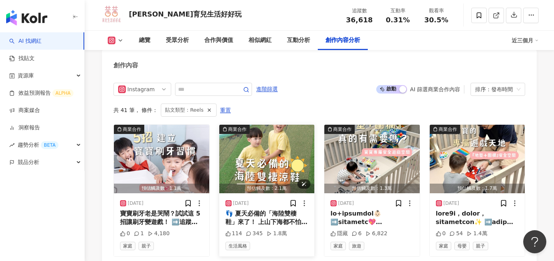
click at [278, 156] on img "button" at bounding box center [266, 159] width 95 height 69
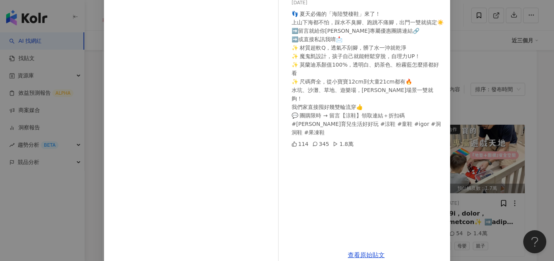
scroll to position [71, 0]
click at [481, 139] on div "茜茜育兒生活好好玩 2025/8/25 👣 夏天必備的「海陸雙棲鞋」來了！ 上山下海都不怕，踩水不臭腳、跑跳不痛腳，出門一雙就搞定☀️ ➡️留言就給你茜茜專屬…" at bounding box center [277, 130] width 554 height 261
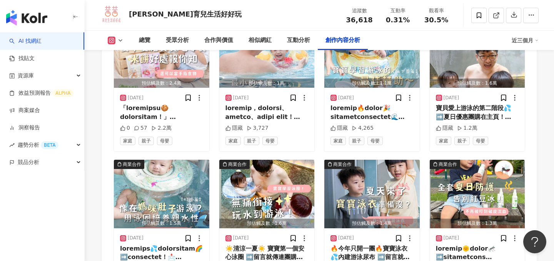
scroll to position [2639, 0]
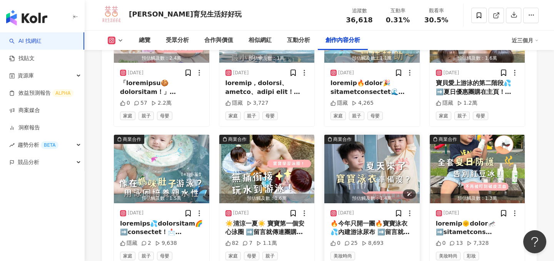
click at [361, 172] on img "button" at bounding box center [372, 169] width 95 height 69
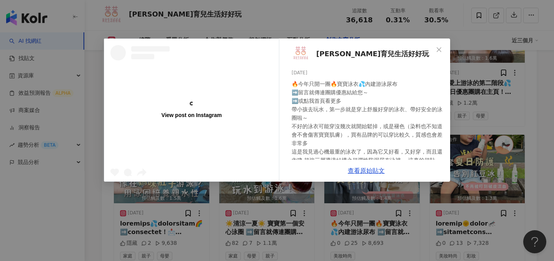
click at [472, 144] on div "View post on Instagram 茜茜育兒生活好好玩 2025/8/2 🔥今年只開一團🔥寶寶泳衣💦內建游泳尿布 ➡️留言就傳連團購優惠結給您～ ➡…" at bounding box center [277, 130] width 554 height 261
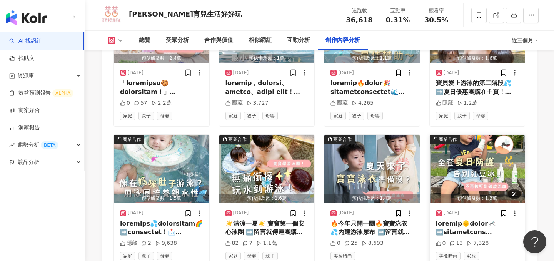
click at [456, 149] on img "button" at bounding box center [477, 169] width 95 height 69
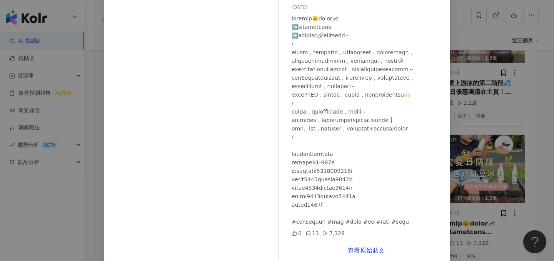
scroll to position [75, 0]
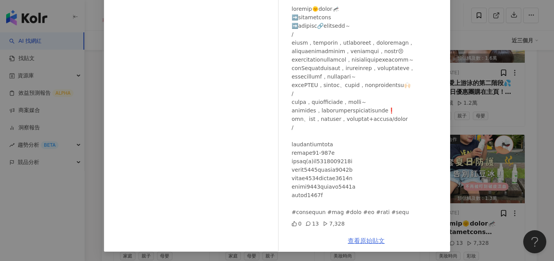
click at [356, 241] on link "查看原始貼文" at bounding box center [366, 240] width 37 height 7
click at [94, 134] on div "茜茜育兒生活好好玩 2025/7/27 0 13 7,328 查看原始貼文" at bounding box center [277, 130] width 554 height 261
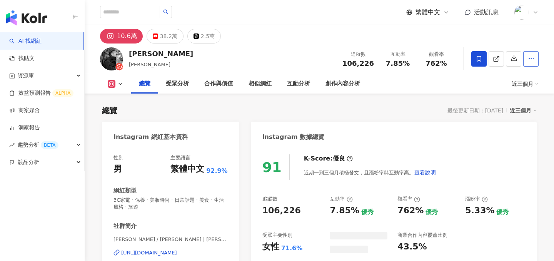
click at [526, 58] on button "button" at bounding box center [531, 58] width 15 height 15
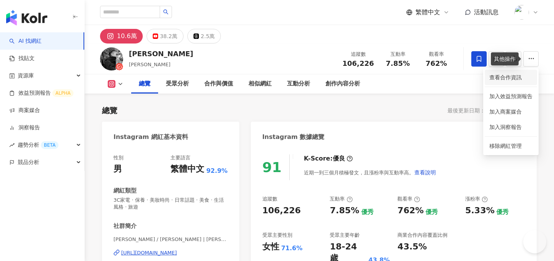
click at [518, 78] on span "查看合作資訊" at bounding box center [511, 77] width 43 height 8
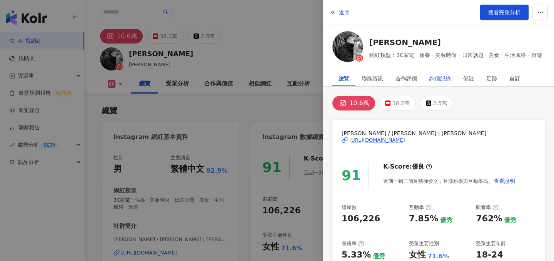
click at [450, 75] on div "詢價紀錄" at bounding box center [441, 78] width 22 height 15
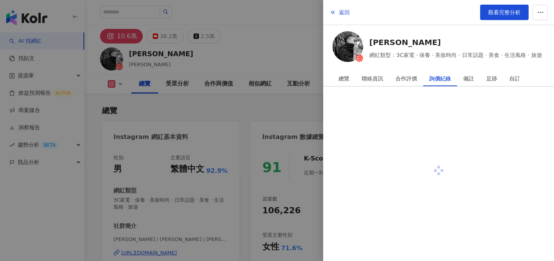
scroll to position [47, 0]
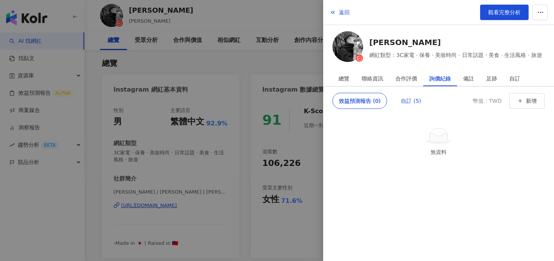
click at [407, 97] on div "自訂 (5)" at bounding box center [411, 100] width 20 height 15
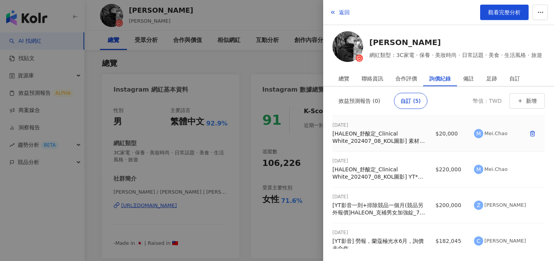
scroll to position [22, 0]
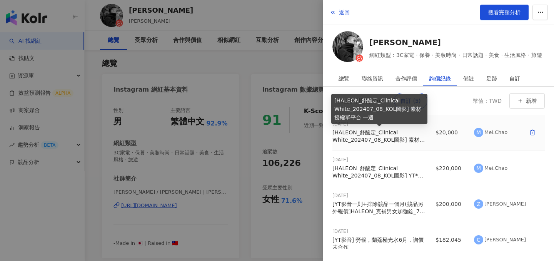
click at [407, 137] on div "[HALEON_舒酸定_Clinical White_202407_08_KOL圖影] 素材授權單平台 一週" at bounding box center [380, 136] width 94 height 15
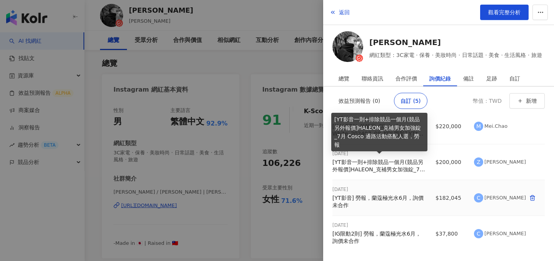
scroll to position [79, 0]
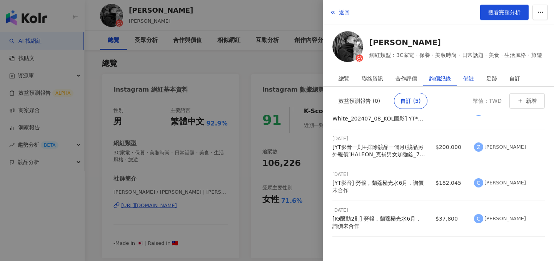
click at [469, 74] on div "備註" at bounding box center [469, 78] width 11 height 15
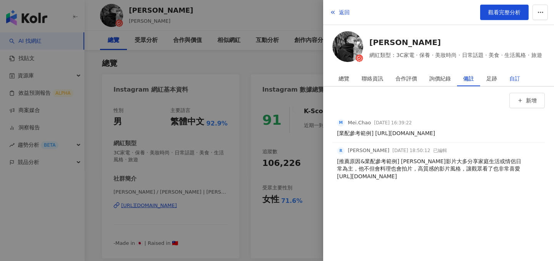
click at [516, 78] on div "自訂" at bounding box center [515, 78] width 11 height 15
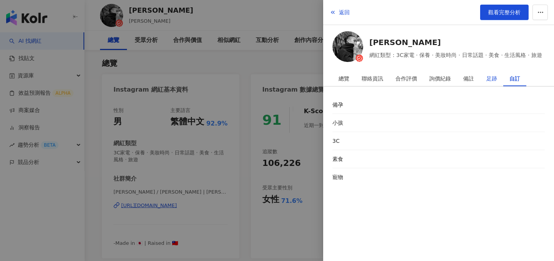
click at [495, 82] on div "足跡" at bounding box center [492, 78] width 11 height 15
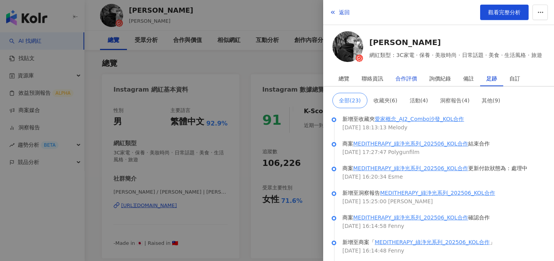
click at [403, 77] on div "合作評價" at bounding box center [407, 78] width 22 height 15
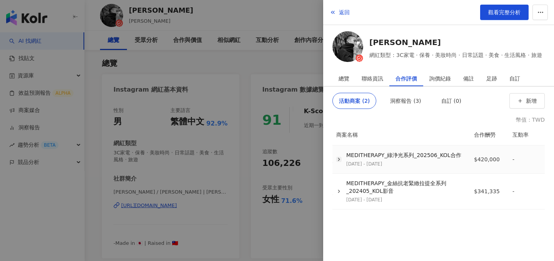
click at [340, 161] on icon "button" at bounding box center [339, 159] width 5 height 5
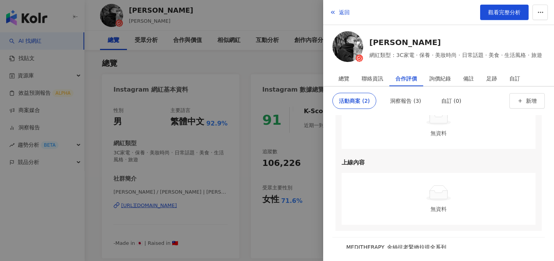
scroll to position [168, 0]
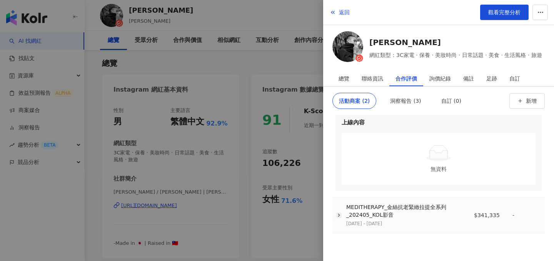
click at [339, 216] on polyline "button" at bounding box center [339, 215] width 2 height 3
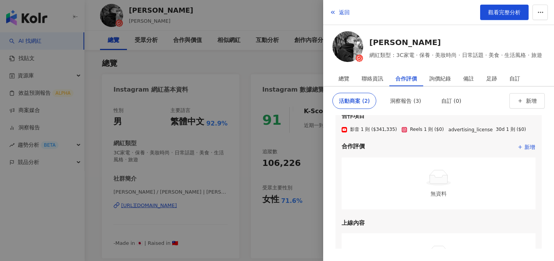
scroll to position [283, 0]
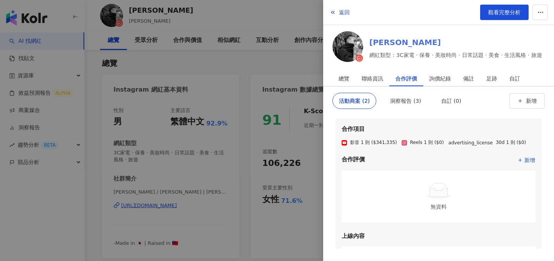
drag, startPoint x: 371, startPoint y: 42, endPoint x: 477, endPoint y: 43, distance: 106.3
click at [231, 15] on div at bounding box center [277, 130] width 554 height 261
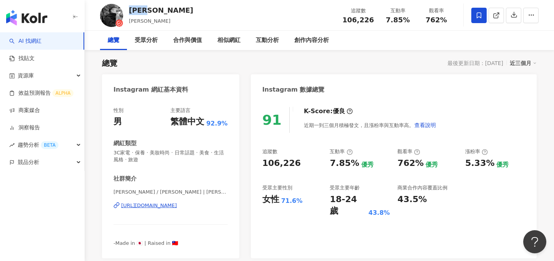
drag, startPoint x: 127, startPoint y: 11, endPoint x: 154, endPoint y: 12, distance: 27.4
click at [154, 12] on div "進藤喜彥 Yoziness Yoshihiko Shindo 追蹤數 106,226 互動率 7.85% 觀看率 762%" at bounding box center [320, 15] width 470 height 30
copy div "進藤喜彥"
